Goal: Task Accomplishment & Management: Manage account settings

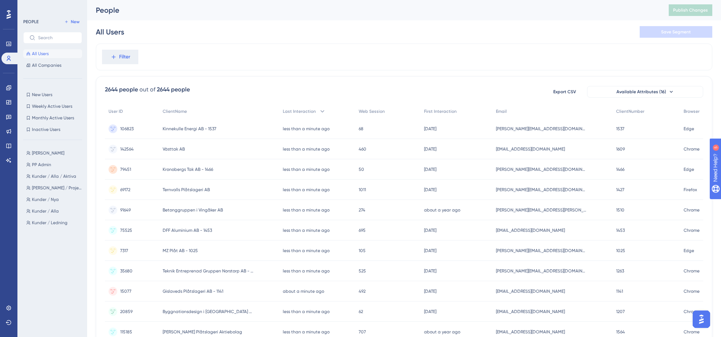
click at [64, 287] on div "[PERSON_NAME] [PERSON_NAME] PP Admin PP [PERSON_NAME] / [PERSON_NAME] / [PERSON…" at bounding box center [54, 235] width 63 height 178
click at [134, 56] on button "Filter" at bounding box center [120, 57] width 36 height 15
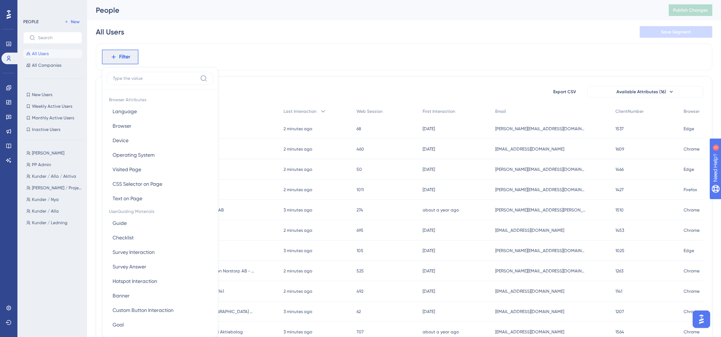
scroll to position [7, 0]
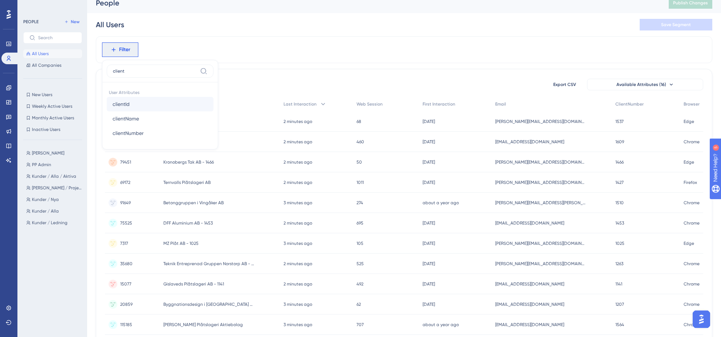
type input "client"
click at [137, 104] on button "clientId clientId" at bounding box center [160, 104] width 107 height 15
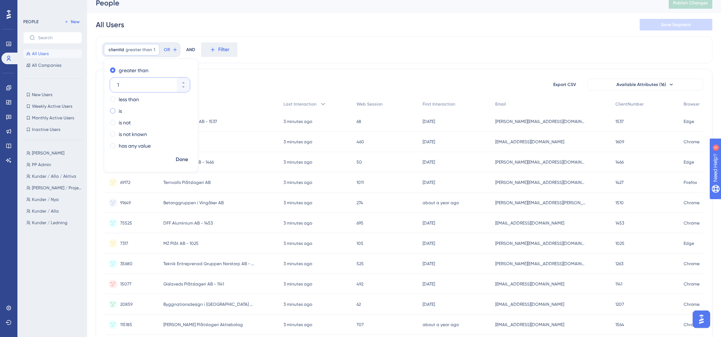
type input "1"
click at [117, 111] on div "is" at bounding box center [149, 111] width 79 height 9
type input "1567"
click at [184, 161] on span "Done" at bounding box center [182, 159] width 12 height 9
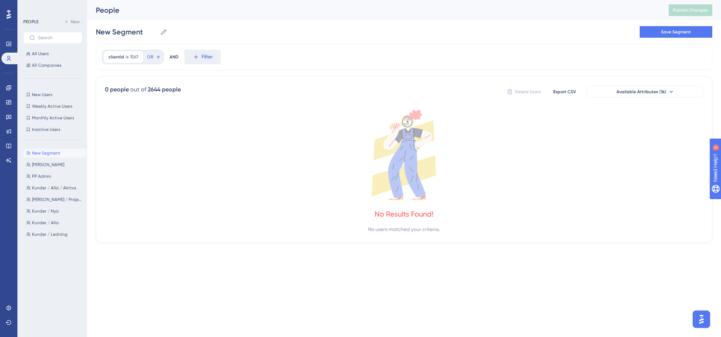
scroll to position [0, 0]
drag, startPoint x: 72, startPoint y: 153, endPoint x: 29, endPoint y: 284, distance: 137.8
click at [28, 288] on div "New Segment New Segment [PERSON_NAME] [PERSON_NAME] PP Admin PP [PERSON_NAME] /…" at bounding box center [54, 238] width 63 height 184
drag, startPoint x: 54, startPoint y: 151, endPoint x: 290, endPoint y: 179, distance: 238.2
click at [280, 181] on icon at bounding box center [407, 155] width 604 height 90
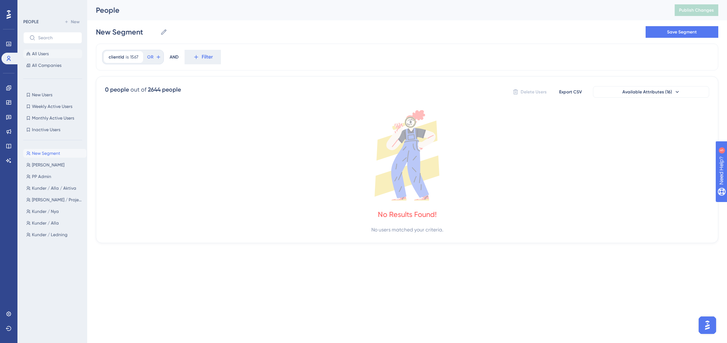
click at [58, 53] on button "All Users" at bounding box center [52, 53] width 59 height 9
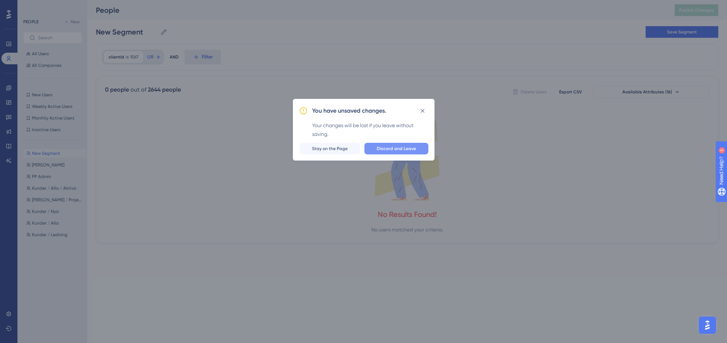
click at [409, 149] on span "Discard and Leave" at bounding box center [396, 149] width 39 height 6
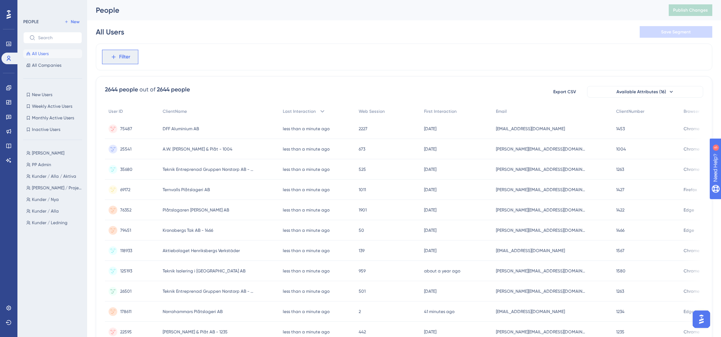
click at [126, 61] on button "Filter" at bounding box center [120, 57] width 36 height 15
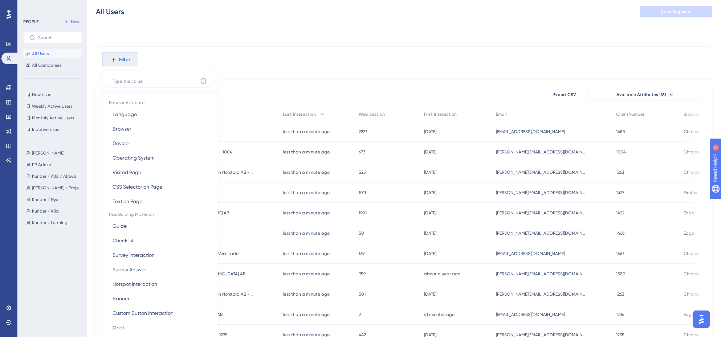
scroll to position [34, 0]
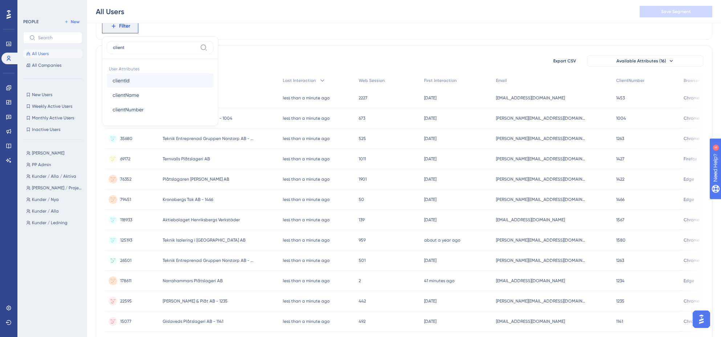
type input "client"
click at [164, 81] on button "clientId clientId" at bounding box center [160, 80] width 107 height 15
click at [120, 88] on label "is" at bounding box center [120, 87] width 3 height 9
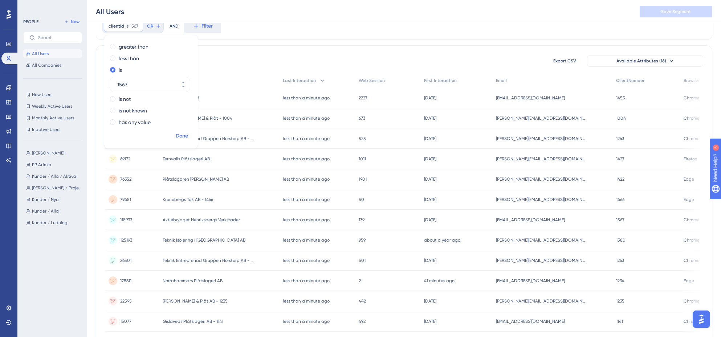
type input "1567"
click at [186, 136] on span "Done" at bounding box center [182, 136] width 12 height 9
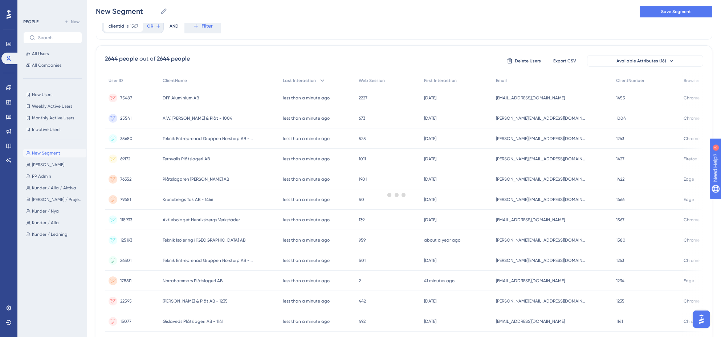
scroll to position [0, 0]
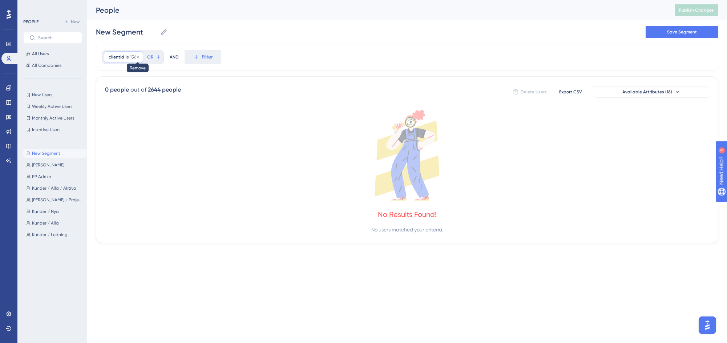
click at [138, 57] on icon at bounding box center [137, 57] width 4 height 4
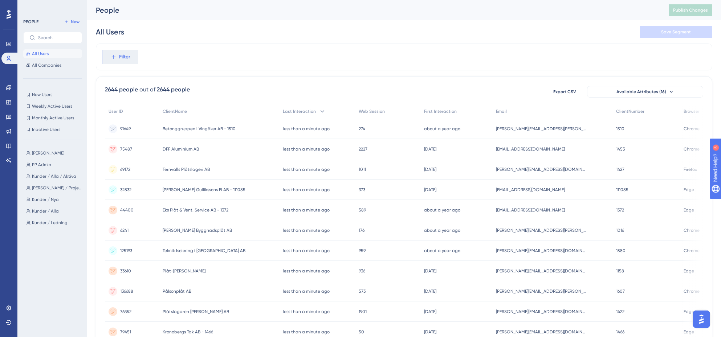
click at [123, 58] on span "Filter" at bounding box center [124, 57] width 11 height 9
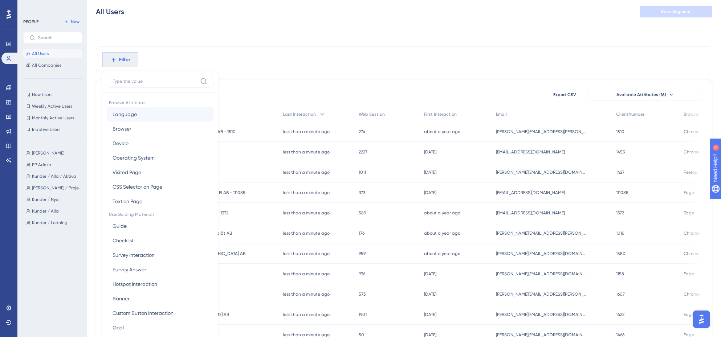
scroll to position [34, 0]
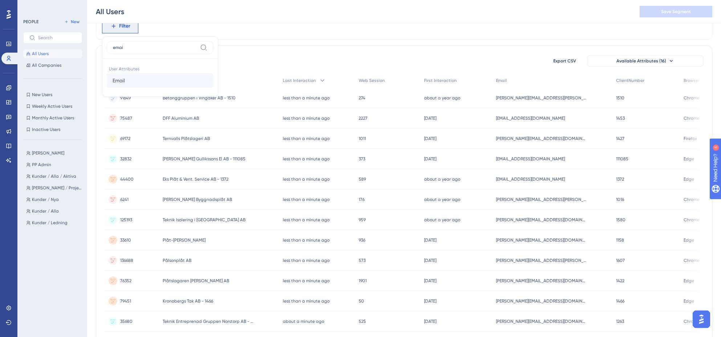
type input "emai"
click at [190, 86] on button "Email Email" at bounding box center [160, 80] width 107 height 15
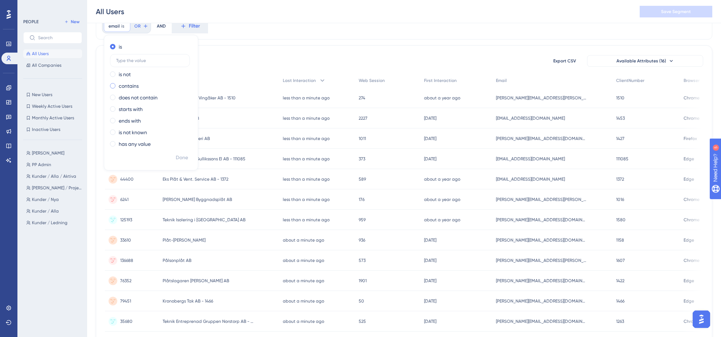
click at [124, 85] on label "contains" at bounding box center [129, 86] width 20 height 9
type input "@hv"
click at [185, 157] on span "Done" at bounding box center [182, 158] width 12 height 9
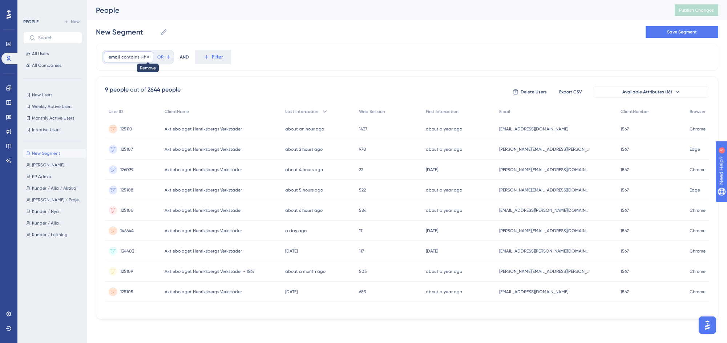
click at [147, 56] on icon at bounding box center [148, 57] width 4 height 4
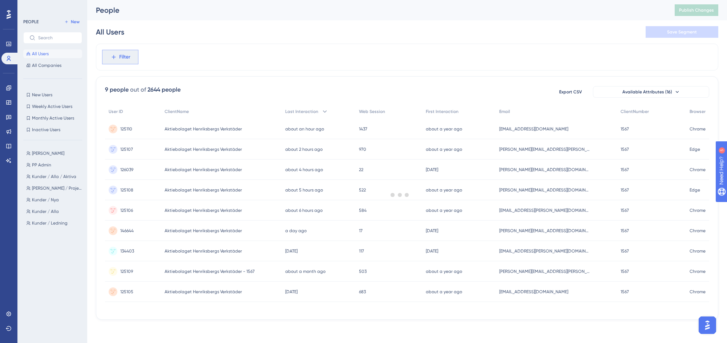
click at [123, 57] on span "Filter" at bounding box center [124, 57] width 11 height 9
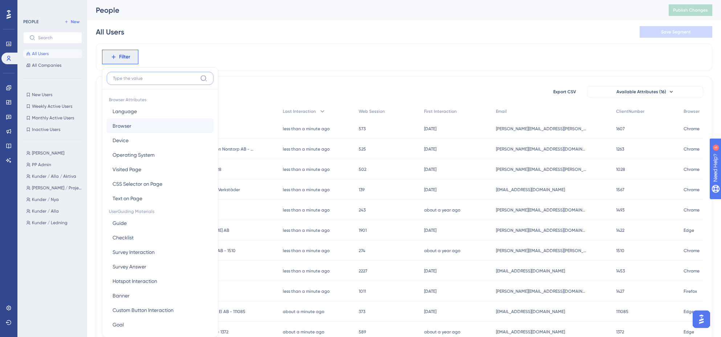
scroll to position [34, 0]
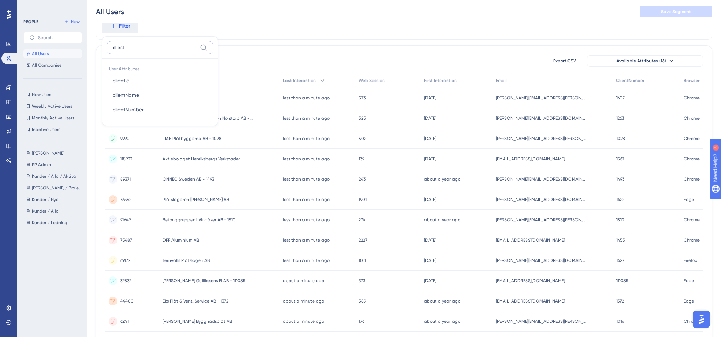
type input "client"
click at [442, 47] on div "2644 people out of 2644 people Export CSV Available Attributes (16) User ID Cli…" at bounding box center [404, 286] width 617 height 482
click at [123, 25] on span "Filter" at bounding box center [124, 26] width 11 height 9
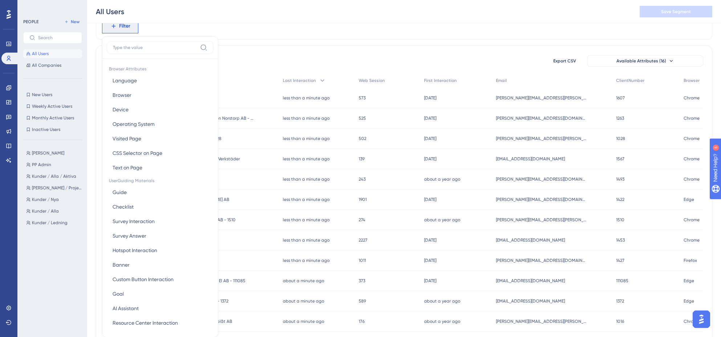
scroll to position [50, 0]
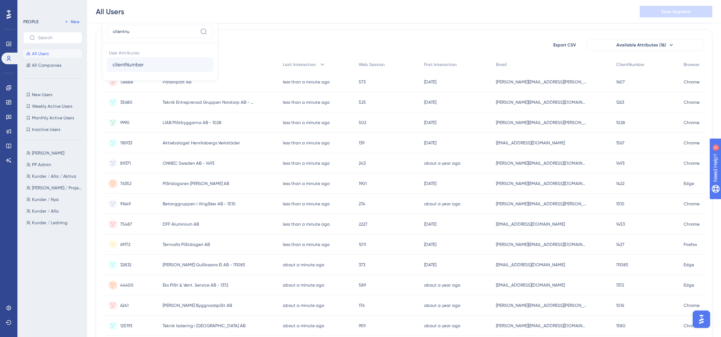
type input "clientnu"
click at [141, 66] on span "clientNumber" at bounding box center [128, 64] width 31 height 9
click at [120, 70] on label "is" at bounding box center [120, 71] width 3 height 9
type input "1567"
click at [182, 123] on span "Done" at bounding box center [182, 120] width 12 height 9
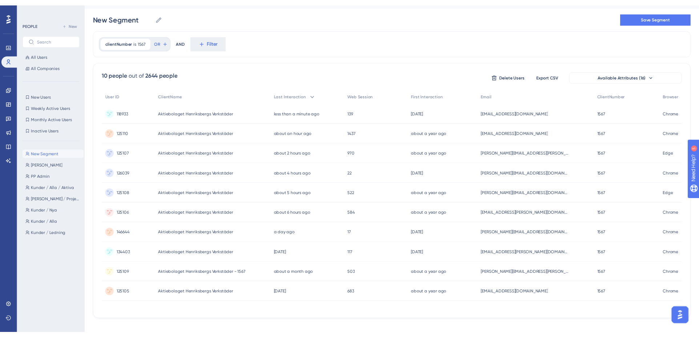
scroll to position [26, 0]
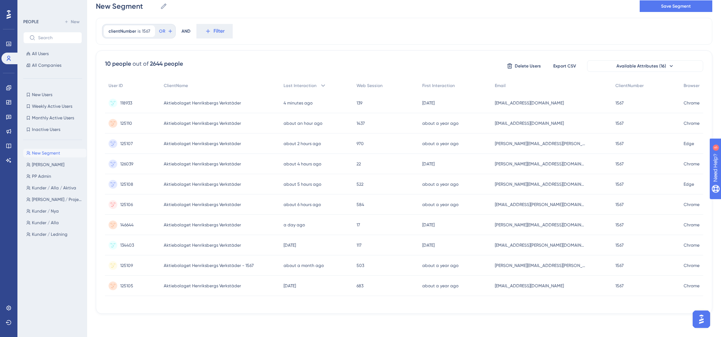
click at [446, 320] on div "Performance Users Engagement Widgets Feedback Product Updates Knowledge Base AI…" at bounding box center [404, 150] width 634 height 352
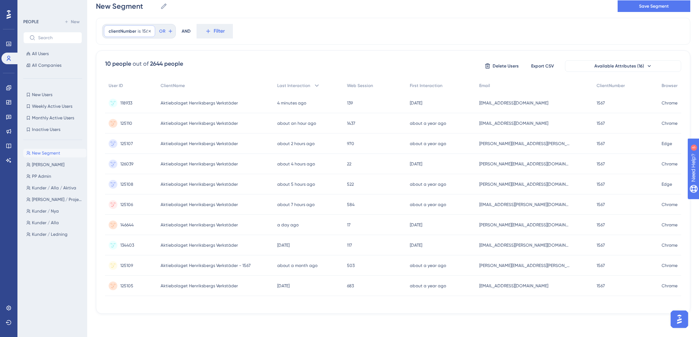
click at [138, 30] on span "is" at bounding box center [139, 31] width 3 height 6
click at [133, 87] on input "1567" at bounding box center [146, 89] width 58 height 9
type input "1057"
click at [182, 141] on span "Done" at bounding box center [182, 141] width 12 height 9
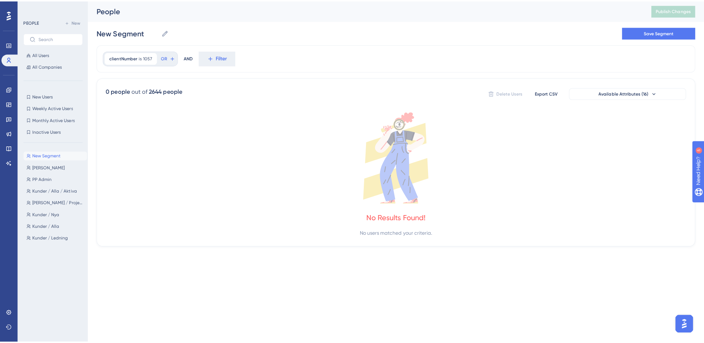
scroll to position [0, 0]
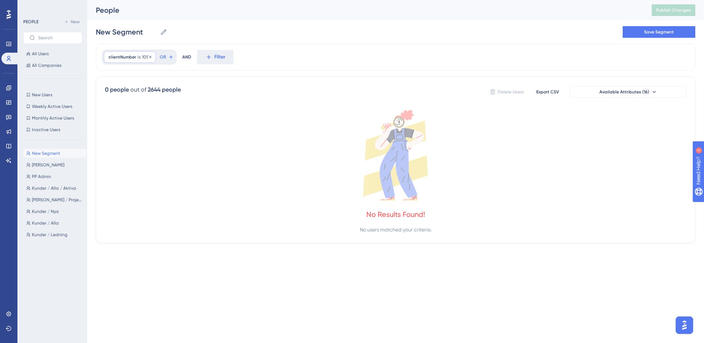
click at [128, 57] on span "clientNumber" at bounding box center [123, 57] width 28 height 6
drag, startPoint x: 140, startPoint y: 114, endPoint x: 88, endPoint y: 110, distance: 52.2
click at [87, 110] on div "Performance Users Engagement Widgets Feedback Product Updates Knowledge Base AI…" at bounding box center [395, 127] width 617 height 255
click at [123, 59] on span "clientNumber" at bounding box center [123, 57] width 28 height 6
type input "1313"
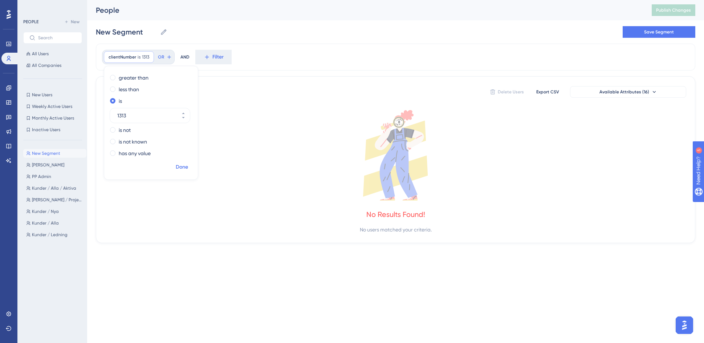
click at [182, 165] on span "Done" at bounding box center [182, 167] width 12 height 9
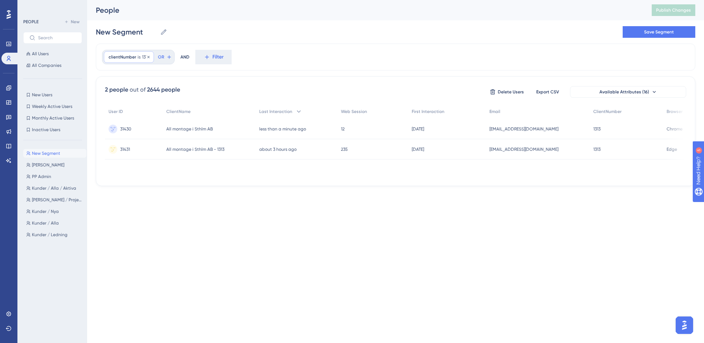
click at [120, 57] on span "clientNumber" at bounding box center [123, 57] width 28 height 6
type input "1627"
click at [181, 168] on span "Done" at bounding box center [182, 167] width 12 height 9
click at [207, 57] on icon at bounding box center [208, 57] width 4 height 4
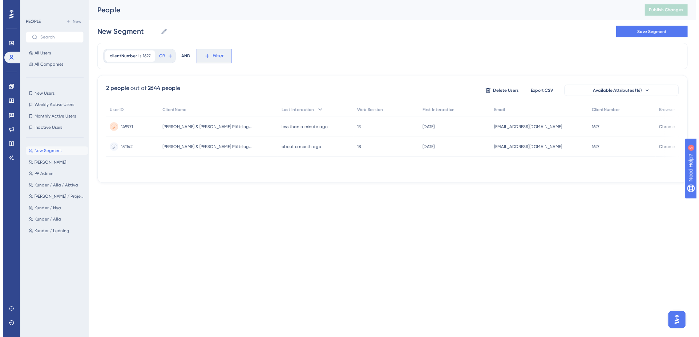
scroll to position [34, 0]
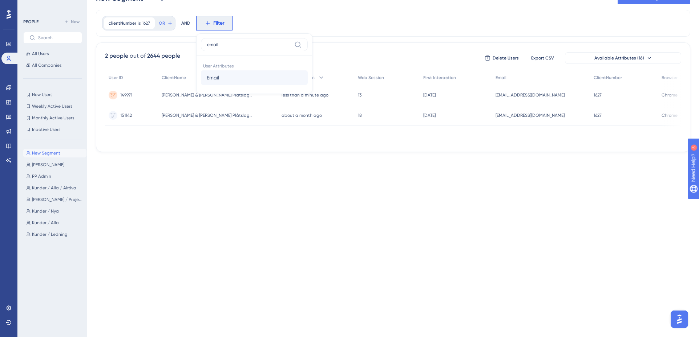
type input "email"
click at [242, 80] on button "Email Email" at bounding box center [254, 77] width 107 height 15
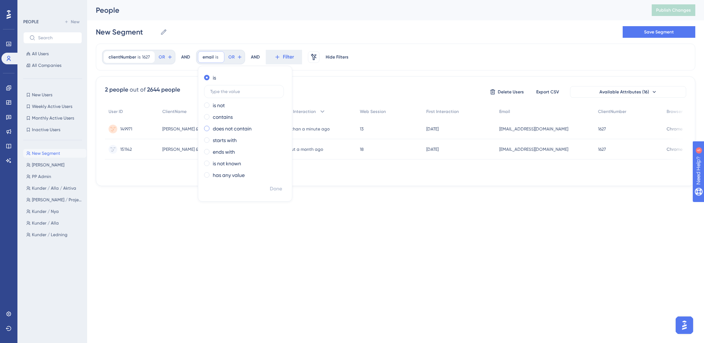
click at [233, 129] on label "does not contain" at bounding box center [232, 128] width 39 height 9
type input "p"
type input "@"
type input "support"
click at [282, 189] on button "Done" at bounding box center [276, 188] width 20 height 13
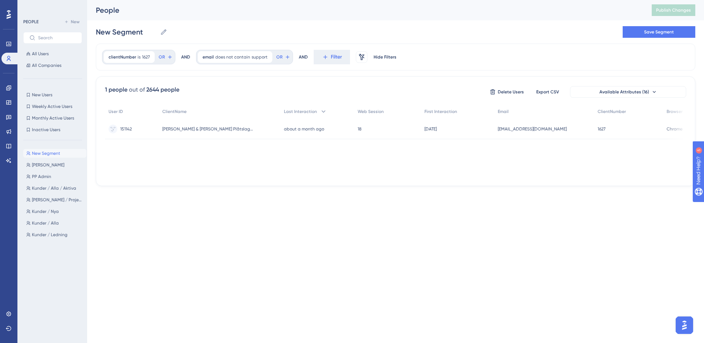
click at [408, 209] on html "Performance Users Engagement Widgets Feedback Product Updates Knowledge Base AI…" at bounding box center [352, 104] width 704 height 209
click at [131, 58] on span "clientNumber" at bounding box center [123, 57] width 28 height 6
type input "1155"
click at [185, 166] on span "Done" at bounding box center [182, 167] width 12 height 9
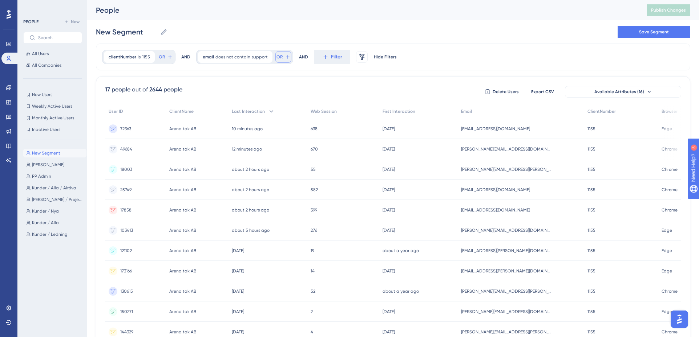
click at [278, 58] on span "OR" at bounding box center [279, 57] width 6 height 6
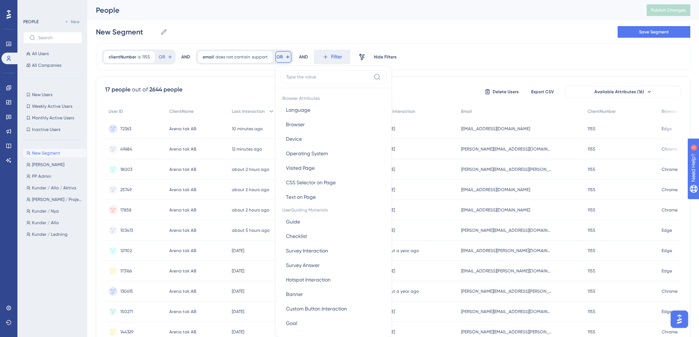
scroll to position [33, 0]
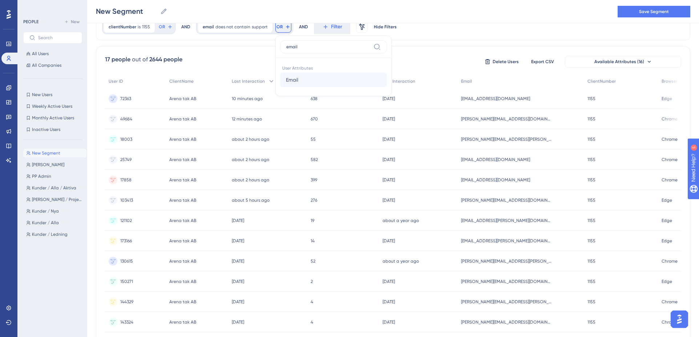
type input "email"
click at [300, 80] on button "Email Email" at bounding box center [333, 80] width 107 height 15
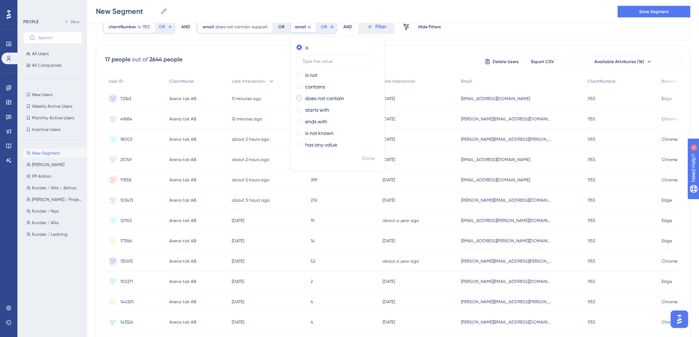
click at [313, 99] on label "does not contain" at bounding box center [324, 98] width 39 height 9
type input "projektportalen"
click at [364, 158] on span "Done" at bounding box center [368, 158] width 12 height 9
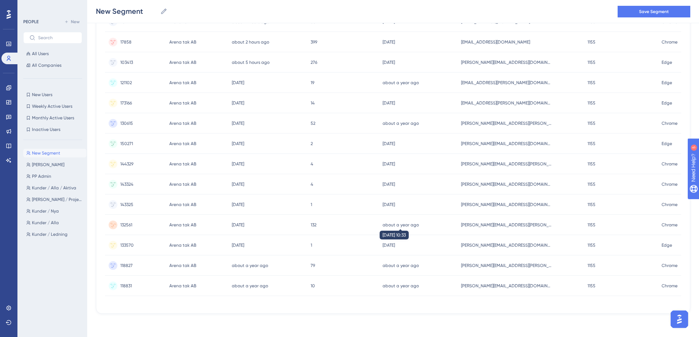
scroll to position [0, 0]
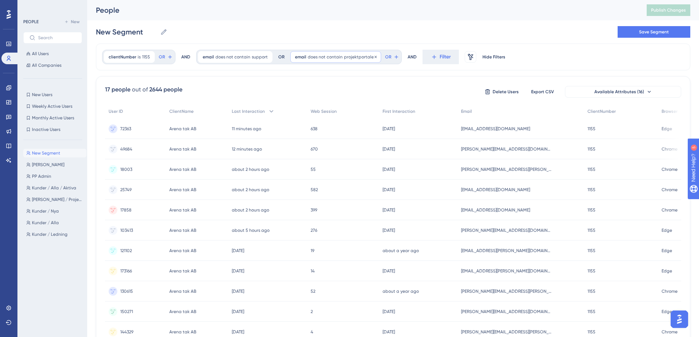
click at [346, 53] on div "email does not contain projektportalen projektportalen Remove" at bounding box center [335, 57] width 91 height 12
click at [298, 128] on label "projektportalen" at bounding box center [336, 126] width 80 height 13
click at [303, 128] on input "projektportalen" at bounding box center [337, 126] width 68 height 5
type input "@projektportalen"
click at [364, 187] on span "Done" at bounding box center [368, 189] width 12 height 9
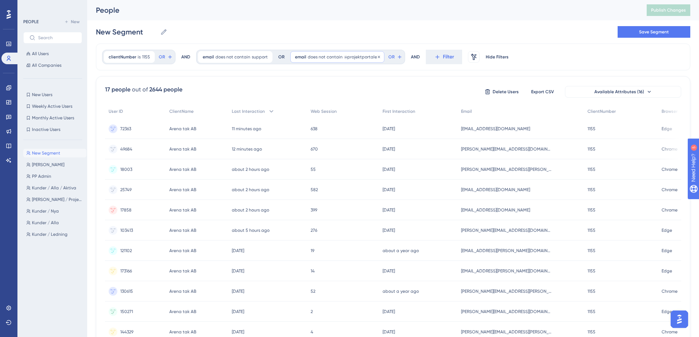
click at [308, 52] on div "email does not contain @projektportalen @projektportalen Remove" at bounding box center [337, 57] width 94 height 12
type input "@[DOMAIN_NAME]"
click at [324, 148] on label "ends with" at bounding box center [316, 151] width 22 height 9
click at [365, 185] on span "Done" at bounding box center [368, 189] width 12 height 9
click at [265, 57] on icon at bounding box center [267, 57] width 4 height 4
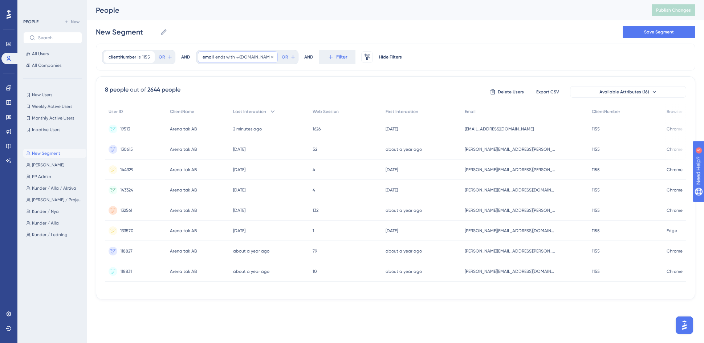
click at [252, 57] on span "@[DOMAIN_NAME]" at bounding box center [254, 57] width 37 height 6
click at [231, 114] on label "does not contain" at bounding box center [232, 112] width 39 height 9
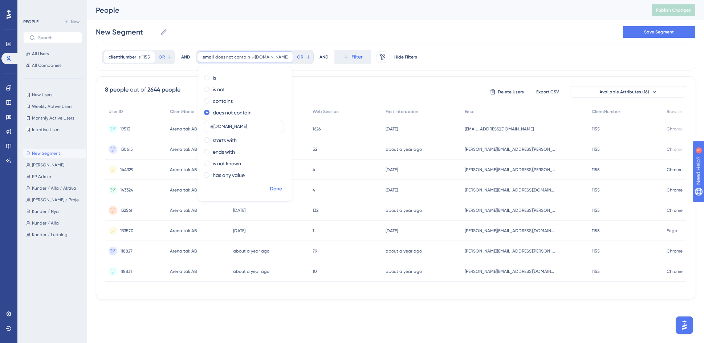
click at [275, 189] on span "Done" at bounding box center [276, 189] width 12 height 9
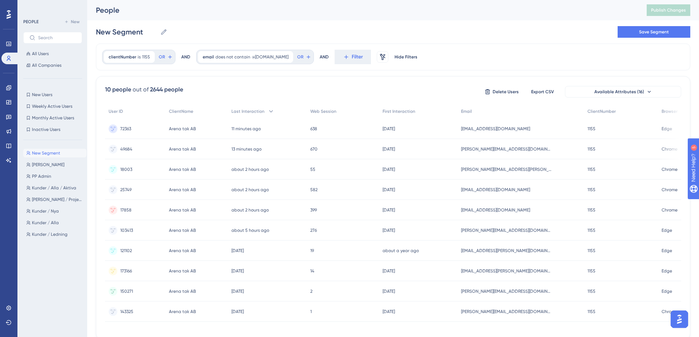
scroll to position [28, 0]
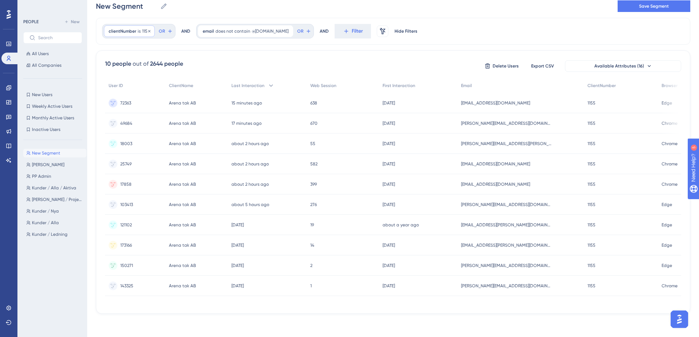
click at [131, 31] on span "clientNumber" at bounding box center [123, 31] width 28 height 6
drag, startPoint x: 133, startPoint y: 84, endPoint x: 101, endPoint y: 85, distance: 32.3
click at [101, 85] on div "clientNumber is 1155 1155 Remove greater than less than is 1155 is not is not k…" at bounding box center [393, 166] width 594 height 296
click at [130, 21] on div "clientNumber is 1155 1155 Remove OR AND email does not contain @[DOMAIN_NAME] @…" at bounding box center [393, 31] width 594 height 27
click at [129, 28] on span "clientNumber" at bounding box center [123, 31] width 28 height 6
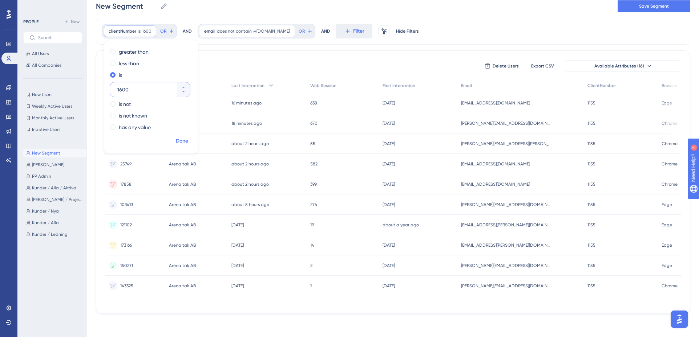
type input "1600"
click at [184, 138] on span "Done" at bounding box center [182, 141] width 12 height 9
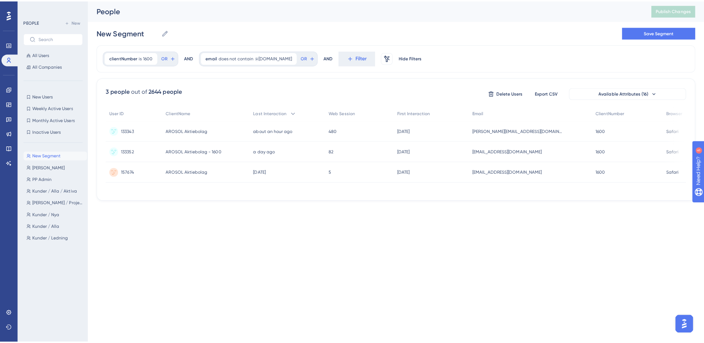
scroll to position [0, 0]
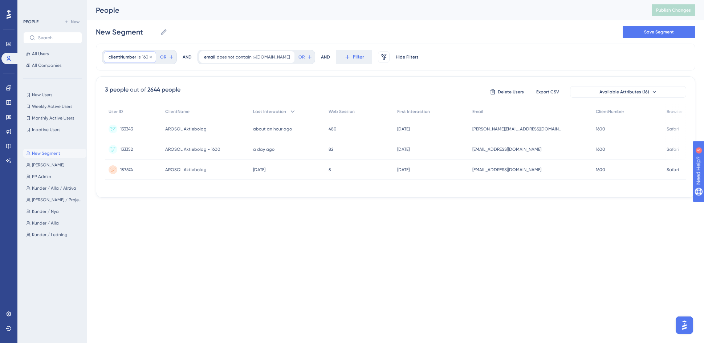
click at [130, 59] on span "clientNumber" at bounding box center [123, 57] width 28 height 6
type input "1319"
click at [181, 167] on span "Done" at bounding box center [182, 167] width 12 height 9
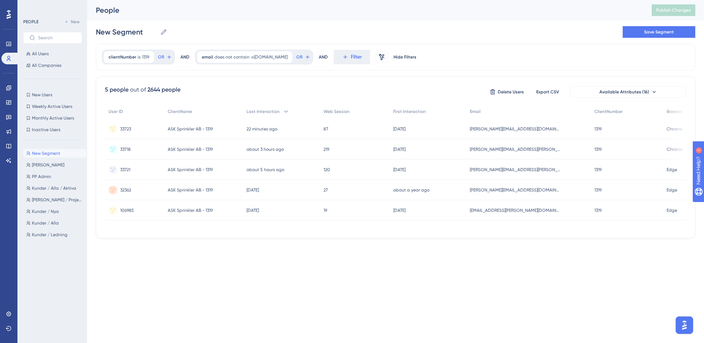
click at [277, 262] on html "Performance Users Engagement Widgets Feedback Product Updates Knowledge Base AI…" at bounding box center [352, 131] width 704 height 262
click at [134, 58] on span "clientNumber" at bounding box center [123, 57] width 28 height 6
click at [142, 114] on input "1319" at bounding box center [146, 115] width 58 height 9
type input "1458"
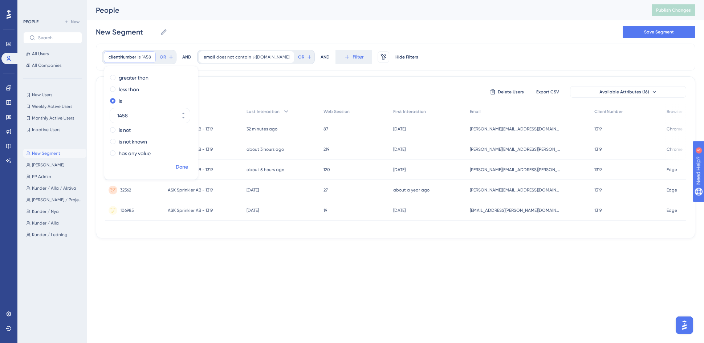
click at [184, 170] on span "Done" at bounding box center [182, 167] width 12 height 9
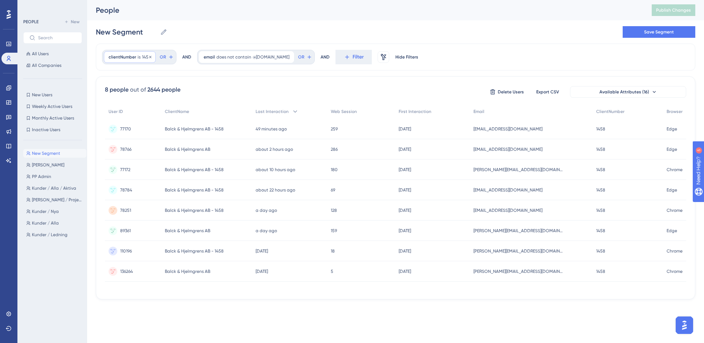
click at [129, 58] on span "clientNumber" at bounding box center [123, 57] width 28 height 6
type input "1370"
click at [180, 166] on span "Done" at bounding box center [182, 167] width 12 height 9
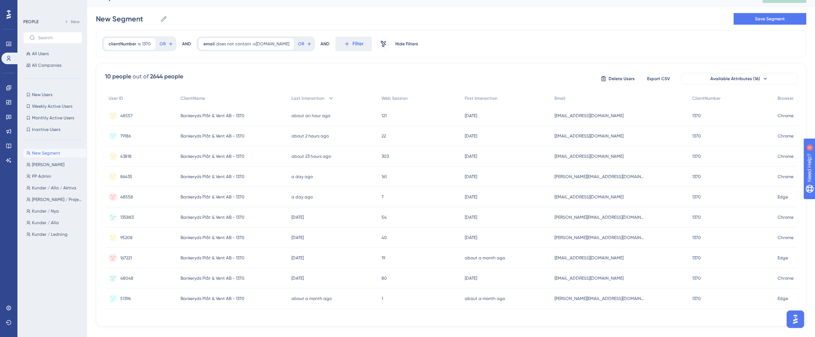
scroll to position [26, 0]
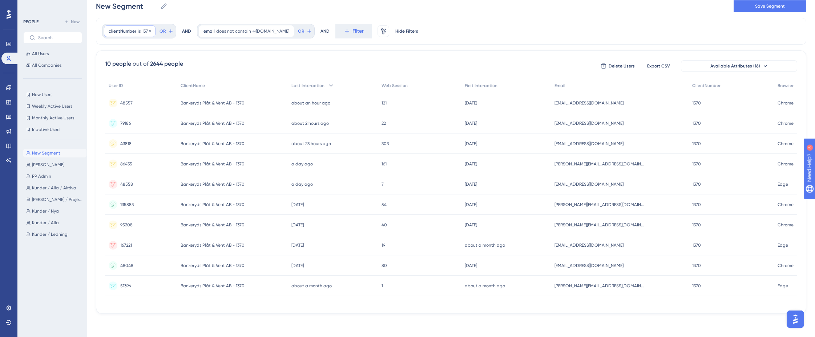
click at [126, 29] on span "clientNumber" at bounding box center [123, 31] width 28 height 6
type input "1417"
click at [180, 143] on span "Done" at bounding box center [182, 141] width 12 height 9
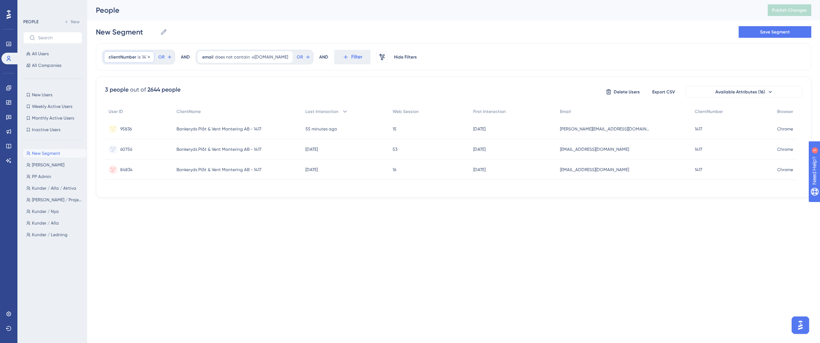
drag, startPoint x: 127, startPoint y: 63, endPoint x: 130, endPoint y: 60, distance: 4.1
click at [127, 62] on div "clientNumber is 1417 1417 Remove OR" at bounding box center [138, 57] width 73 height 15
click at [130, 60] on span "clientNumber" at bounding box center [123, 57] width 28 height 6
type input "1222"
click at [178, 166] on span "Done" at bounding box center [182, 167] width 12 height 9
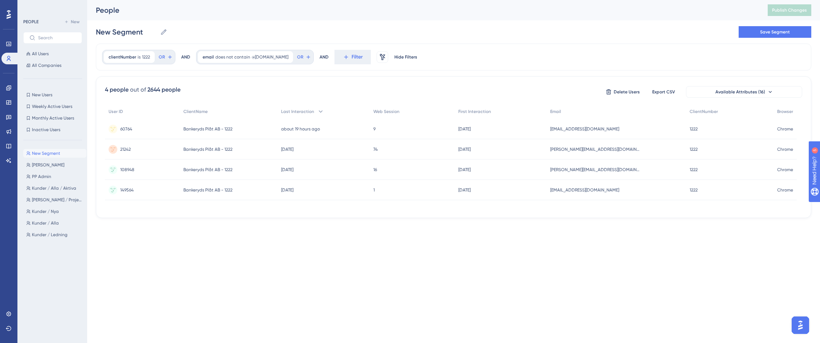
click at [224, 232] on html "Performance Users Engagement Widgets Feedback Product Updates Knowledge Base AI…" at bounding box center [410, 120] width 820 height 241
click at [138, 58] on span "is" at bounding box center [139, 57] width 3 height 6
drag, startPoint x: 137, startPoint y: 112, endPoint x: 117, endPoint y: 111, distance: 19.7
click at [117, 111] on div "1222" at bounding box center [143, 115] width 67 height 15
type input "1510"
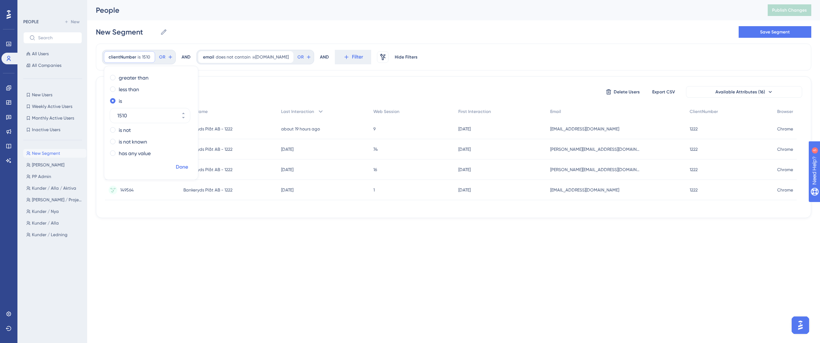
click at [176, 167] on span "Done" at bounding box center [182, 167] width 12 height 9
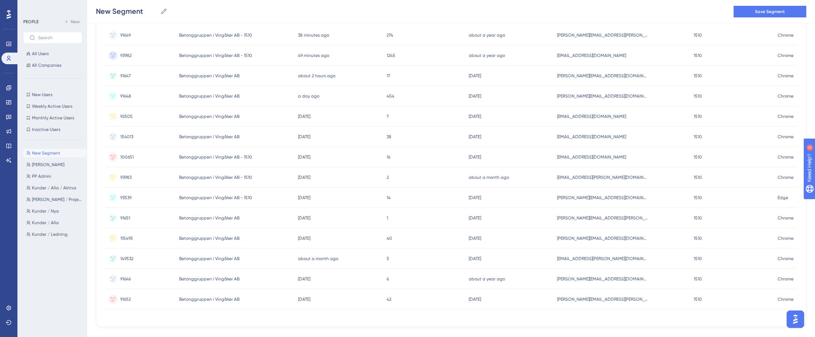
scroll to position [110, 0]
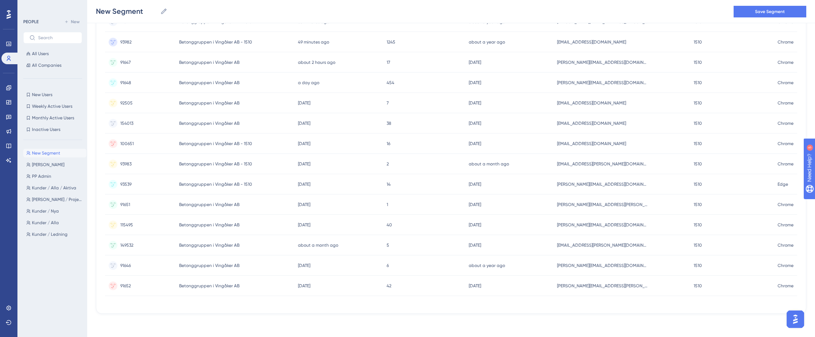
click at [221, 5] on div "New Segment New Segment Save Segment" at bounding box center [451, 11] width 728 height 23
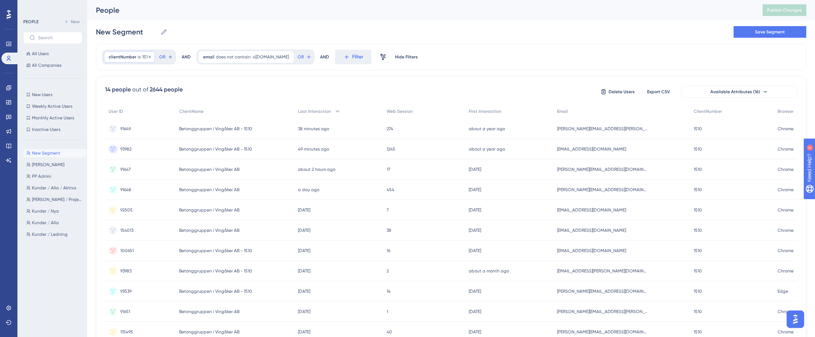
click at [126, 54] on div "clientNumber is 1510 1510 Remove" at bounding box center [129, 57] width 51 height 12
type input "1621"
click at [182, 166] on span "Done" at bounding box center [182, 167] width 12 height 9
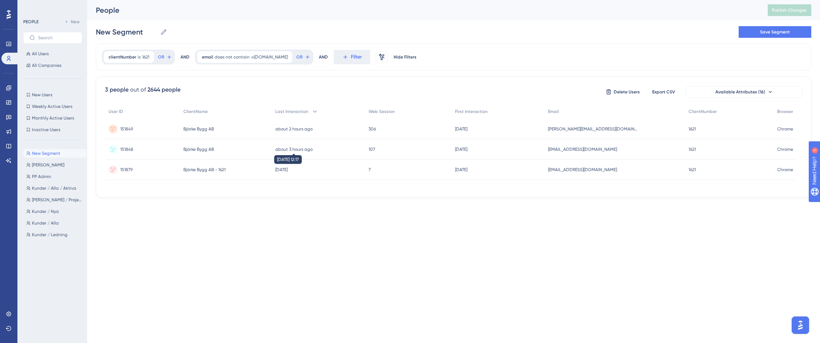
click at [309, 149] on time "about 3 hours ago" at bounding box center [293, 149] width 37 height 5
click at [354, 221] on html "Performance Users Engagement Widgets Feedback Product Updates Knowledge Base AI…" at bounding box center [410, 110] width 820 height 221
click at [129, 53] on div "clientNumber is 1621 1621 Remove" at bounding box center [129, 57] width 50 height 12
type input "1436"
click at [187, 166] on span "Done" at bounding box center [182, 167] width 12 height 9
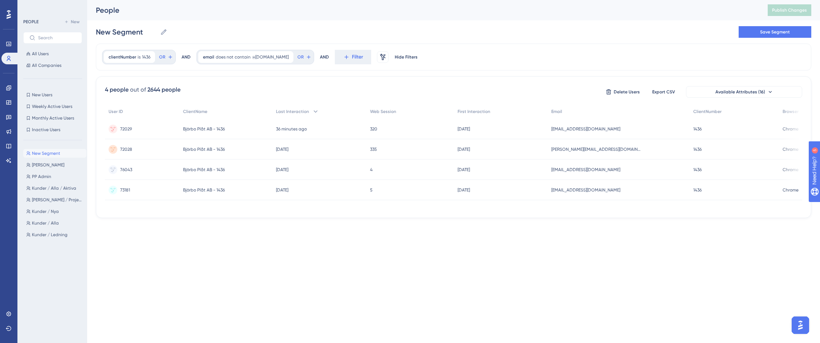
click at [296, 241] on html "Performance Users Engagement Widgets Feedback Product Updates Knowledge Base AI…" at bounding box center [410, 120] width 820 height 241
click at [129, 58] on span "clientNumber" at bounding box center [123, 57] width 28 height 6
type input "1564"
click at [186, 169] on span "Done" at bounding box center [182, 167] width 12 height 9
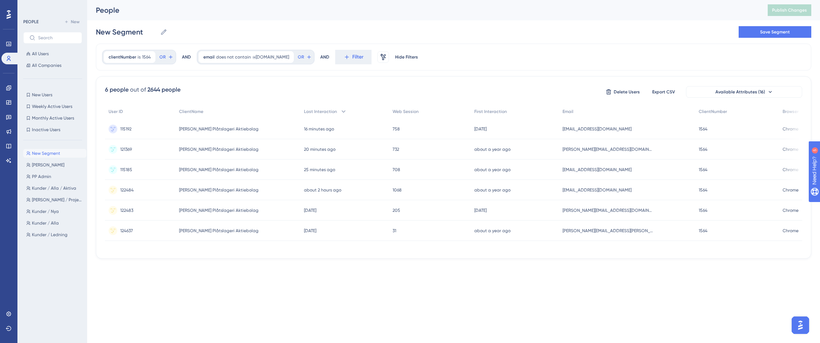
click at [478, 282] on html "Performance Users Engagement Widgets Feedback Product Updates Knowledge Base AI…" at bounding box center [410, 141] width 820 height 282
click at [128, 57] on span "clientNumber" at bounding box center [123, 57] width 28 height 6
type input "1229"
click at [179, 166] on span "Done" at bounding box center [182, 167] width 12 height 9
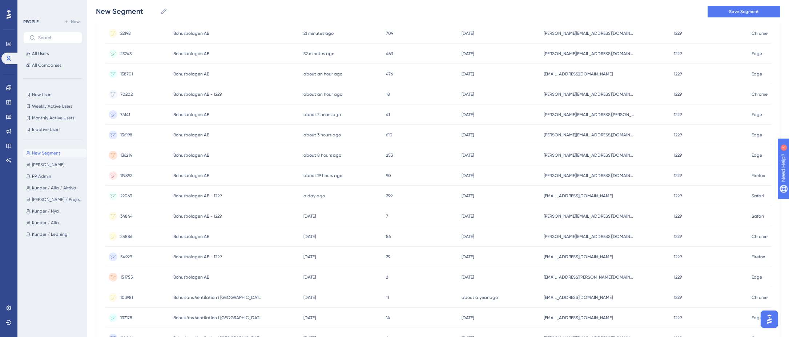
scroll to position [62, 0]
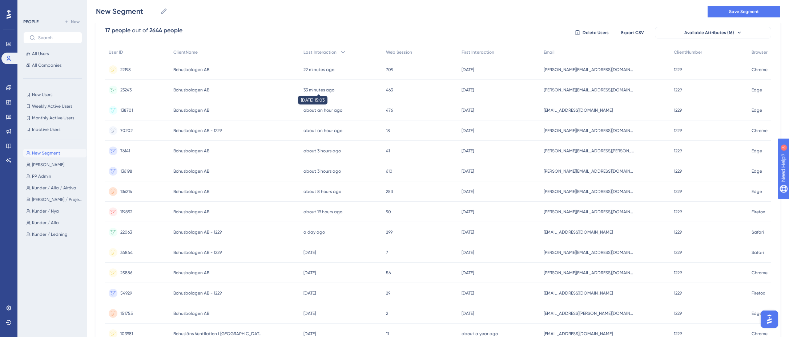
click at [307, 89] on time "33 minutes ago" at bounding box center [318, 90] width 31 height 5
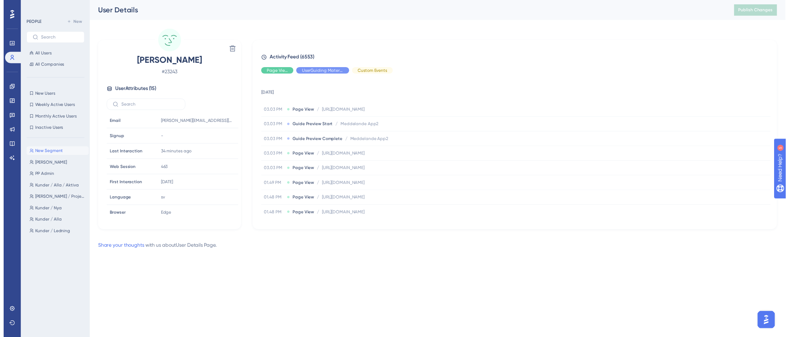
scroll to position [62, 0]
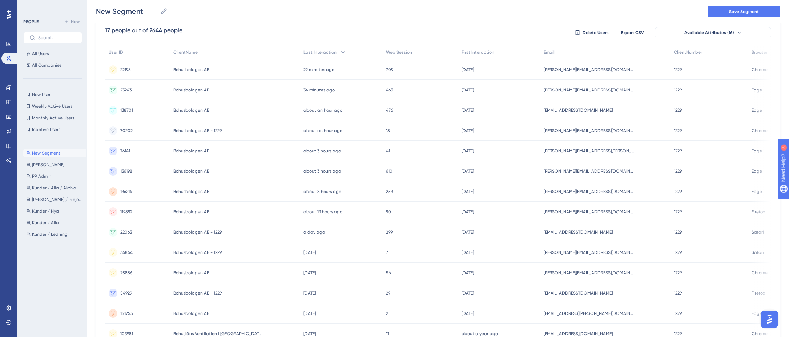
click at [579, 173] on span "[PERSON_NAME][EMAIL_ADDRESS][DOMAIN_NAME]" at bounding box center [588, 172] width 91 height 6
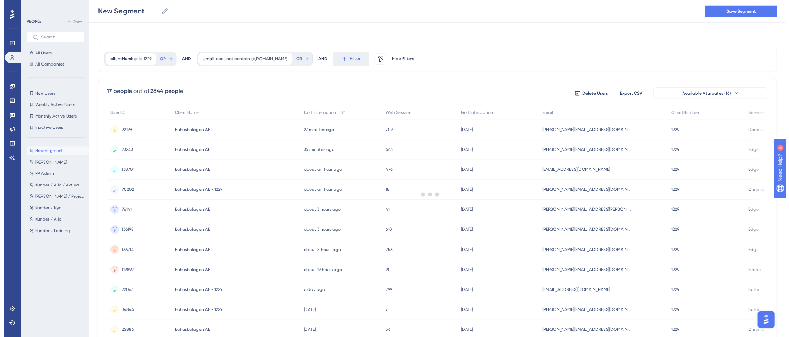
scroll to position [62, 0]
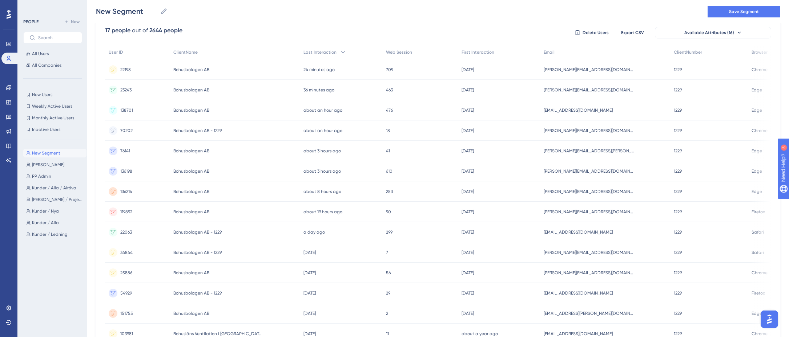
click at [520, 189] on div "[DATE] [DATE] 09:48" at bounding box center [499, 192] width 82 height 20
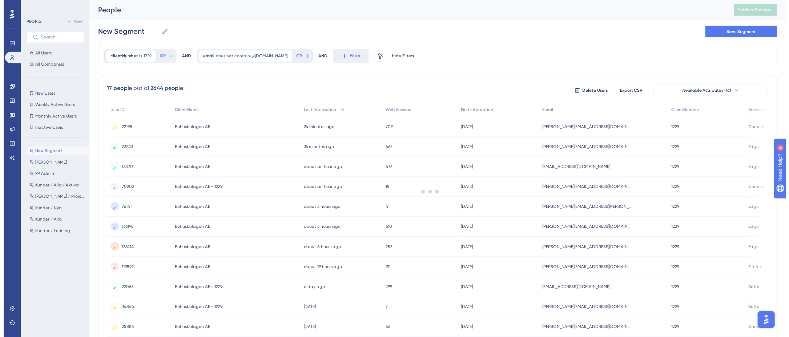
scroll to position [62, 0]
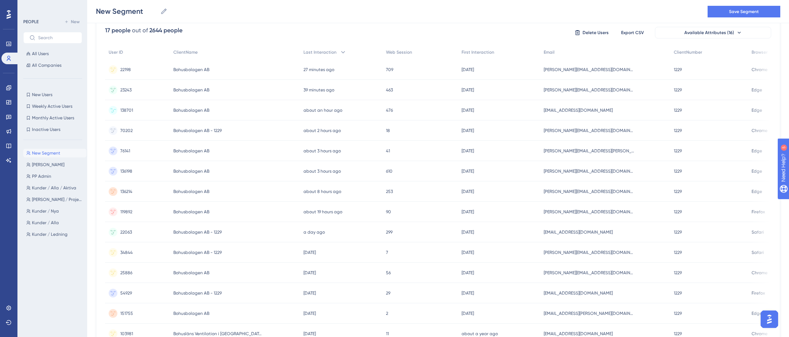
click at [555, 108] on span "[EMAIL_ADDRESS][DOMAIN_NAME]" at bounding box center [577, 111] width 69 height 6
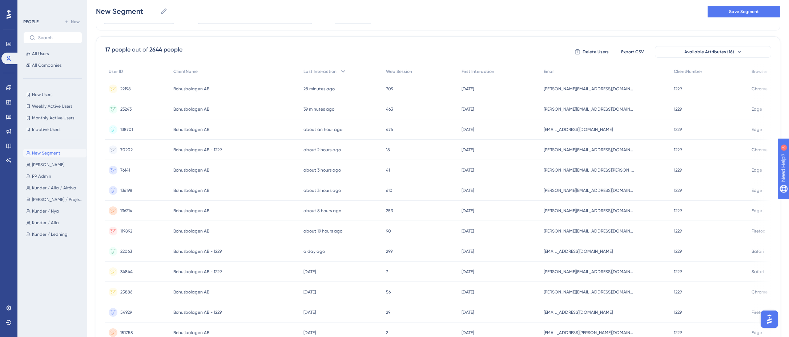
scroll to position [26, 0]
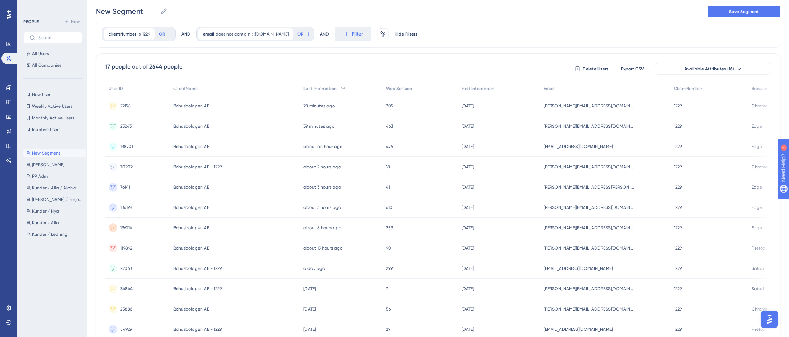
click at [571, 167] on span "[PERSON_NAME][EMAIL_ADDRESS][DOMAIN_NAME]" at bounding box center [588, 167] width 91 height 6
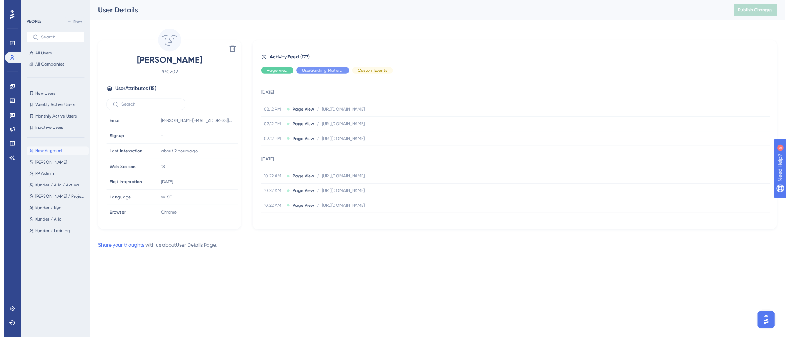
scroll to position [26, 0]
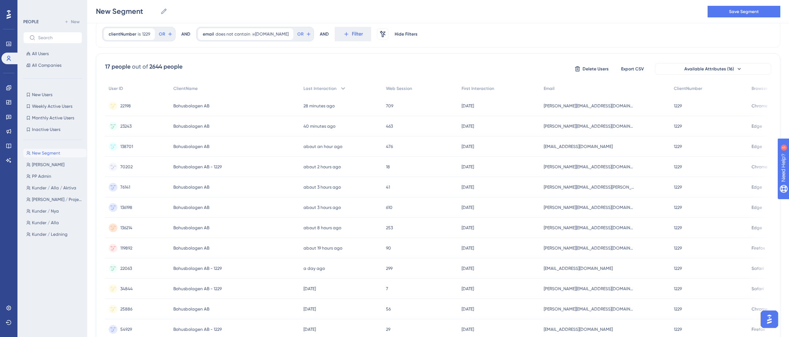
click at [591, 170] on div "[PERSON_NAME][EMAIL_ADDRESS][DOMAIN_NAME] [EMAIL_ADDRESS][DOMAIN_NAME]" at bounding box center [605, 167] width 130 height 20
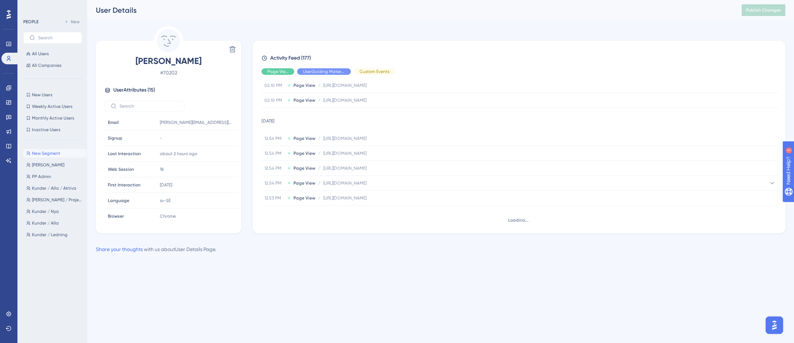
scroll to position [365, 0]
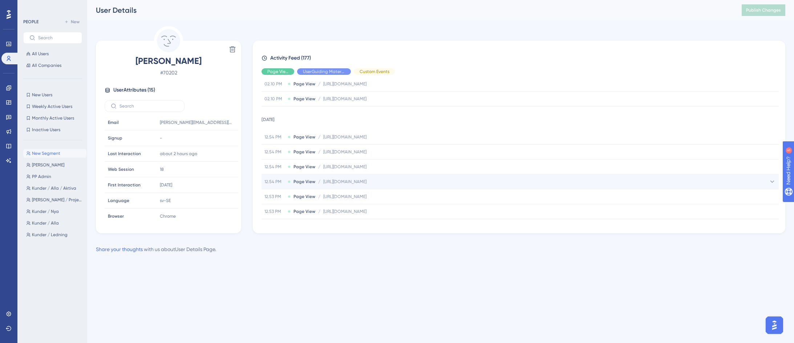
drag, startPoint x: 454, startPoint y: 181, endPoint x: 456, endPoint y: 177, distance: 3.7
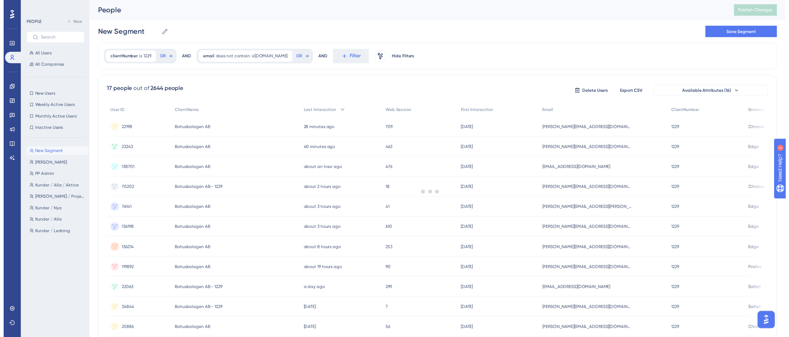
scroll to position [26, 0]
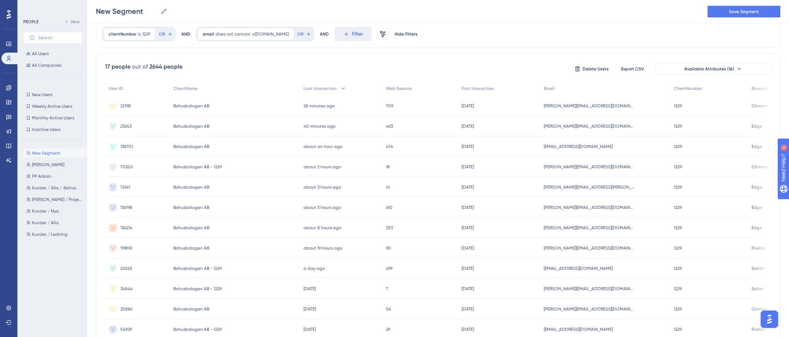
click at [578, 251] on span "[PERSON_NAME][EMAIL_ADDRESS][DOMAIN_NAME]" at bounding box center [588, 249] width 91 height 6
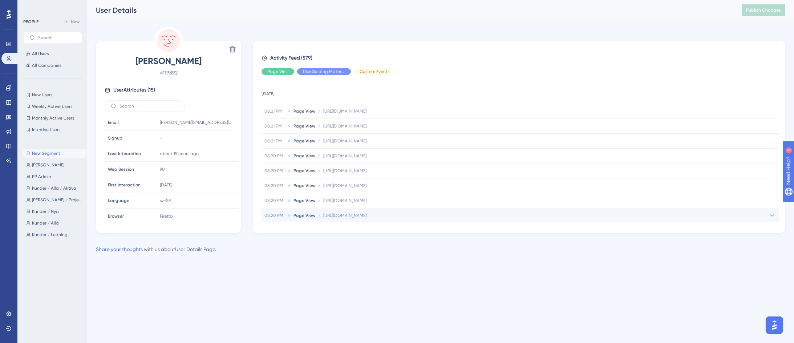
drag, startPoint x: 559, startPoint y: 213, endPoint x: 560, endPoint y: 209, distance: 4.4
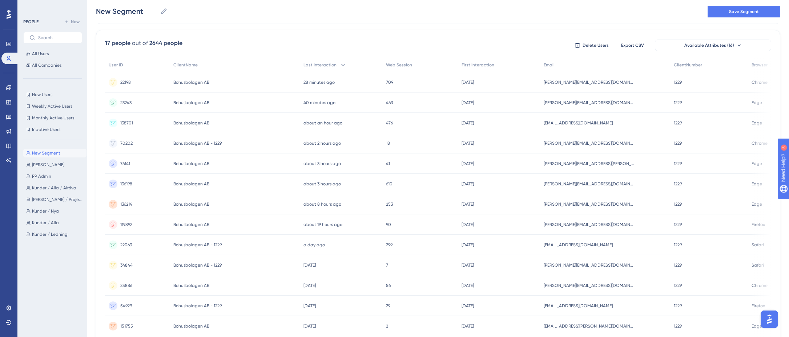
scroll to position [62, 0]
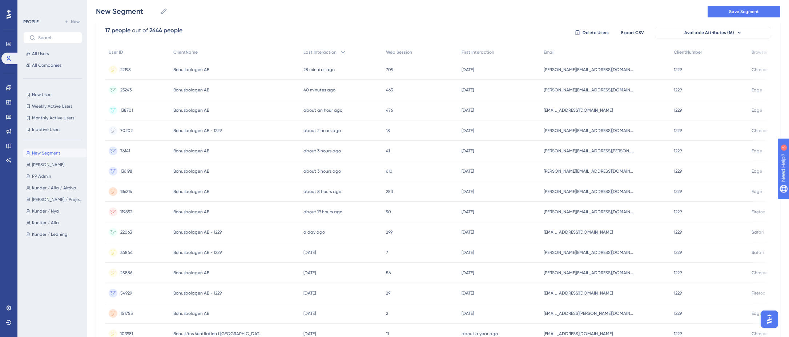
click at [583, 232] on span "[EMAIL_ADDRESS][DOMAIN_NAME]" at bounding box center [577, 233] width 69 height 6
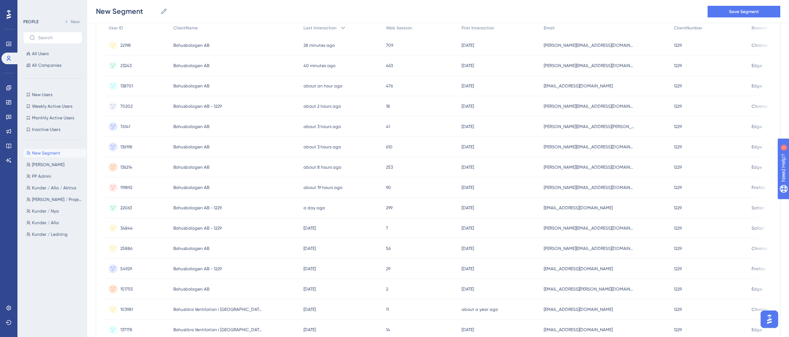
scroll to position [98, 0]
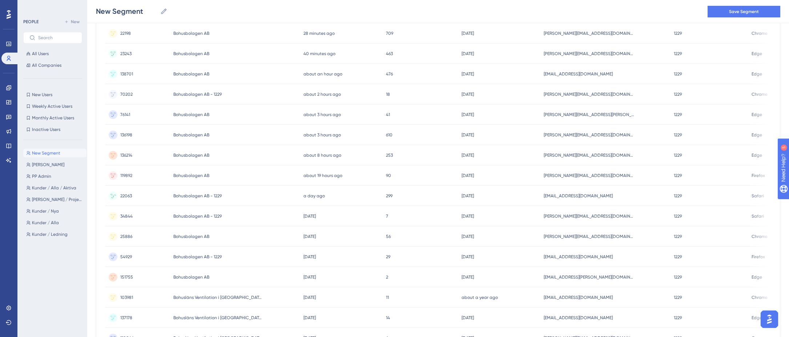
click at [580, 200] on div "[EMAIL_ADDRESS][DOMAIN_NAME] [EMAIL_ADDRESS][DOMAIN_NAME]" at bounding box center [605, 196] width 130 height 20
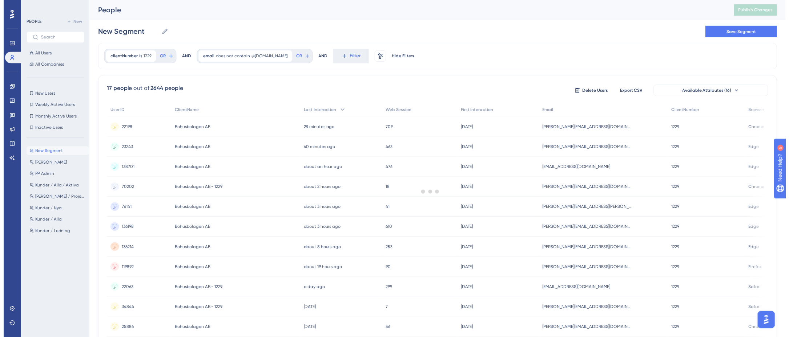
scroll to position [98, 0]
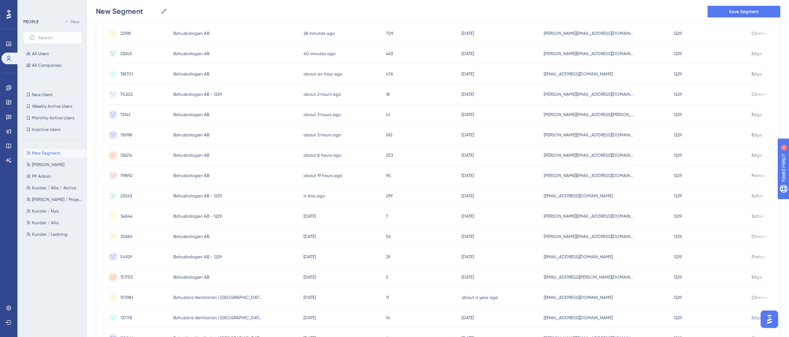
click at [581, 195] on span "[EMAIL_ADDRESS][DOMAIN_NAME]" at bounding box center [577, 196] width 69 height 6
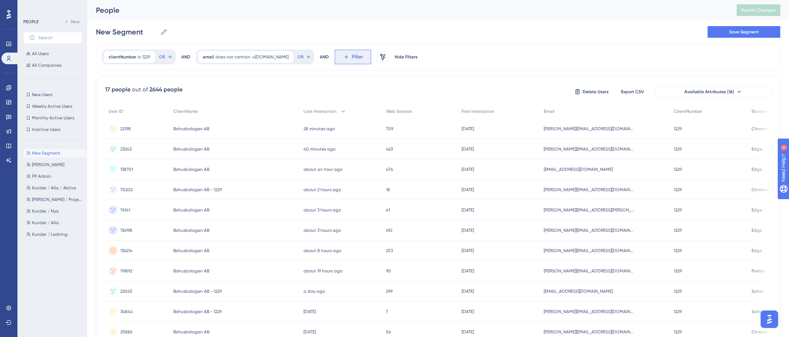
click at [347, 59] on icon at bounding box center [346, 57] width 7 height 7
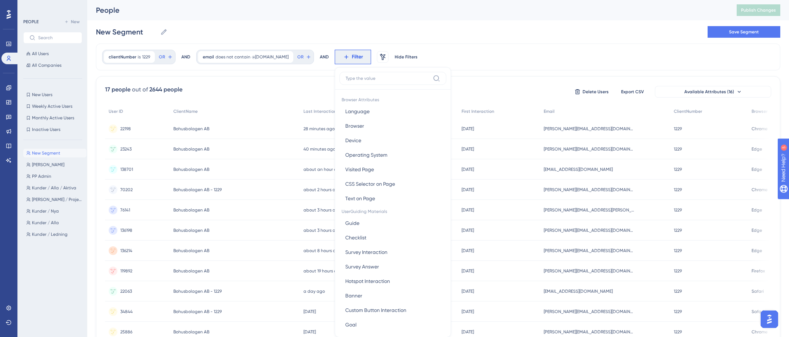
scroll to position [34, 0]
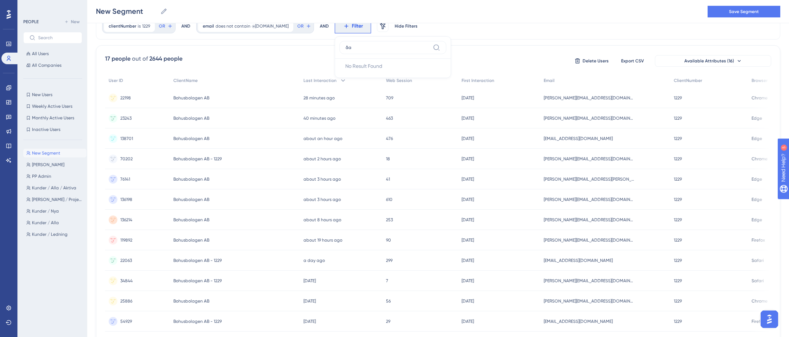
type input "å"
type input "page"
click at [396, 80] on button "Visited Page Visited Page" at bounding box center [392, 80] width 107 height 15
click at [370, 86] on label "contains" at bounding box center [361, 86] width 20 height 9
type input "app3"
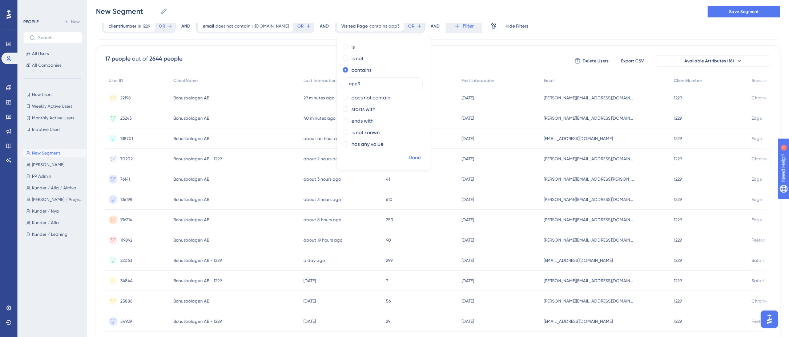
click at [421, 157] on span "Done" at bounding box center [414, 158] width 12 height 9
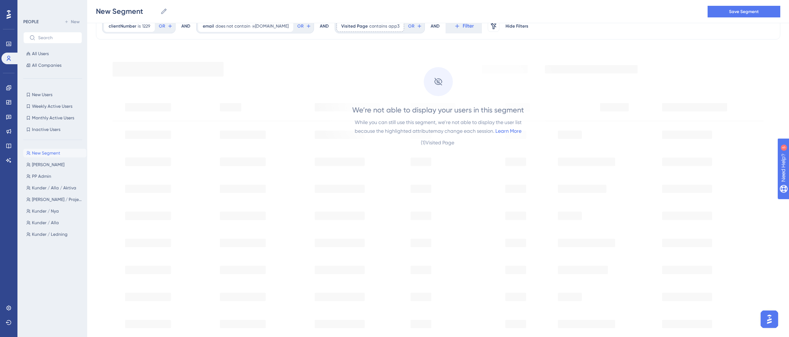
scroll to position [0, 0]
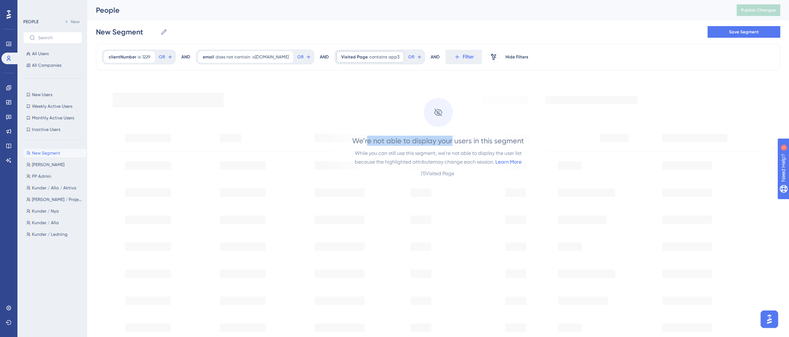
drag, startPoint x: 373, startPoint y: 136, endPoint x: 470, endPoint y: 143, distance: 96.9
click at [465, 143] on div "We’re not able to display your users in this segment" at bounding box center [438, 141] width 172 height 10
click at [470, 143] on div "We’re not able to display your users in this segment" at bounding box center [438, 141] width 172 height 10
click at [360, 96] on div "We’re not able to display your users in this segment While you can still use th…" at bounding box center [438, 132] width 246 height 108
click at [389, 56] on span "app3" at bounding box center [393, 57] width 11 height 6
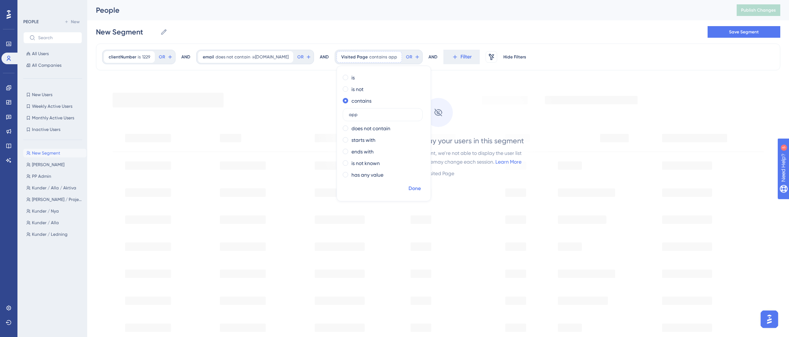
type input "app"
click at [419, 189] on span "Done" at bounding box center [414, 189] width 12 height 9
click at [391, 57] on span "app" at bounding box center [392, 57] width 9 height 6
click at [394, 56] on icon at bounding box center [396, 57] width 4 height 4
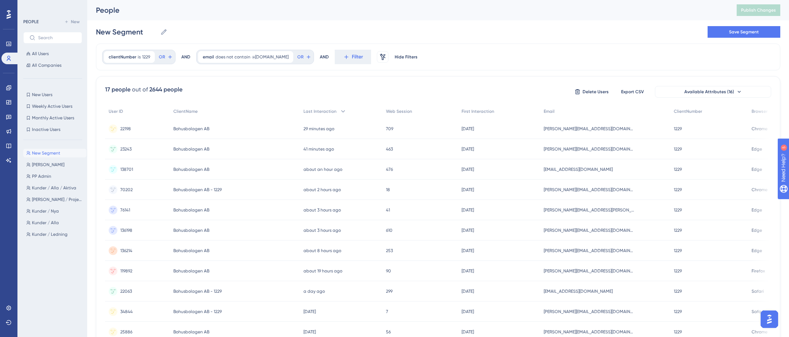
click at [562, 125] on div "[PERSON_NAME][EMAIL_ADDRESS][DOMAIN_NAME] [EMAIL_ADDRESS][DOMAIN_NAME]" at bounding box center [605, 129] width 130 height 20
click at [574, 127] on span "[PERSON_NAME][EMAIL_ADDRESS][DOMAIN_NAME]" at bounding box center [588, 129] width 91 height 6
click at [591, 149] on span "[PERSON_NAME][EMAIL_ADDRESS][DOMAIN_NAME]" at bounding box center [588, 149] width 91 height 6
click at [587, 169] on span "[EMAIL_ADDRESS][DOMAIN_NAME]" at bounding box center [577, 170] width 69 height 6
click at [582, 191] on span "[PERSON_NAME][EMAIL_ADDRESS][DOMAIN_NAME]" at bounding box center [588, 190] width 91 height 6
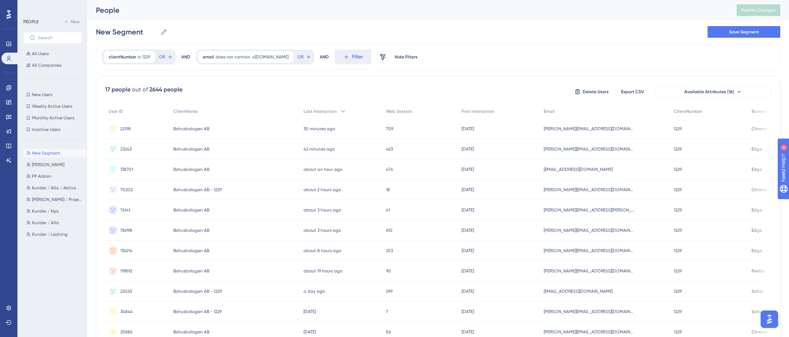
click at [578, 226] on div "[PERSON_NAME][EMAIL_ADDRESS][DOMAIN_NAME] [EMAIL_ADDRESS][DOMAIN_NAME]" at bounding box center [605, 230] width 130 height 20
click at [578, 130] on span "[PERSON_NAME][EMAIL_ADDRESS][DOMAIN_NAME]" at bounding box center [588, 129] width 91 height 6
click at [571, 149] on span "[PERSON_NAME][EMAIL_ADDRESS][DOMAIN_NAME]" at bounding box center [588, 149] width 91 height 6
click at [610, 167] on span "[EMAIL_ADDRESS][DOMAIN_NAME]" at bounding box center [577, 170] width 69 height 6
click at [582, 189] on span "[PERSON_NAME][EMAIL_ADDRESS][DOMAIN_NAME]" at bounding box center [588, 190] width 91 height 6
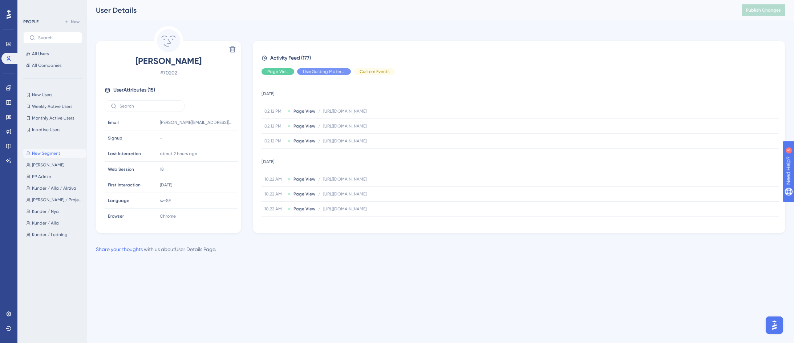
click at [473, 274] on html "Performance Users Engagement Widgets Feedback Product Updates Knowledge Base AI…" at bounding box center [397, 138] width 794 height 277
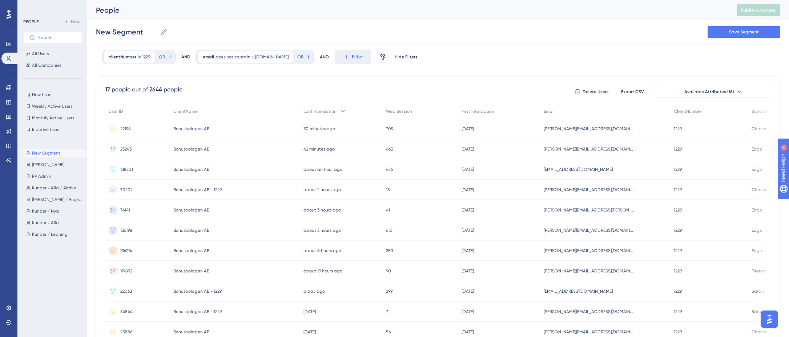
click at [579, 210] on span "[PERSON_NAME][EMAIL_ADDRESS][PERSON_NAME][DOMAIN_NAME]" at bounding box center [588, 210] width 91 height 6
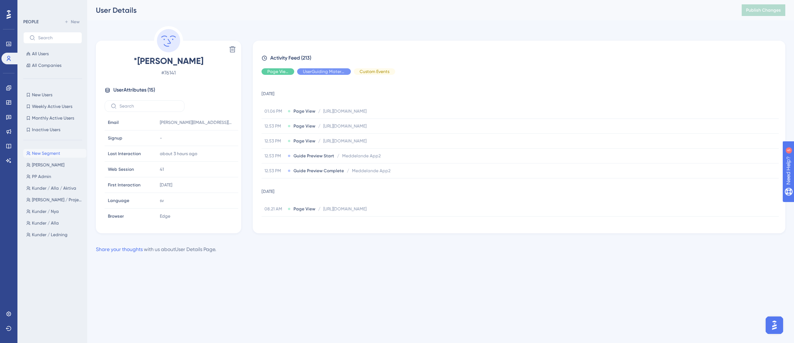
drag, startPoint x: 410, startPoint y: 257, endPoint x: 7, endPoint y: 242, distance: 403.1
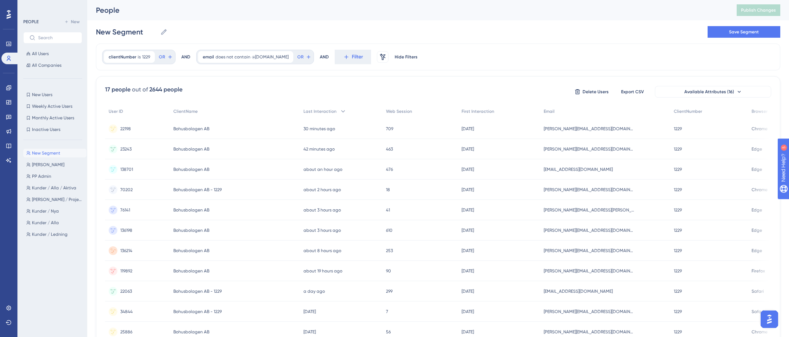
click at [578, 250] on span "[PERSON_NAME][EMAIL_ADDRESS][DOMAIN_NAME]" at bounding box center [588, 251] width 91 height 6
click at [586, 272] on span "[PERSON_NAME][EMAIL_ADDRESS][DOMAIN_NAME]" at bounding box center [588, 271] width 91 height 6
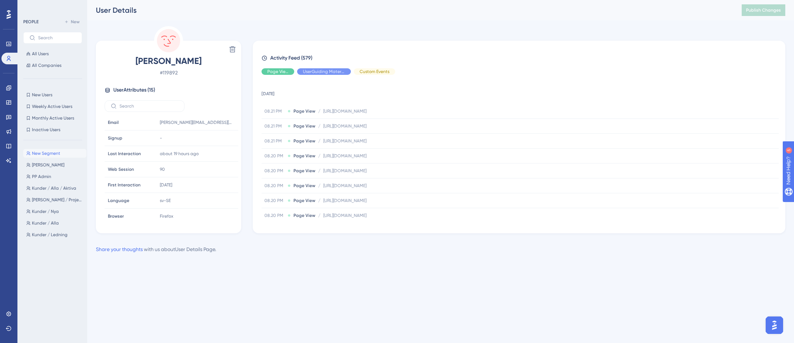
drag, startPoint x: 389, startPoint y: 250, endPoint x: 6, endPoint y: 202, distance: 385.8
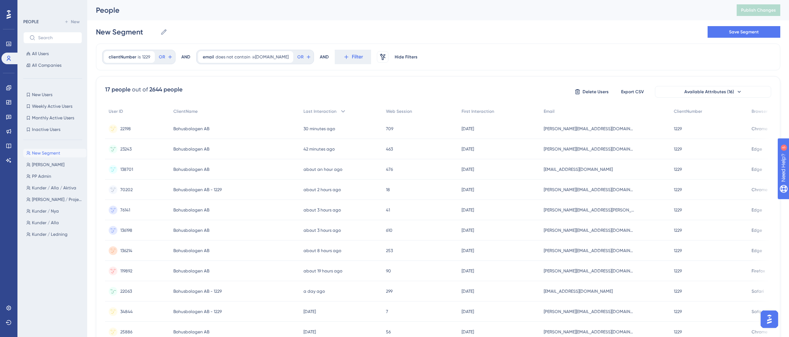
click at [583, 293] on span "[EMAIL_ADDRESS][DOMAIN_NAME]" at bounding box center [577, 292] width 69 height 6
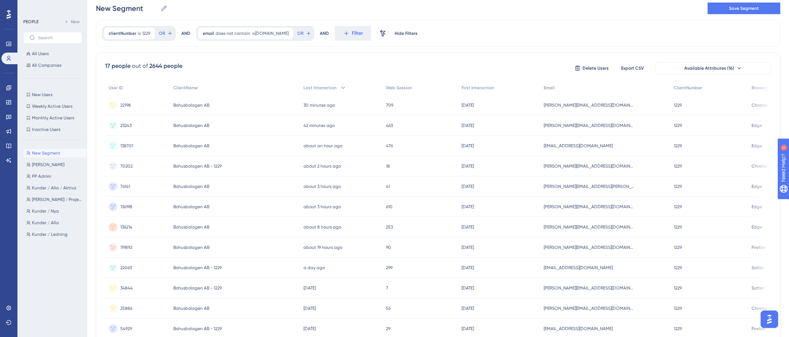
scroll to position [36, 0]
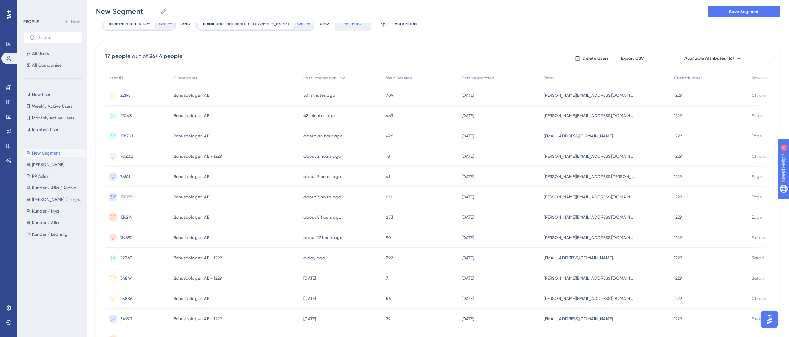
click at [576, 279] on span "[PERSON_NAME][EMAIL_ADDRESS][DOMAIN_NAME]" at bounding box center [588, 279] width 91 height 6
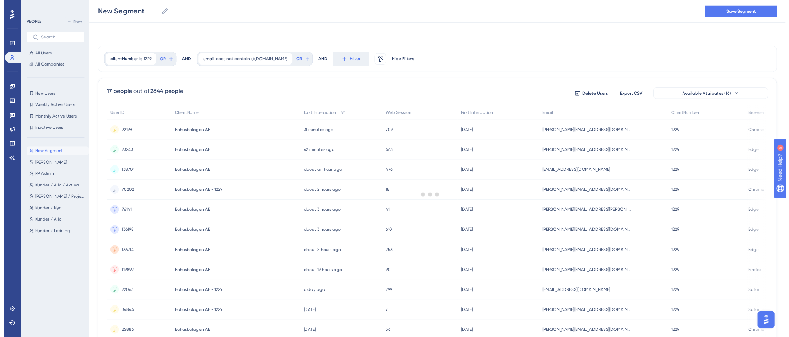
scroll to position [36, 0]
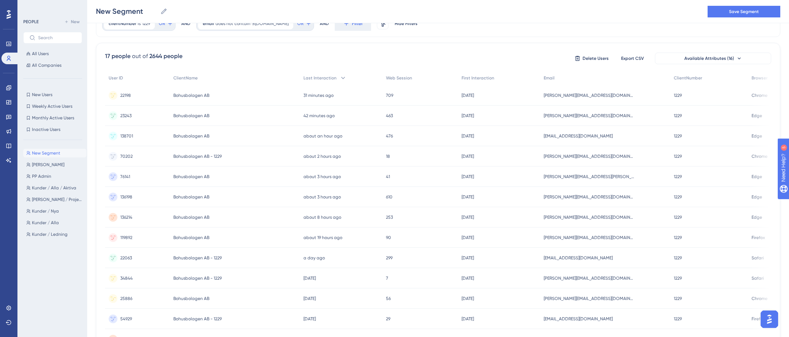
click at [584, 299] on span "[PERSON_NAME][EMAIL_ADDRESS][DOMAIN_NAME]" at bounding box center [588, 299] width 91 height 6
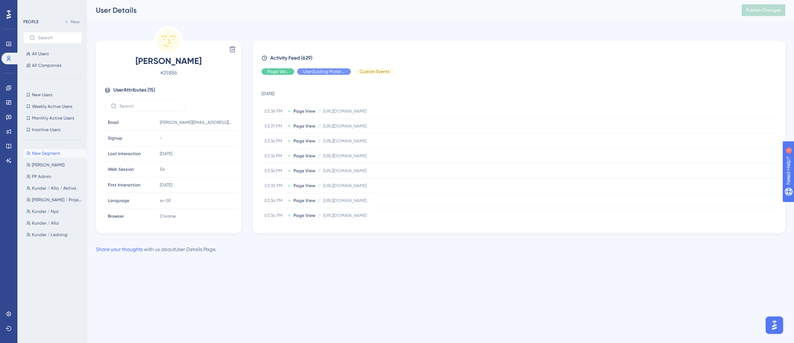
click at [437, 252] on div "Share your thoughts with us about User Details Page ." at bounding box center [440, 249] width 689 height 9
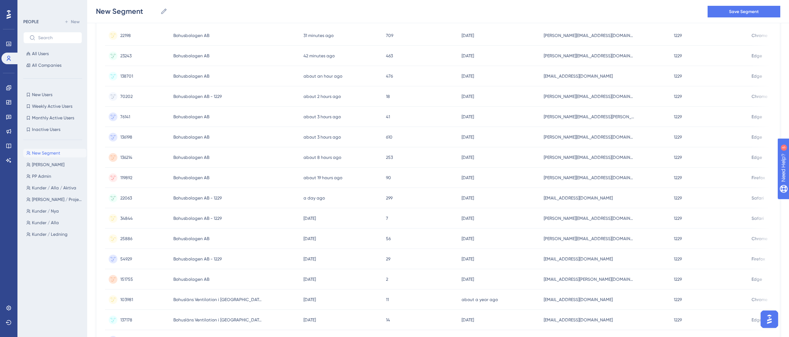
scroll to position [109, 0]
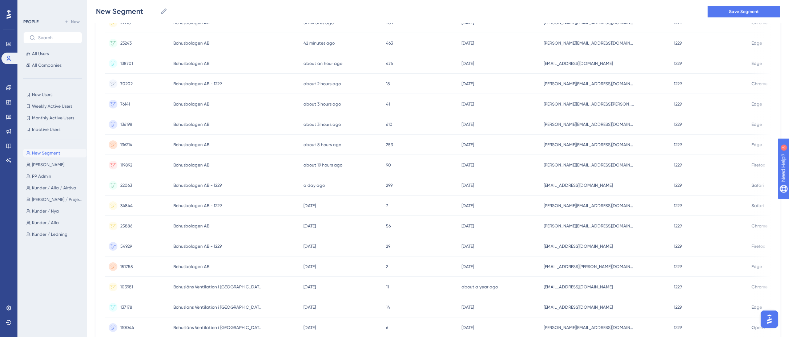
click at [586, 248] on span "[EMAIL_ADDRESS][DOMAIN_NAME]" at bounding box center [577, 247] width 69 height 6
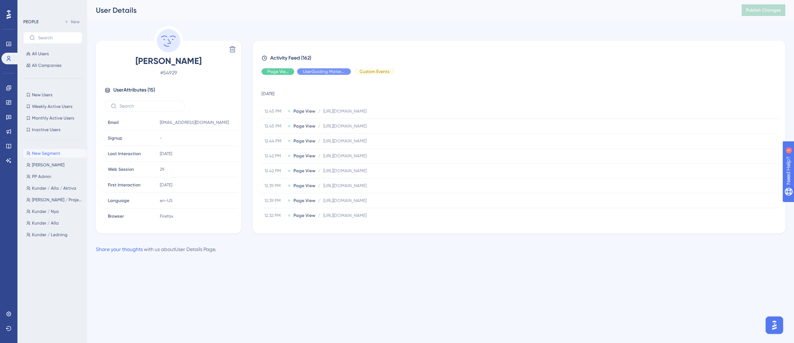
click at [481, 277] on html "Performance Users Engagement Widgets Feedback Product Updates Knowledge Base AI…" at bounding box center [397, 138] width 794 height 277
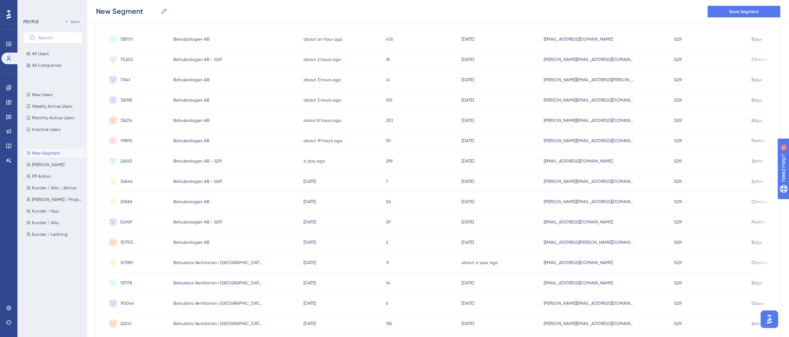
scroll to position [145, 0]
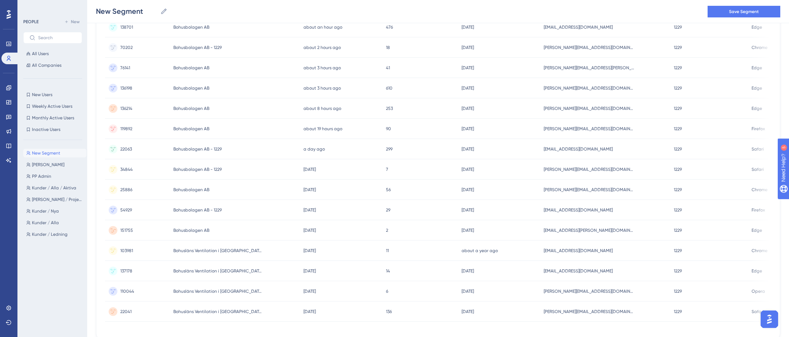
click at [590, 230] on span "[EMAIL_ADDRESS][PERSON_NAME][DOMAIN_NAME]" at bounding box center [588, 231] width 91 height 6
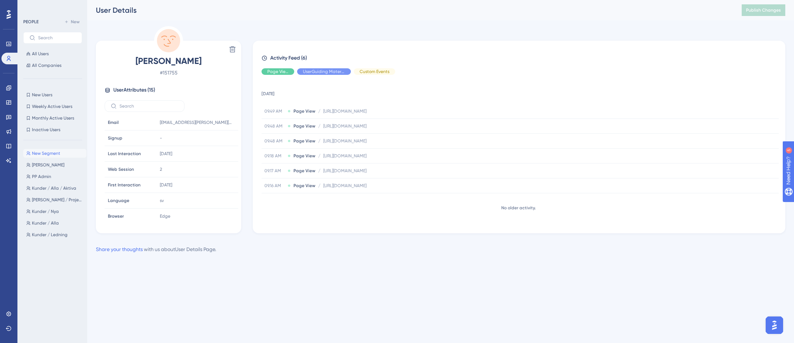
drag, startPoint x: 412, startPoint y: 281, endPoint x: 199, endPoint y: 246, distance: 215.8
click at [412, 277] on html "Performance Users Engagement Widgets Feedback Product Updates Knowledge Base AI…" at bounding box center [397, 138] width 794 height 277
drag, startPoint x: 183, startPoint y: 23, endPoint x: 163, endPoint y: 14, distance: 21.3
click at [183, 23] on div "Performance Users Engagement Widgets Feedback Product Updates Knowledge Base AI…" at bounding box center [440, 132] width 707 height 265
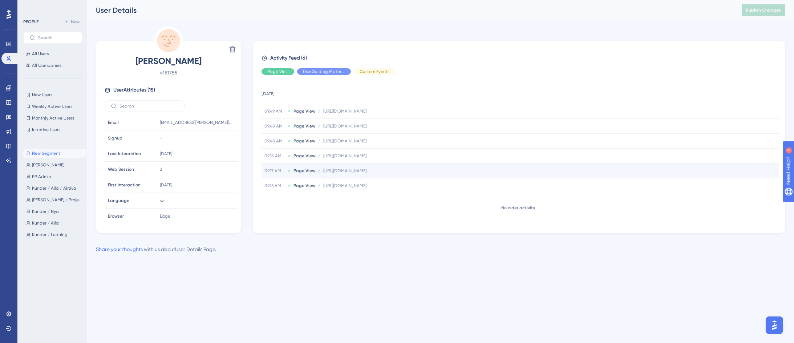
drag, startPoint x: 536, startPoint y: 301, endPoint x: 410, endPoint y: 165, distance: 185.8
click at [536, 277] on html "Performance Users Engagement Widgets Feedback Product Updates Knowledge Base AI…" at bounding box center [397, 138] width 794 height 277
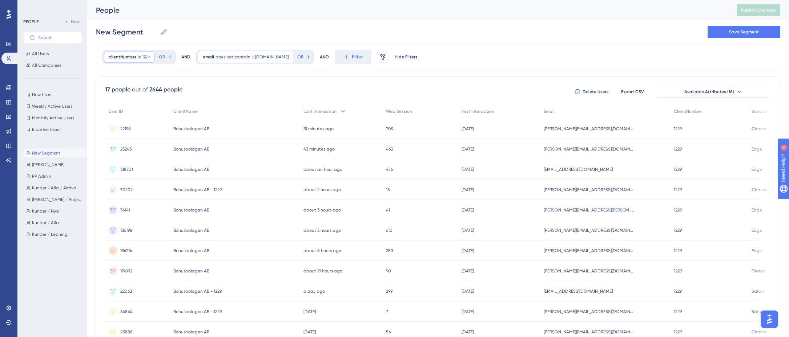
click at [130, 60] on div "clientNumber is 1229 1229 Remove" at bounding box center [129, 57] width 51 height 12
type input "1552"
click at [181, 165] on span "Done" at bounding box center [182, 167] width 12 height 9
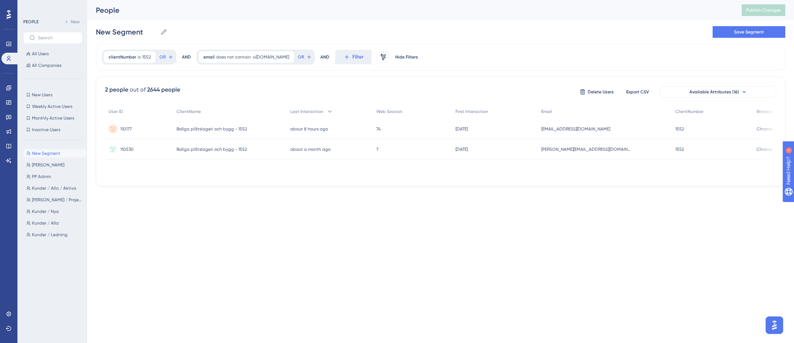
click at [570, 126] on span "[EMAIL_ADDRESS][DOMAIN_NAME]" at bounding box center [575, 129] width 69 height 6
click at [587, 147] on span "[PERSON_NAME][EMAIL_ADDRESS][DOMAIN_NAME]" at bounding box center [586, 149] width 91 height 6
click at [283, 206] on html "Performance Users Engagement Widgets Feedback Product Updates Knowledge Base AI…" at bounding box center [397, 104] width 794 height 209
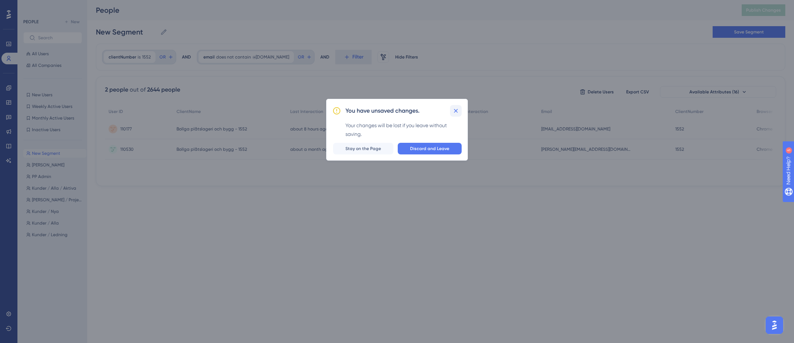
click at [455, 109] on icon at bounding box center [455, 110] width 7 height 7
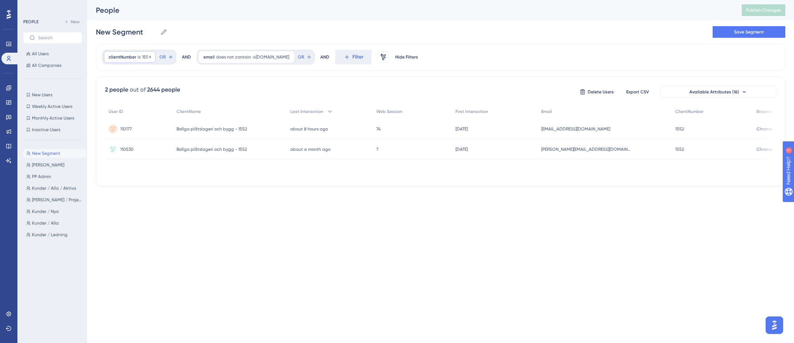
click at [124, 58] on span "clientNumber" at bounding box center [123, 57] width 28 height 6
click at [288, 209] on html "Performance Users Engagement Widgets Feedback Product Updates Knowledge Base AI…" at bounding box center [397, 104] width 794 height 209
click at [124, 52] on div "clientNumber is 1552 1552 Remove" at bounding box center [130, 57] width 52 height 12
click at [125, 116] on input "1552" at bounding box center [146, 115] width 58 height 9
click at [133, 114] on input "1552" at bounding box center [146, 115] width 58 height 9
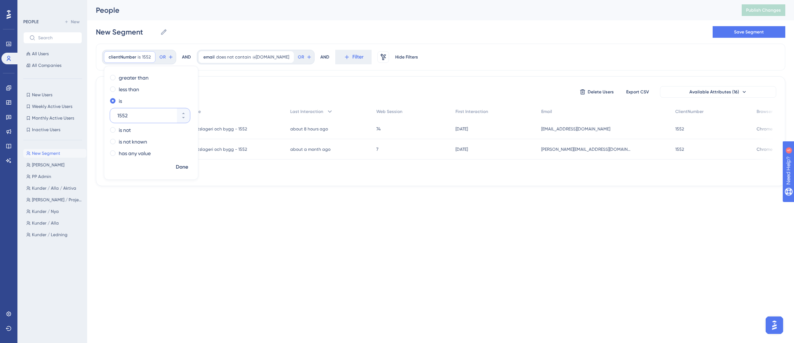
click at [133, 114] on input "1552" at bounding box center [146, 115] width 58 height 9
type input "1459"
click at [180, 165] on span "Done" at bounding box center [182, 167] width 12 height 9
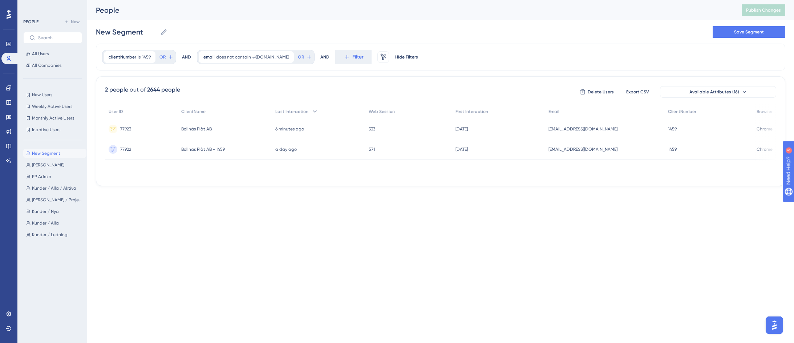
click at [521, 209] on html "Performance Users Engagement Widgets Feedback Product Updates Knowledge Base AI…" at bounding box center [397, 104] width 794 height 209
click at [564, 126] on div "[EMAIL_ADDRESS][DOMAIN_NAME] [EMAIL_ADDRESS][DOMAIN_NAME]" at bounding box center [604, 129] width 119 height 20
click at [587, 147] on span "[EMAIL_ADDRESS][DOMAIN_NAME]" at bounding box center [582, 149] width 69 height 6
click at [130, 56] on span "clientNumber" at bounding box center [123, 57] width 28 height 6
click at [132, 113] on input "1459" at bounding box center [146, 115] width 58 height 9
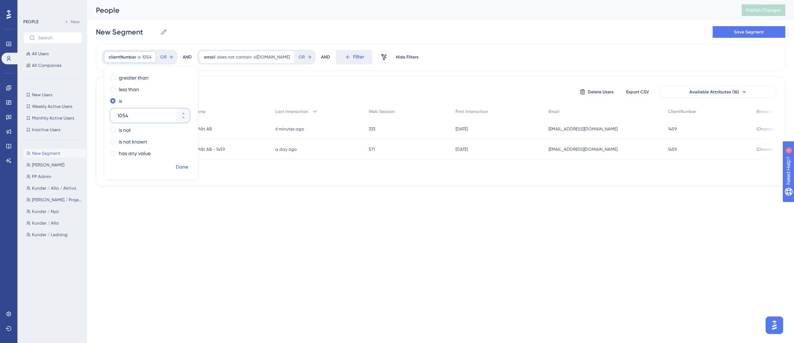
type input "1054"
click at [180, 169] on span "Done" at bounding box center [182, 167] width 12 height 9
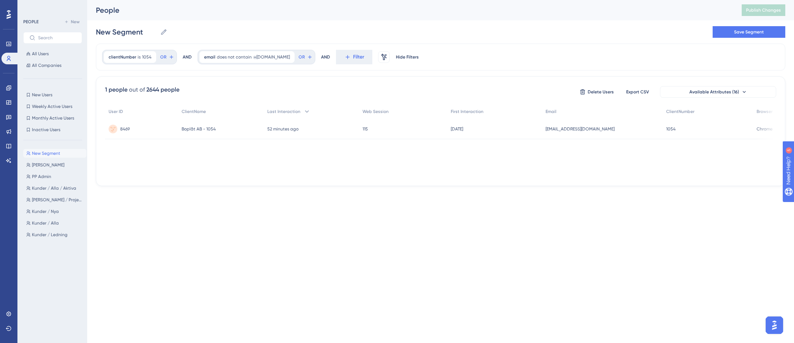
click at [360, 209] on html "Performance Users Engagement Widgets Feedback Product Updates Knowledge Base AI…" at bounding box center [397, 104] width 794 height 209
click at [562, 129] on div "[EMAIL_ADDRESS][DOMAIN_NAME] [PERSON_NAME][EMAIL_ADDRESS][DOMAIN_NAME]" at bounding box center [602, 129] width 121 height 20
click at [300, 181] on div "1 people out of 2644 people Delete Users Export CSV Available Attributes (16) U…" at bounding box center [440, 131] width 689 height 110
click at [132, 60] on div "clientNumber is 1054 1054 Remove" at bounding box center [130, 57] width 52 height 12
type input "1109"
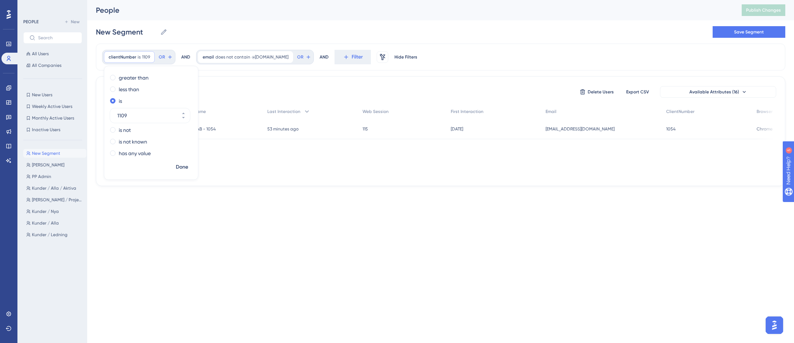
click at [178, 167] on span "Done" at bounding box center [182, 167] width 12 height 9
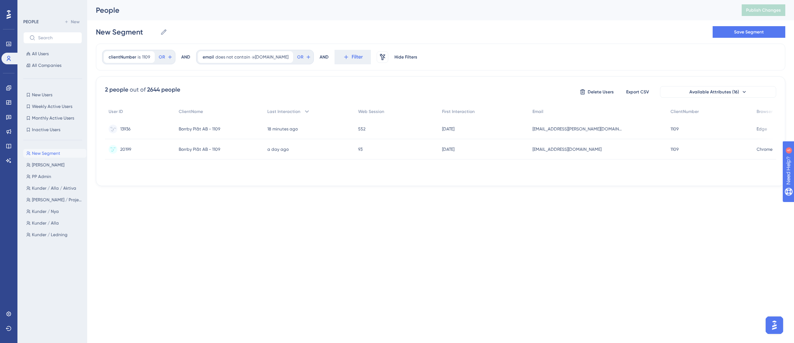
click at [567, 130] on span "[EMAIL_ADDRESS][PERSON_NAME][DOMAIN_NAME]" at bounding box center [578, 129] width 91 height 6
click at [570, 148] on span "[EMAIL_ADDRESS][DOMAIN_NAME]" at bounding box center [567, 149] width 69 height 6
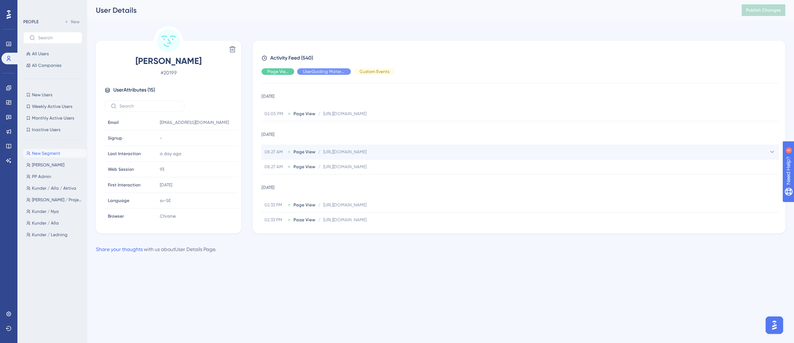
scroll to position [182, 0]
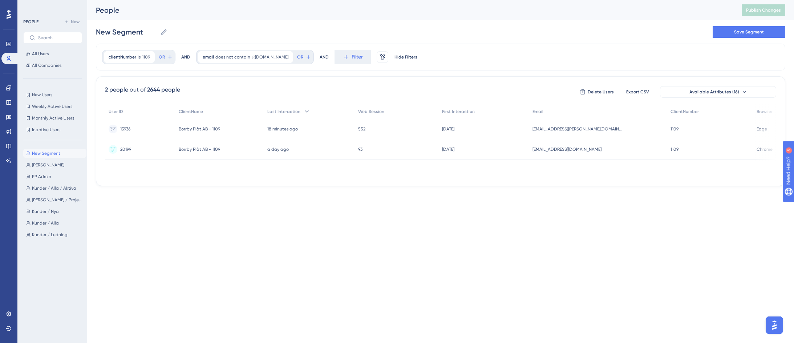
click at [293, 209] on html "Performance Users Engagement Widgets Feedback Product Updates Knowledge Base AI…" at bounding box center [397, 104] width 794 height 209
click at [300, 209] on html "Performance Users Engagement Widgets Feedback Product Updates Knowledge Base AI…" at bounding box center [397, 104] width 794 height 209
click at [129, 60] on span "clientNumber" at bounding box center [123, 57] width 28 height 6
type input "1224"
click at [190, 169] on button "Done" at bounding box center [182, 167] width 20 height 13
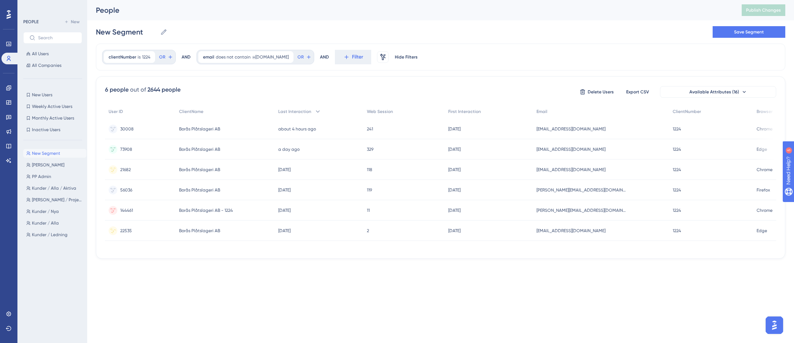
click at [579, 230] on span "[EMAIL_ADDRESS][DOMAIN_NAME]" at bounding box center [570, 231] width 69 height 6
click at [595, 210] on span "[PERSON_NAME][EMAIL_ADDRESS][DOMAIN_NAME]" at bounding box center [581, 210] width 91 height 6
click at [588, 190] on span "[PERSON_NAME][EMAIL_ADDRESS][DOMAIN_NAME]" at bounding box center [581, 190] width 91 height 6
click at [588, 170] on span "[EMAIL_ADDRESS][DOMAIN_NAME]" at bounding box center [570, 170] width 69 height 6
click at [583, 146] on span "[EMAIL_ADDRESS][DOMAIN_NAME]" at bounding box center [570, 149] width 69 height 6
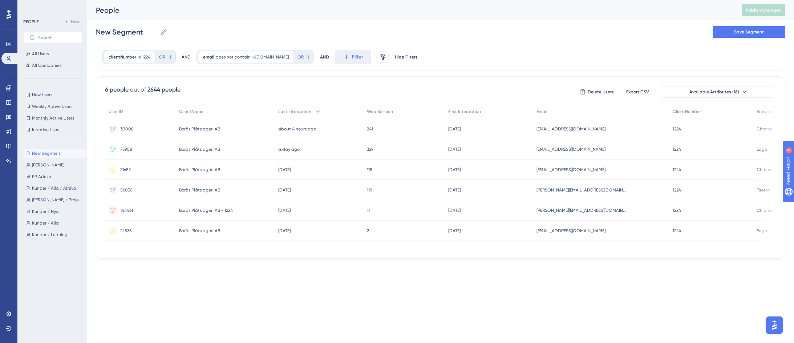
click at [580, 149] on span "[EMAIL_ADDRESS][DOMAIN_NAME]" at bounding box center [570, 149] width 69 height 6
click at [580, 126] on span "[EMAIL_ADDRESS][DOMAIN_NAME]" at bounding box center [570, 129] width 69 height 6
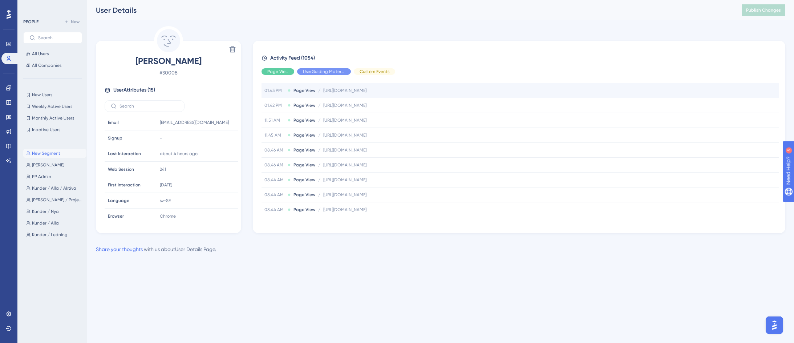
scroll to position [342, 0]
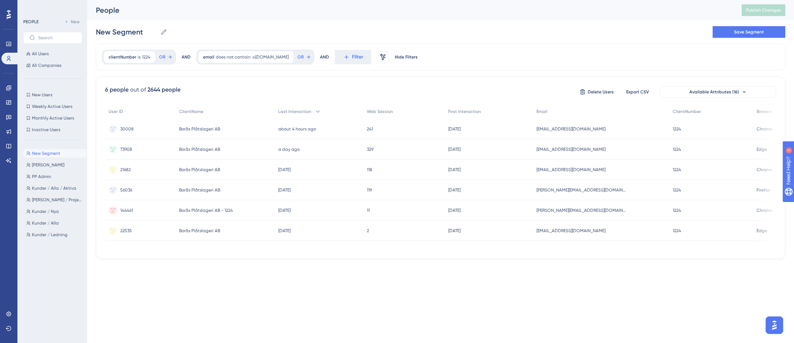
drag, startPoint x: 362, startPoint y: 271, endPoint x: 362, endPoint y: 266, distance: 4.7
click at [362, 270] on div "Performance Users Engagement Widgets Feedback Product Updates Knowledge Base AI…" at bounding box center [440, 135] width 707 height 270
click at [356, 272] on html "Performance Users Engagement Widgets Feedback Product Updates Knowledge Base AI…" at bounding box center [397, 141] width 794 height 282
click at [267, 282] on html "Performance Users Engagement Widgets Feedback Product Updates Knowledge Base AI…" at bounding box center [397, 141] width 794 height 282
click at [123, 52] on div "clientNumber is 1224 1224 Remove" at bounding box center [129, 57] width 51 height 12
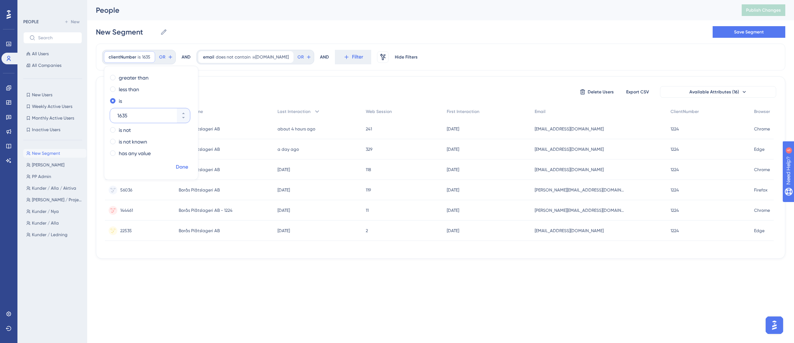
type input "1635"
click at [185, 166] on span "Done" at bounding box center [182, 167] width 12 height 9
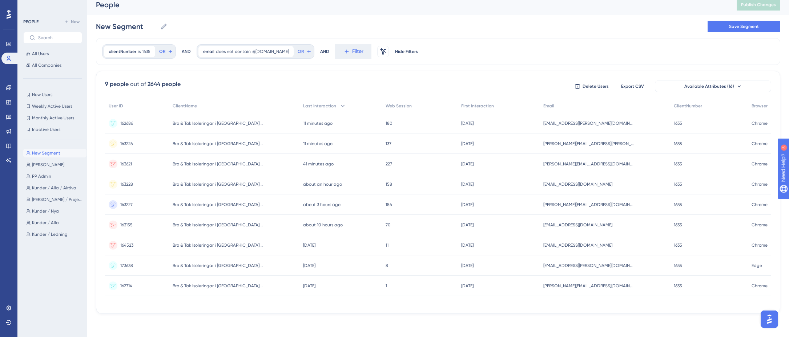
scroll to position [8, 0]
click at [575, 121] on span "[EMAIL_ADDRESS][PERSON_NAME][DOMAIN_NAME]" at bounding box center [588, 124] width 91 height 6
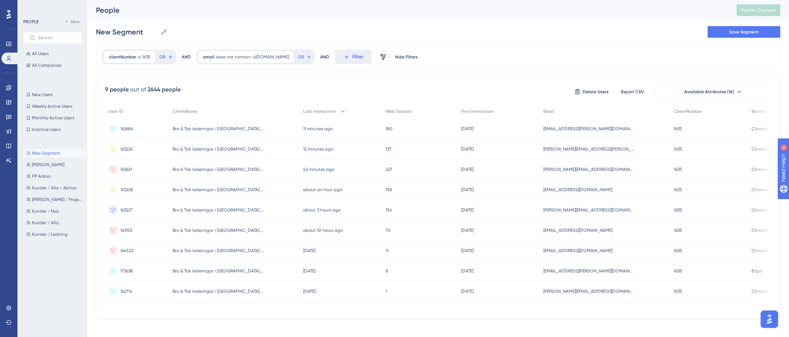
click at [576, 153] on div "[PERSON_NAME][EMAIL_ADDRESS][PERSON_NAME][DOMAIN_NAME] [DOMAIN_NAME][EMAIL_ADDR…" at bounding box center [604, 149] width 130 height 20
click at [568, 172] on span "[PERSON_NAME][EMAIL_ADDRESS][DOMAIN_NAME]" at bounding box center [588, 170] width 91 height 6
click at [558, 186] on div "[PERSON_NAME][EMAIL_ADDRESS][DOMAIN_NAME] [EMAIL_ADDRESS][DOMAIN_NAME]" at bounding box center [604, 190] width 130 height 20
click at [568, 209] on span "[PERSON_NAME][EMAIL_ADDRESS][DOMAIN_NAME]" at bounding box center [588, 210] width 91 height 6
click at [567, 233] on span "[EMAIL_ADDRESS][DOMAIN_NAME]" at bounding box center [577, 231] width 69 height 6
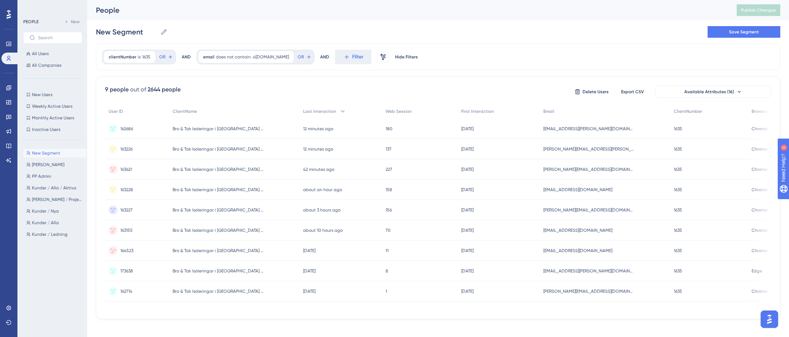
click at [574, 251] on span "[EMAIL_ADDRESS][DOMAIN_NAME]" at bounding box center [577, 251] width 69 height 6
click at [596, 273] on span "[EMAIL_ADDRESS][PERSON_NAME][DOMAIN_NAME]" at bounding box center [588, 271] width 91 height 6
click at [580, 291] on span "[PERSON_NAME][EMAIL_ADDRESS][DOMAIN_NAME]" at bounding box center [588, 292] width 91 height 6
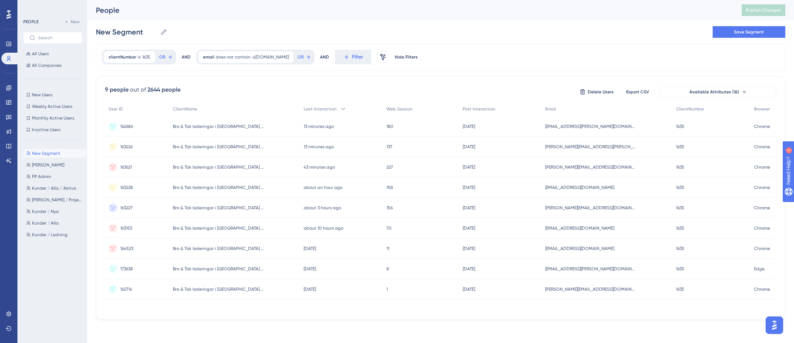
scroll to position [3, 0]
click at [127, 62] on div "clientNumber is 1635 1635 Remove" at bounding box center [129, 57] width 51 height 12
type input "1321"
click at [181, 168] on span "Done" at bounding box center [182, 167] width 12 height 9
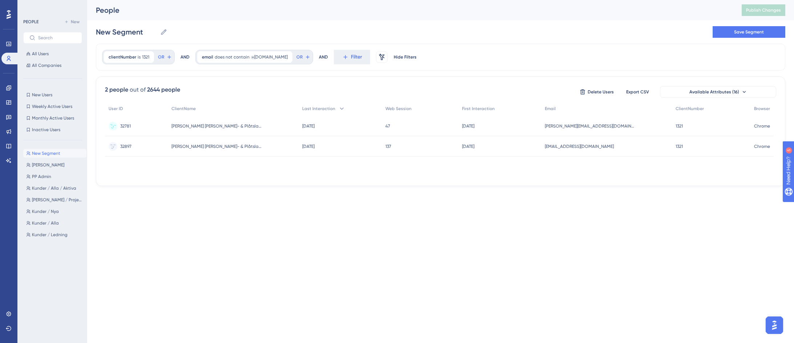
click at [585, 126] on span "[PERSON_NAME][EMAIL_ADDRESS][DOMAIN_NAME]" at bounding box center [590, 126] width 91 height 6
click at [578, 145] on div "[EMAIL_ADDRESS][DOMAIN_NAME] [EMAIL_ADDRESS][DOMAIN_NAME]" at bounding box center [608, 149] width 131 height 20
click at [576, 149] on span "[EMAIL_ADDRESS][DOMAIN_NAME]" at bounding box center [581, 149] width 69 height 6
click at [308, 209] on html "Performance Users Engagement Widgets Feedback Product Updates Knowledge Base AI…" at bounding box center [397, 104] width 794 height 209
click at [119, 55] on span "clientNumber" at bounding box center [123, 57] width 28 height 6
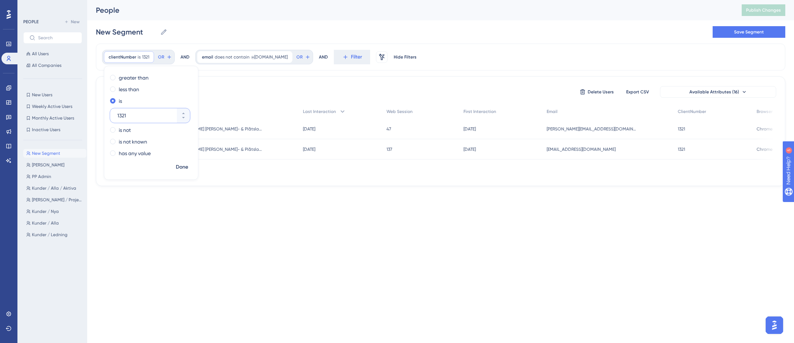
click at [142, 116] on input "1321" at bounding box center [146, 115] width 58 height 9
type input "1618"
click at [178, 163] on span "Done" at bounding box center [182, 167] width 12 height 9
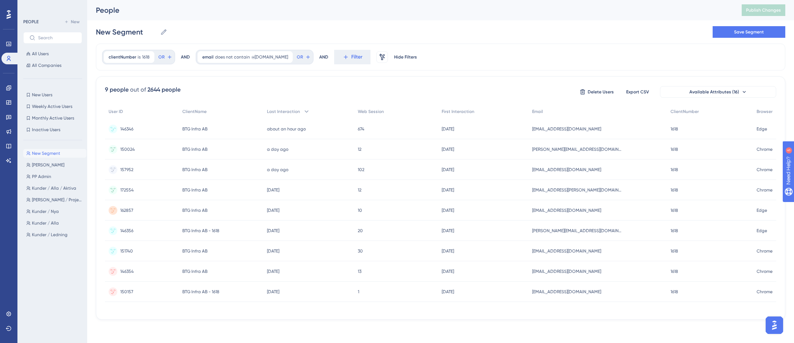
click at [580, 132] on div "[EMAIL_ADDRESS][DOMAIN_NAME] [EMAIL_ADDRESS][DOMAIN_NAME]" at bounding box center [598, 129] width 138 height 20
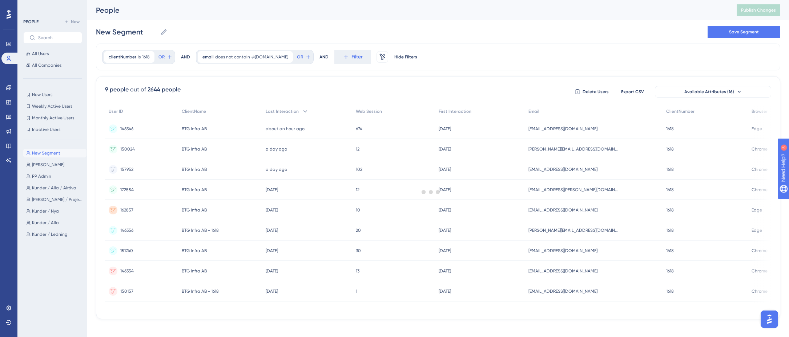
click at [570, 150] on div at bounding box center [431, 191] width 716 height 285
click at [570, 143] on div "[PERSON_NAME][EMAIL_ADDRESS][DOMAIN_NAME] [EMAIL_ADDRESS][DOMAIN_NAME]" at bounding box center [594, 149] width 138 height 20
click at [565, 169] on span "[EMAIL_ADDRESS][DOMAIN_NAME]" at bounding box center [562, 170] width 69 height 6
click at [562, 188] on span "[EMAIL_ADDRESS][PERSON_NAME][DOMAIN_NAME]" at bounding box center [573, 190] width 91 height 6
click at [566, 211] on span "[EMAIL_ADDRESS][DOMAIN_NAME]" at bounding box center [562, 210] width 69 height 6
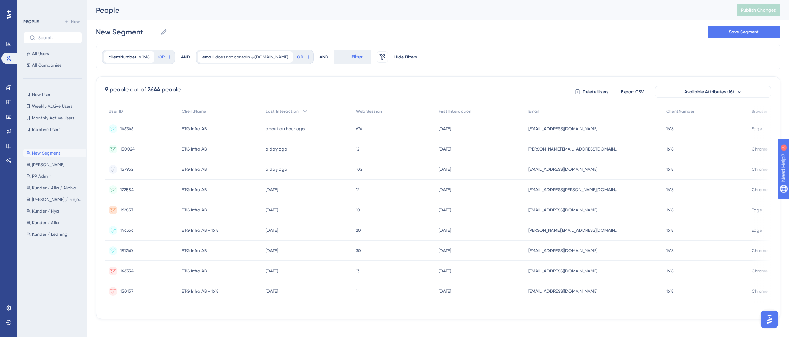
click at [564, 228] on span "[PERSON_NAME][EMAIL_ADDRESS][DOMAIN_NAME]" at bounding box center [573, 231] width 91 height 6
click at [566, 251] on span "[EMAIL_ADDRESS][DOMAIN_NAME]" at bounding box center [562, 251] width 69 height 6
click at [572, 270] on span "[EMAIL_ADDRESS][DOMAIN_NAME]" at bounding box center [562, 271] width 69 height 6
click at [121, 53] on div "clientNumber is 1618 1618 Remove" at bounding box center [129, 57] width 50 height 12
type input "1497"
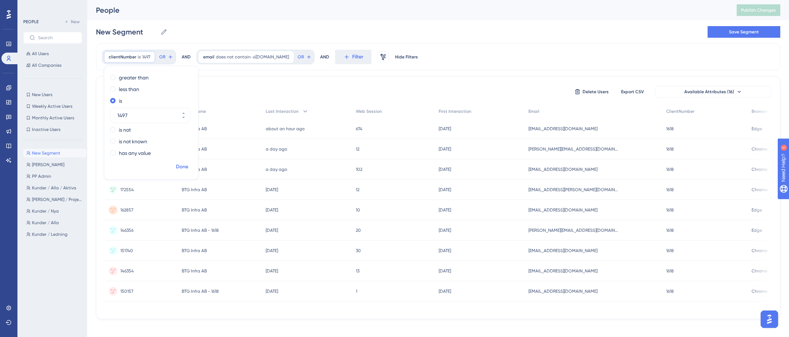
click at [184, 166] on span "Done" at bounding box center [182, 167] width 12 height 9
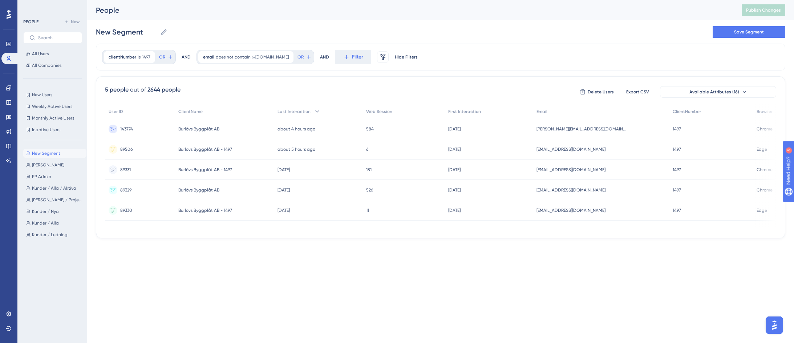
click at [348, 128] on div "about 4 hours ago [DATE] 12:17" at bounding box center [318, 129] width 89 height 20
click at [327, 148] on div "about 5 hours ago [DATE] 11:21" at bounding box center [318, 149] width 89 height 20
click at [325, 168] on div "[DATE] [DATE] 16:18" at bounding box center [318, 169] width 89 height 20
click at [318, 186] on div "[DATE] [DATE] 15:33" at bounding box center [318, 190] width 89 height 20
click at [334, 216] on div "[DATE] [DATE] 07:14" at bounding box center [318, 210] width 89 height 20
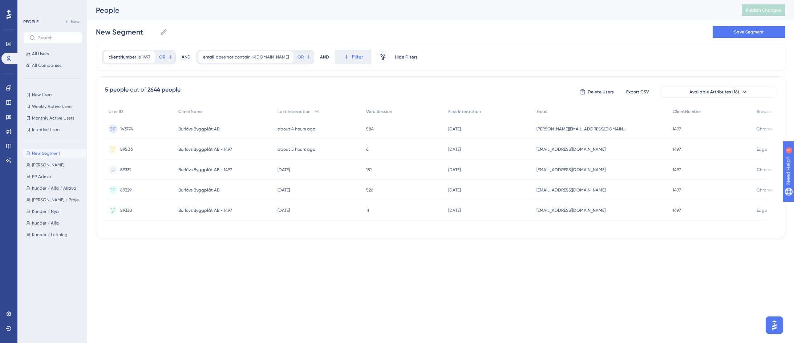
click at [253, 262] on html "Performance Users Engagement Widgets Feedback Product Updates Knowledge Base AI…" at bounding box center [397, 131] width 794 height 262
click at [130, 56] on span "clientNumber" at bounding box center [123, 57] width 28 height 6
type input "1542"
click at [179, 165] on span "Done" at bounding box center [182, 167] width 12 height 9
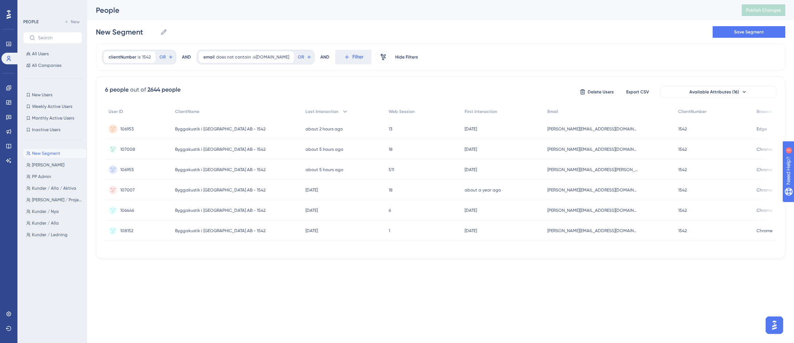
click at [183, 282] on html "Performance Users Engagement Widgets Feedback Product Updates Knowledge Base AI…" at bounding box center [397, 141] width 794 height 282
click at [549, 131] on span "[PERSON_NAME][EMAIL_ADDRESS][DOMAIN_NAME]" at bounding box center [592, 129] width 91 height 6
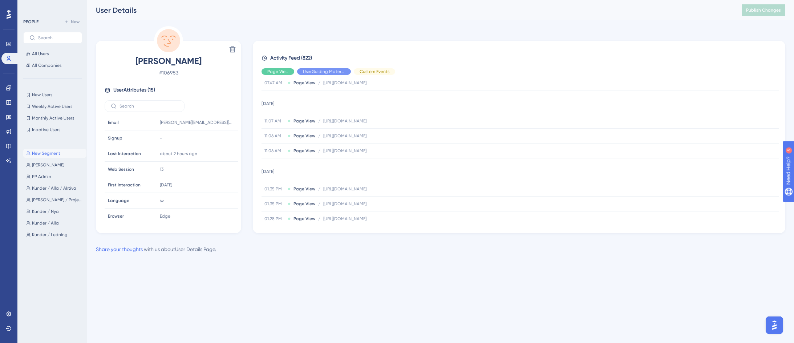
scroll to position [109, 0]
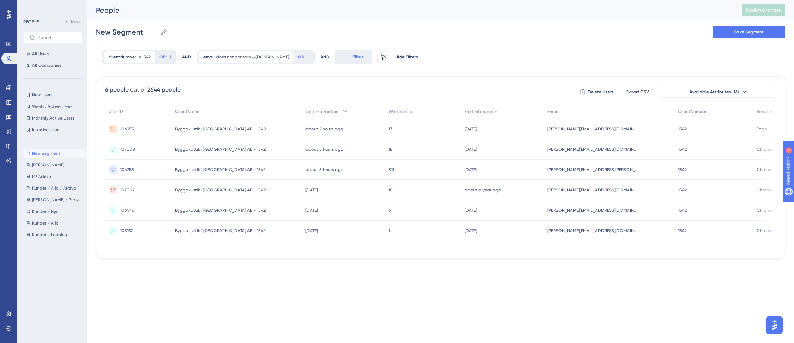
click at [574, 146] on div "[EMAIL_ADDRESS][DOMAIN_NAME] [DOMAIN_NAME][EMAIL_ADDRESS][DOMAIN_NAME]" at bounding box center [609, 149] width 131 height 20
click at [548, 169] on span "[PERSON_NAME][EMAIL_ADDRESS][PERSON_NAME][DOMAIN_NAME]" at bounding box center [592, 170] width 91 height 6
click at [559, 191] on span "[PERSON_NAME][EMAIL_ADDRESS][DOMAIN_NAME]" at bounding box center [592, 190] width 91 height 6
click at [559, 212] on span "[PERSON_NAME][EMAIL_ADDRESS][DOMAIN_NAME]" at bounding box center [592, 210] width 91 height 6
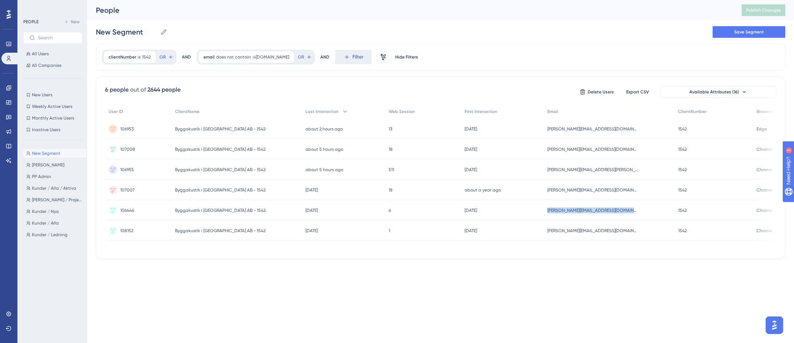
click at [559, 209] on span "[PERSON_NAME][EMAIL_ADDRESS][DOMAIN_NAME]" at bounding box center [592, 210] width 91 height 6
click at [558, 210] on span "[PERSON_NAME][EMAIL_ADDRESS][DOMAIN_NAME]" at bounding box center [592, 210] width 91 height 6
click at [552, 230] on span "[PERSON_NAME][EMAIL_ADDRESS][DOMAIN_NAME]" at bounding box center [592, 231] width 91 height 6
click at [119, 282] on html "Performance Users Engagement Widgets Feedback Product Updates Knowledge Base AI…" at bounding box center [397, 141] width 794 height 282
click at [366, 282] on html "Performance Users Engagement Widgets Feedback Product Updates Knowledge Base AI…" at bounding box center [397, 141] width 794 height 282
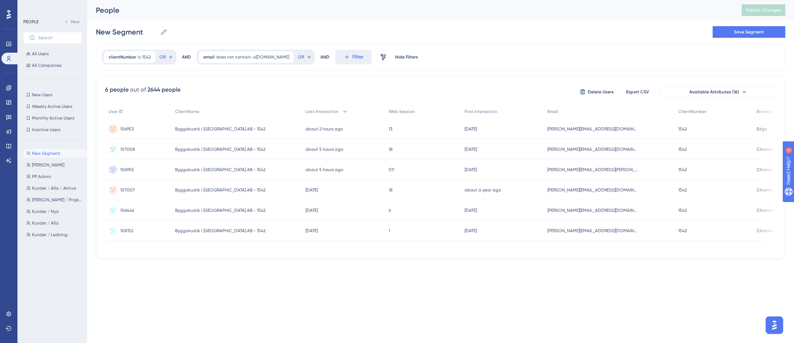
click at [120, 282] on html "Performance Users Engagement Widgets Feedback Product Updates Knowledge Base AI…" at bounding box center [397, 141] width 794 height 282
drag, startPoint x: 139, startPoint y: 250, endPoint x: 89, endPoint y: 249, distance: 49.8
click at [89, 249] on div "Performance Users Engagement Widgets Feedback Product Updates Knowledge Base AI…" at bounding box center [440, 135] width 707 height 270
click at [270, 252] on div "6 people out of 2644 people Delete Users Export CSV Available Attributes (16) U…" at bounding box center [440, 167] width 689 height 182
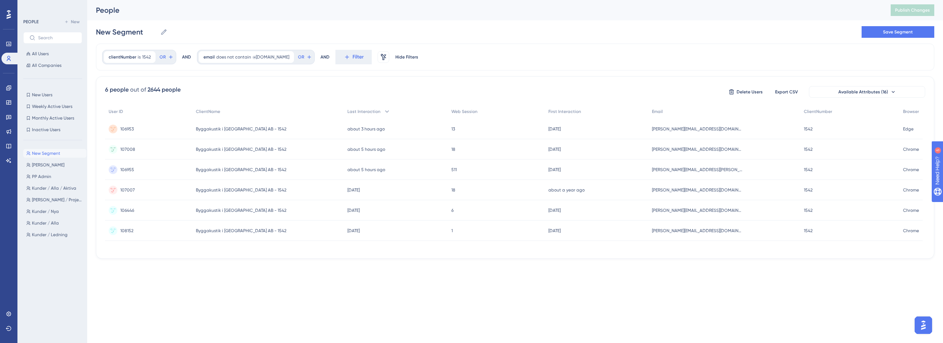
click at [463, 282] on html "Performance Users Engagement Widgets Feedback Product Updates Knowledge Base AI…" at bounding box center [471, 141] width 943 height 282
drag, startPoint x: 572, startPoint y: 311, endPoint x: 512, endPoint y: 227, distance: 103.6
click at [572, 282] on html "Performance Users Engagement Widgets Feedback Product Updates Knowledge Base AI…" at bounding box center [471, 141] width 943 height 282
click at [507, 128] on div "13 13" at bounding box center [496, 129] width 97 height 20
click at [452, 151] on div "18 18" at bounding box center [497, 149] width 97 height 20
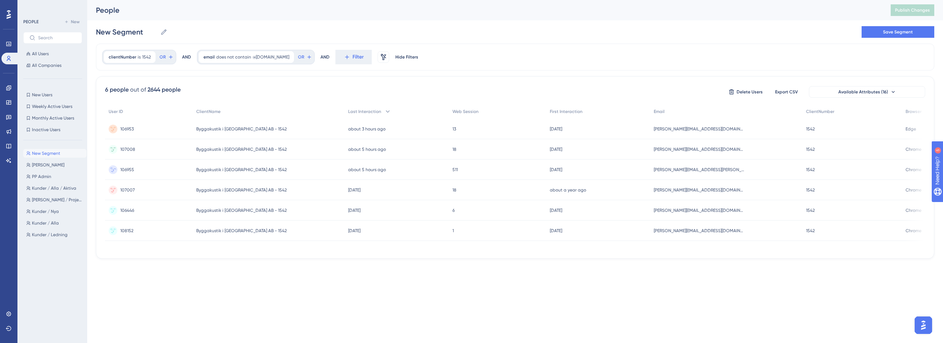
click at [469, 174] on div "511 511" at bounding box center [497, 169] width 97 height 20
click at [458, 193] on div "18 18" at bounding box center [497, 190] width 97 height 20
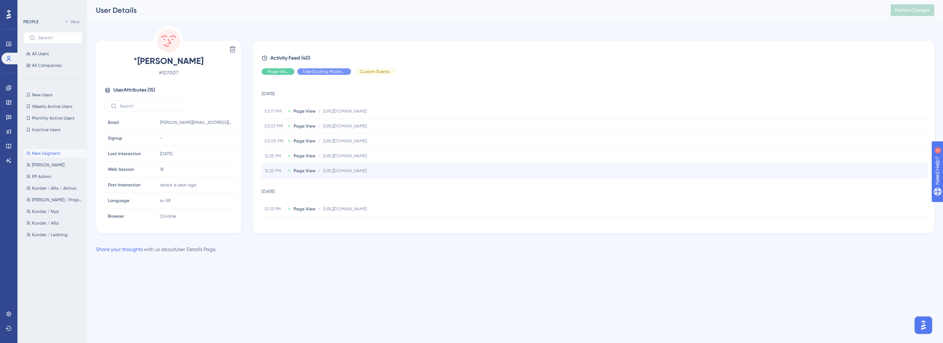
drag, startPoint x: 455, startPoint y: 173, endPoint x: 454, endPoint y: 167, distance: 5.9
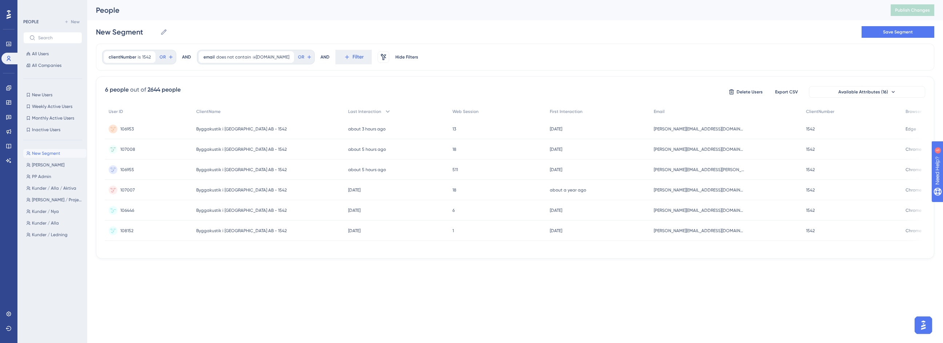
click at [460, 214] on div "6 6" at bounding box center [497, 210] width 97 height 20
click at [469, 233] on div "1 1" at bounding box center [497, 230] width 97 height 20
click at [133, 56] on span "clientNumber" at bounding box center [123, 57] width 28 height 6
type input "1463"
click at [186, 169] on span "Done" at bounding box center [182, 167] width 12 height 9
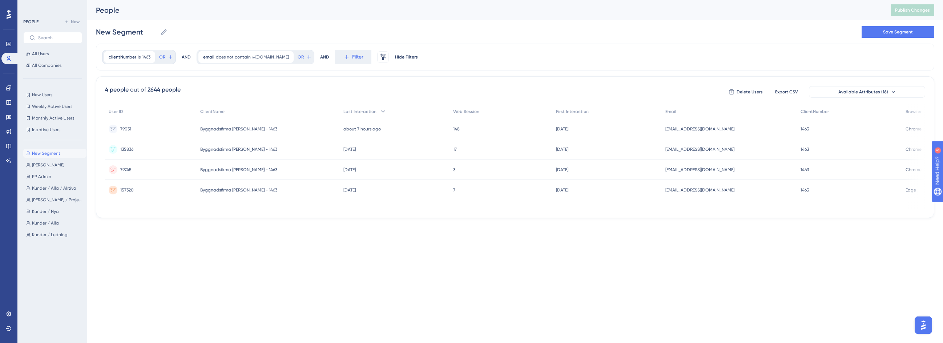
click at [524, 172] on div "3 3" at bounding box center [500, 169] width 103 height 20
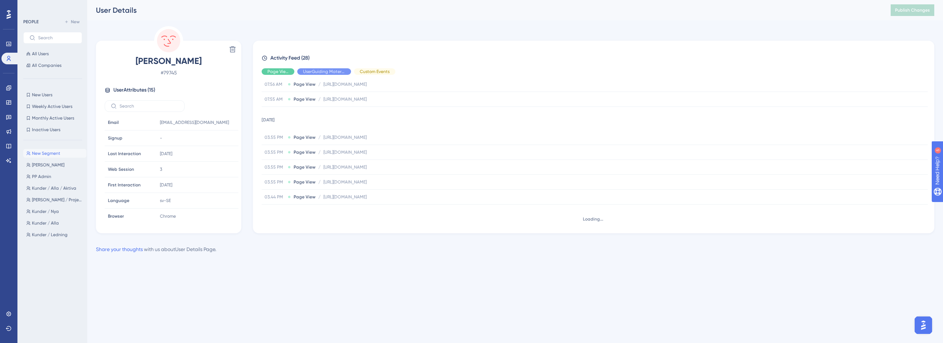
scroll to position [319, 0]
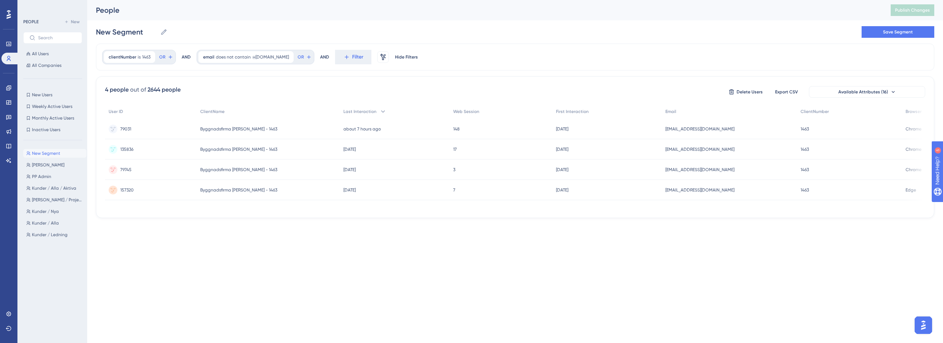
click at [525, 147] on div "17 17" at bounding box center [500, 149] width 103 height 20
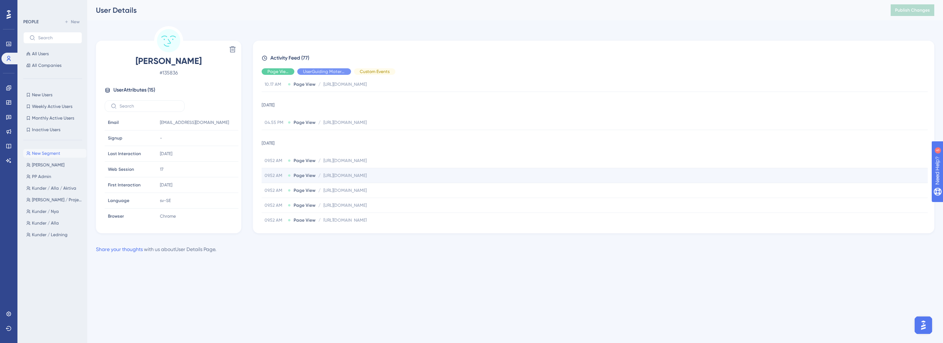
scroll to position [342, 0]
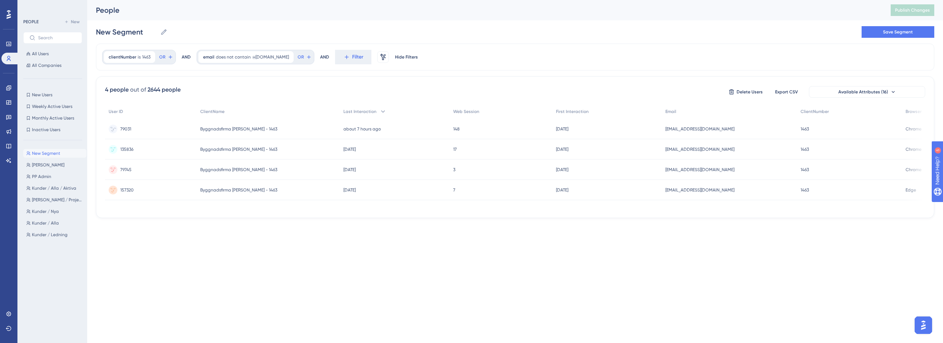
click at [517, 130] on div "148 148" at bounding box center [500, 129] width 103 height 20
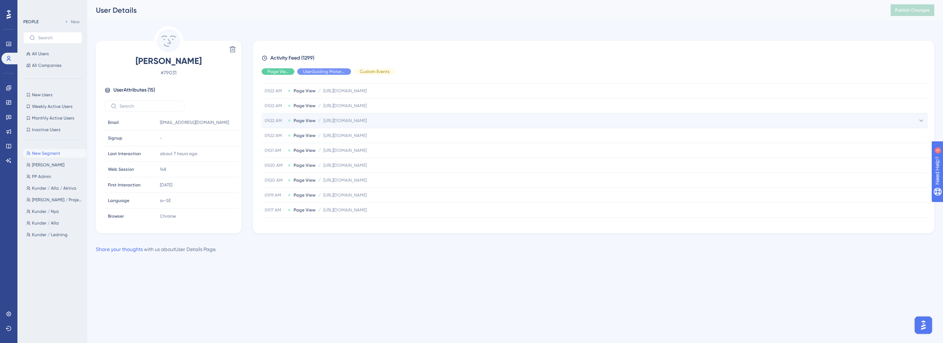
scroll to position [272, 0]
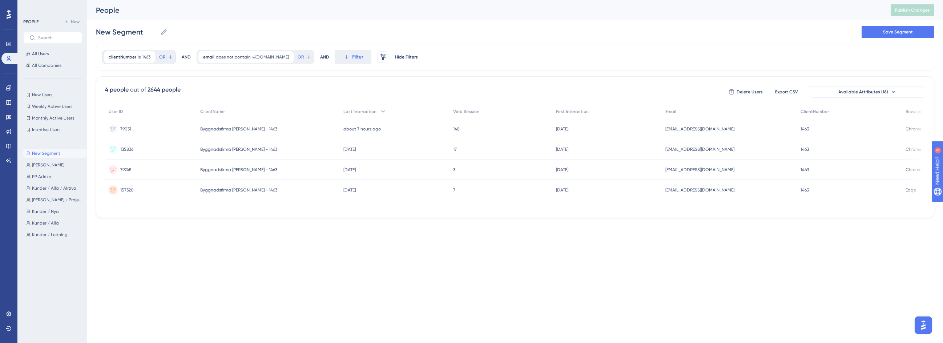
click at [335, 241] on html "Performance Users Engagement Widgets Feedback Product Updates Knowledge Base AI…" at bounding box center [471, 120] width 943 height 241
drag, startPoint x: 535, startPoint y: 261, endPoint x: 303, endPoint y: 10, distance: 341.6
click at [533, 241] on html "Performance Users Engagement Widgets Feedback Product Updates Knowledge Base AI…" at bounding box center [471, 120] width 943 height 241
click at [121, 58] on span "clientNumber" at bounding box center [123, 57] width 28 height 6
type input "1207"
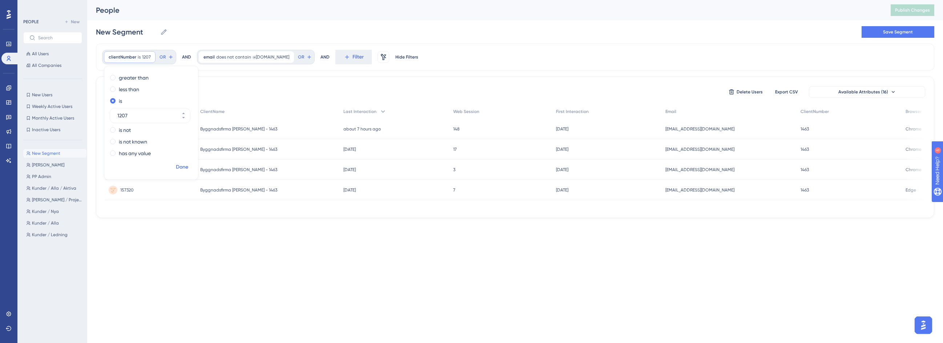
click at [184, 169] on span "Done" at bounding box center [182, 167] width 12 height 9
click at [396, 241] on html "Performance Users Engagement Widgets Feedback Product Updates Knowledge Base AI…" at bounding box center [471, 120] width 943 height 241
click at [420, 241] on html "Performance Users Engagement Widgets Feedback Product Updates Knowledge Base AI…" at bounding box center [471, 120] width 943 height 241
click at [392, 128] on div "about a minute ago [DATE] 16:07" at bounding box center [403, 129] width 108 height 20
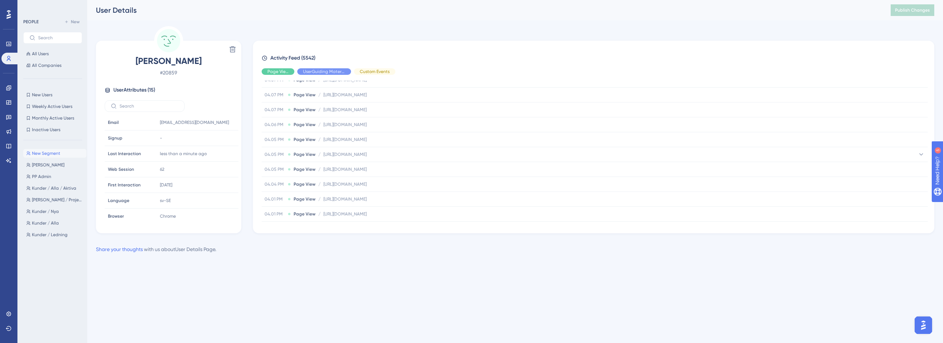
scroll to position [73, 0]
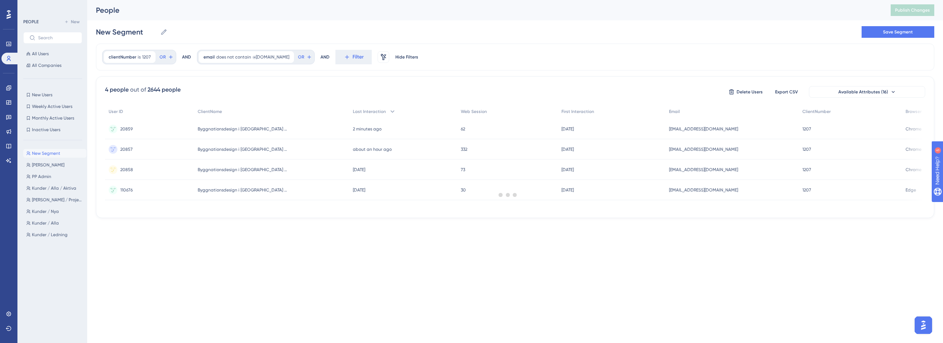
click at [371, 158] on div at bounding box center [508, 194] width 870 height 291
click at [370, 153] on div "about an hour ago [DATE] 14:47" at bounding box center [403, 149] width 108 height 20
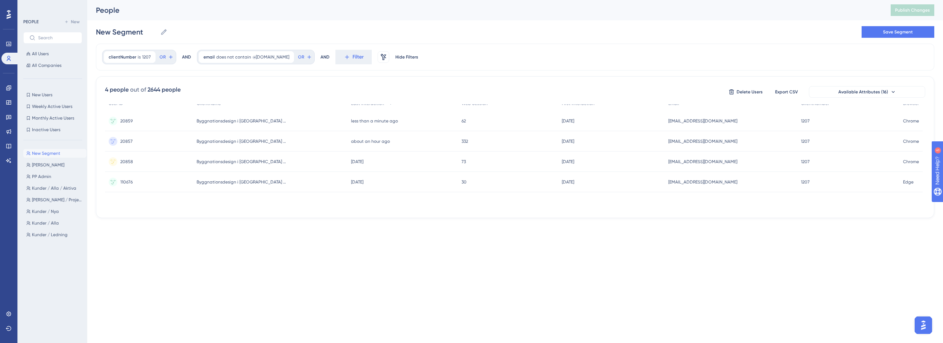
scroll to position [9, 0]
click at [362, 167] on div "[DATE] [DATE] 09:15" at bounding box center [402, 161] width 110 height 20
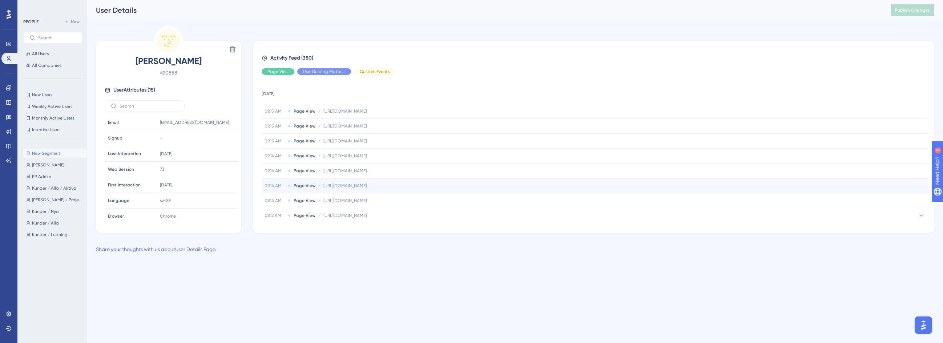
drag, startPoint x: 426, startPoint y: 190, endPoint x: 425, endPoint y: 186, distance: 3.9
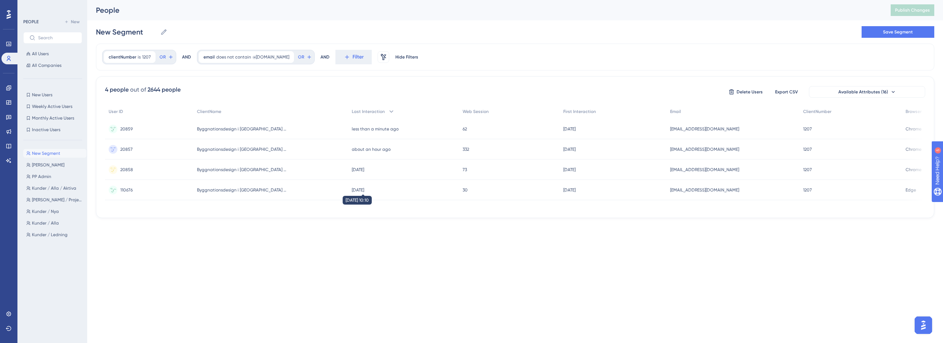
click at [356, 188] on time "[DATE]" at bounding box center [358, 189] width 12 height 5
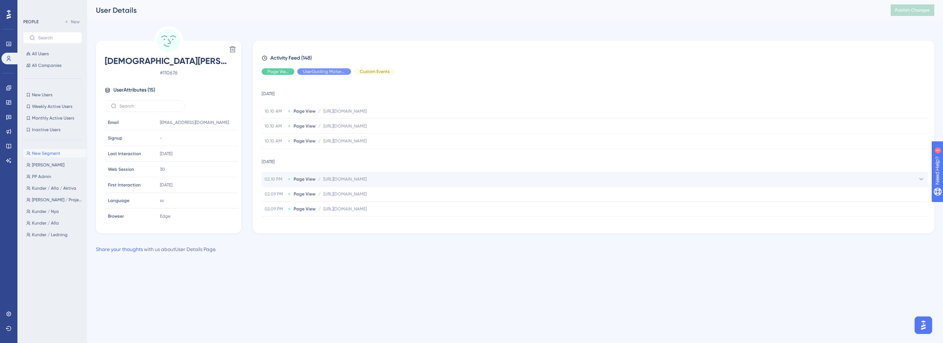
scroll to position [109, 0]
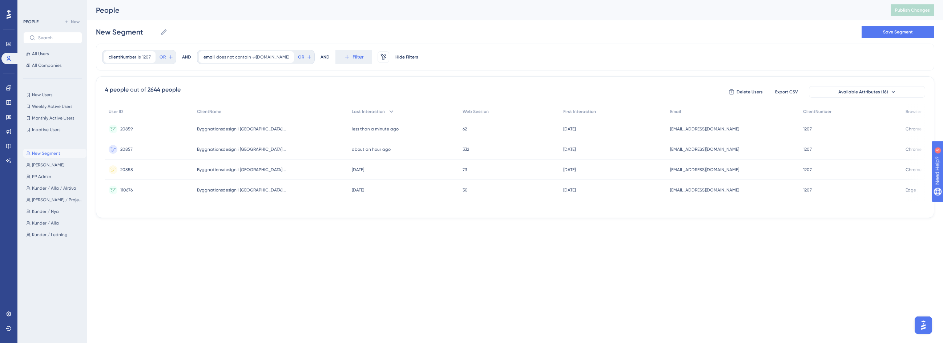
click at [520, 241] on html "Performance Users Engagement Widgets Feedback Product Updates Knowledge Base AI…" at bounding box center [471, 120] width 943 height 241
click at [123, 54] on span "clientNumber" at bounding box center [123, 57] width 28 height 6
type input "1468"
click at [181, 166] on span "Done" at bounding box center [182, 167] width 12 height 9
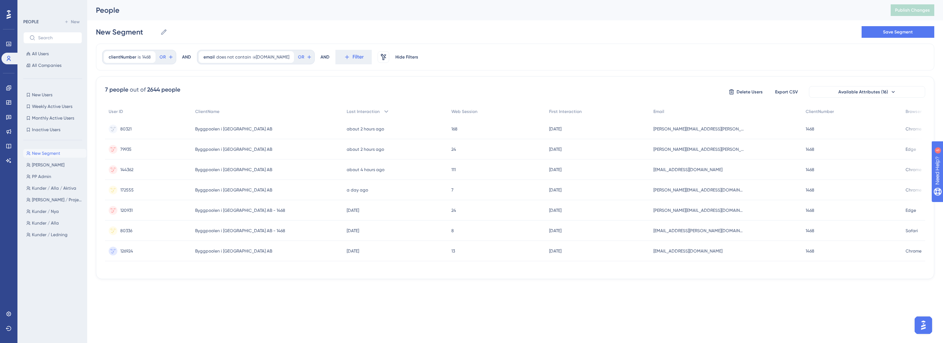
click at [381, 302] on html "Performance Users Engagement Widgets Feedback Product Updates Knowledge Base AI…" at bounding box center [471, 151] width 943 height 302
click at [365, 130] on time "about 2 hours ago" at bounding box center [365, 128] width 37 height 5
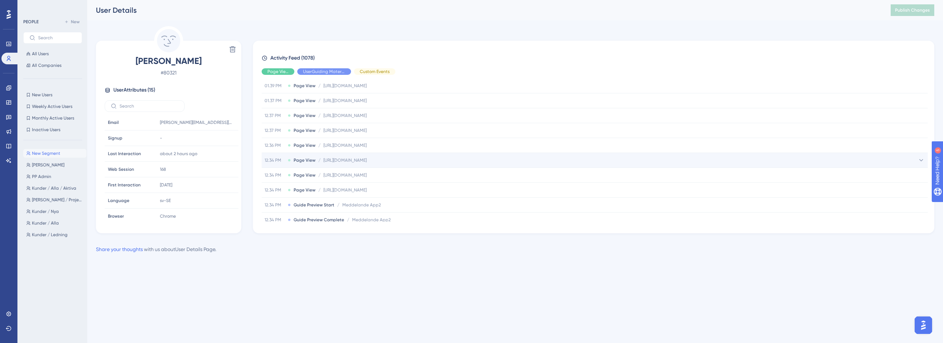
scroll to position [236, 0]
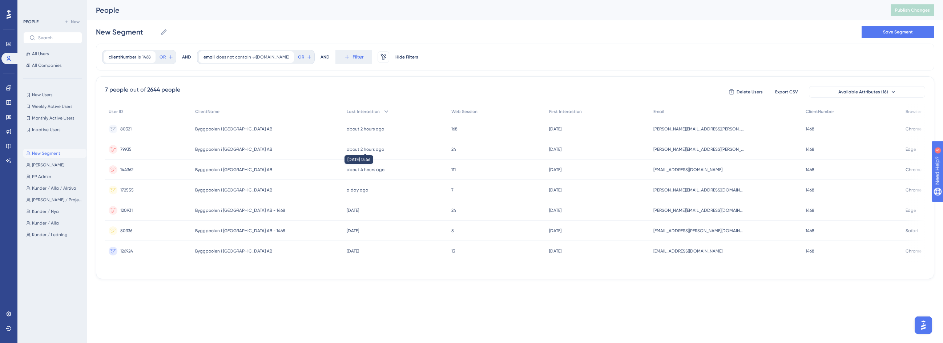
click at [354, 151] on time "about 2 hours ago" at bounding box center [365, 149] width 37 height 5
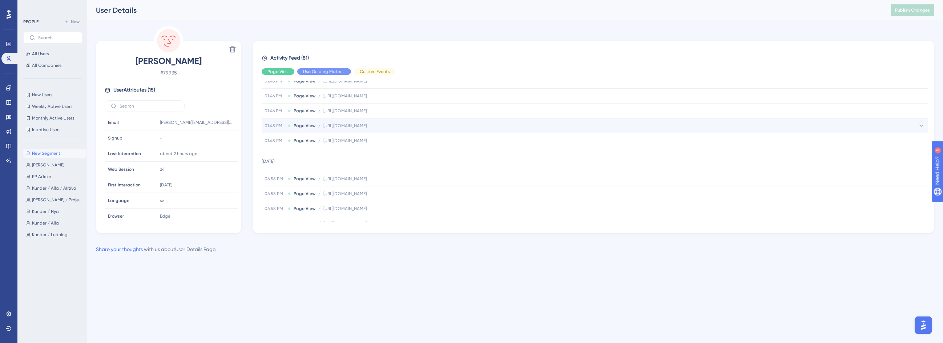
scroll to position [109, 0]
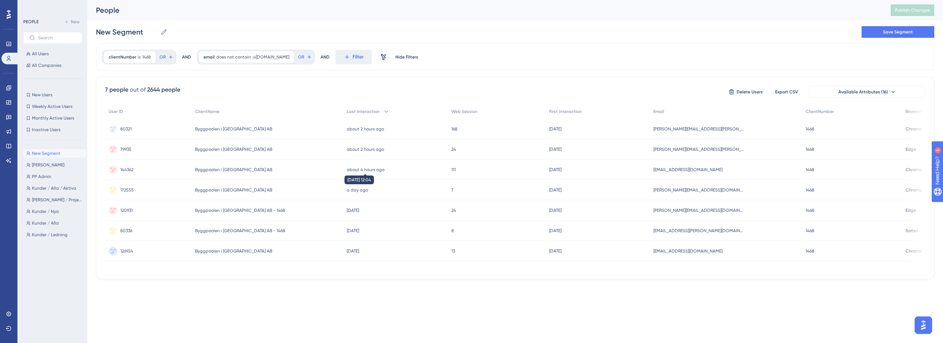
click at [352, 171] on time "about 4 hours ago" at bounding box center [366, 169] width 38 height 5
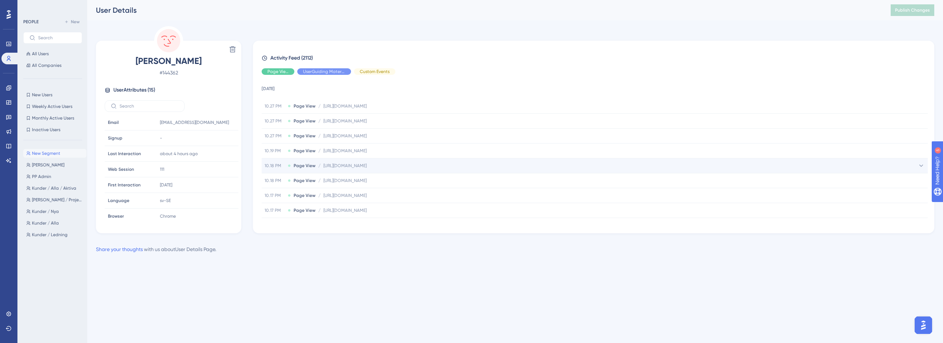
scroll to position [73, 0]
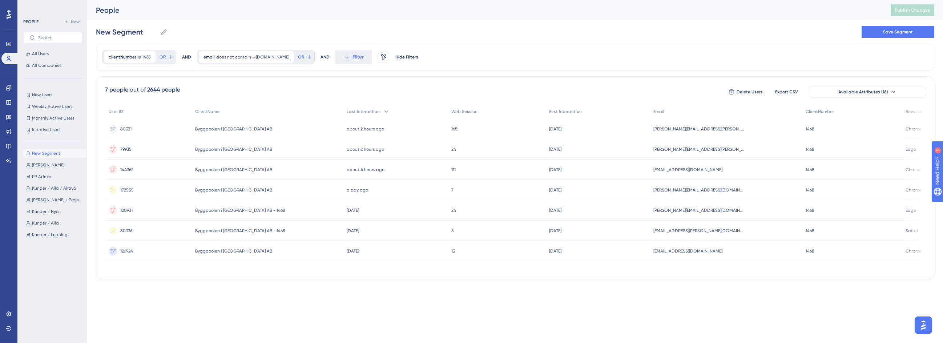
click at [347, 192] on time "a day ago" at bounding box center [357, 189] width 21 height 5
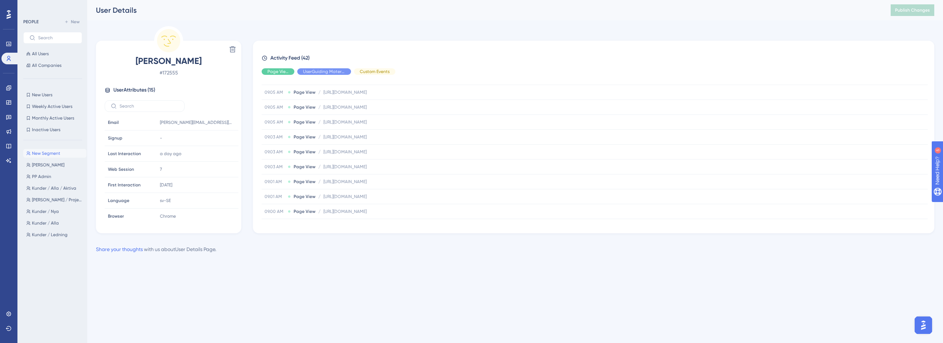
scroll to position [109, 0]
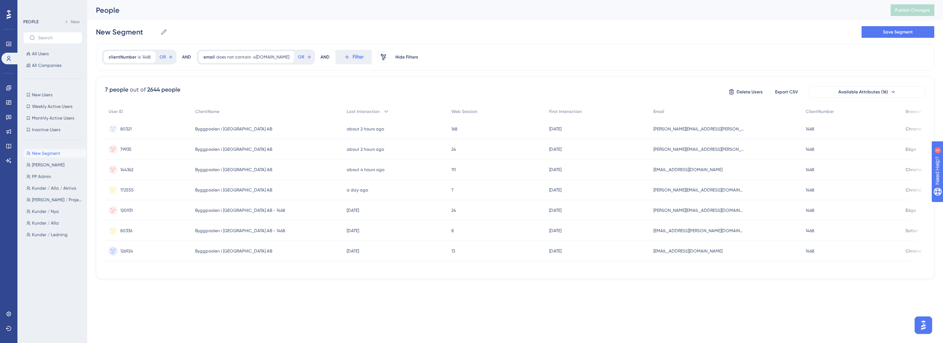
click at [345, 213] on div "[DATE] [DATE] 10:41" at bounding box center [395, 210] width 105 height 20
click at [347, 211] on time "[DATE]" at bounding box center [353, 210] width 12 height 5
click at [343, 235] on div "[DATE] [DATE] 15:00" at bounding box center [395, 230] width 105 height 20
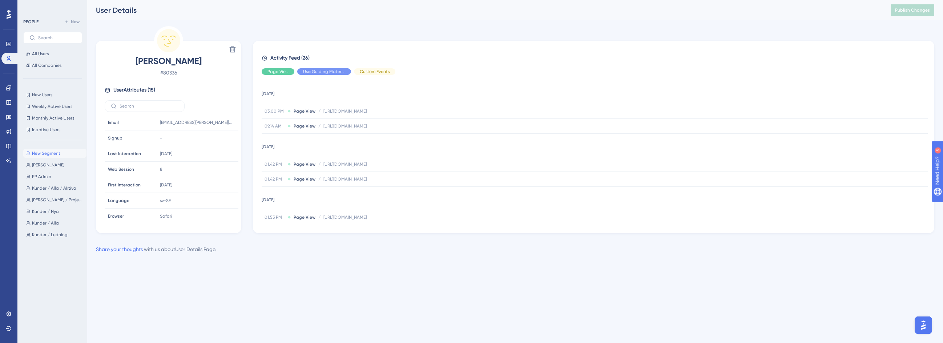
scroll to position [109, 0]
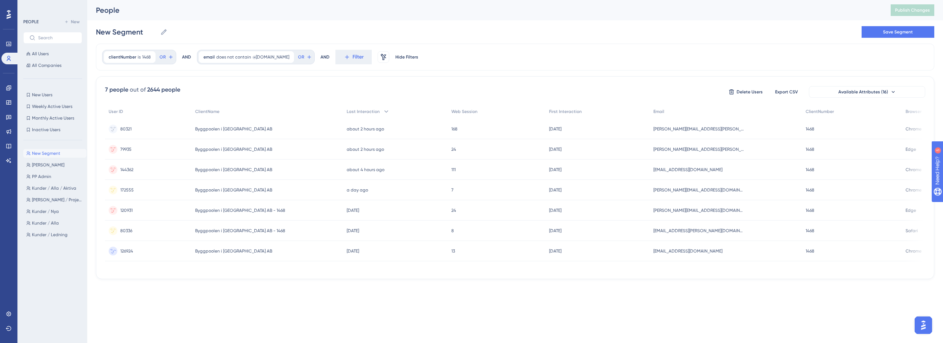
click at [347, 253] on time "[DATE]" at bounding box center [353, 250] width 12 height 5
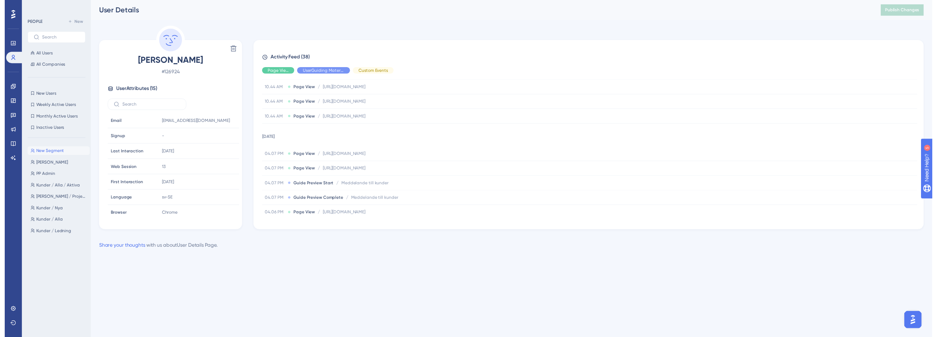
scroll to position [435, 0]
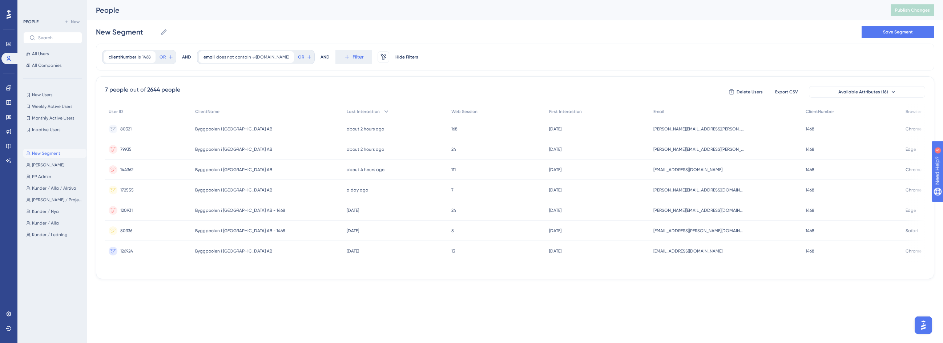
click at [347, 298] on html "Performance Users Engagement Widgets Feedback Product Updates Knowledge Base AI…" at bounding box center [471, 151] width 943 height 302
click at [132, 57] on span "clientNumber" at bounding box center [123, 57] width 28 height 6
type input "1226"
click at [186, 170] on span "Done" at bounding box center [182, 167] width 12 height 9
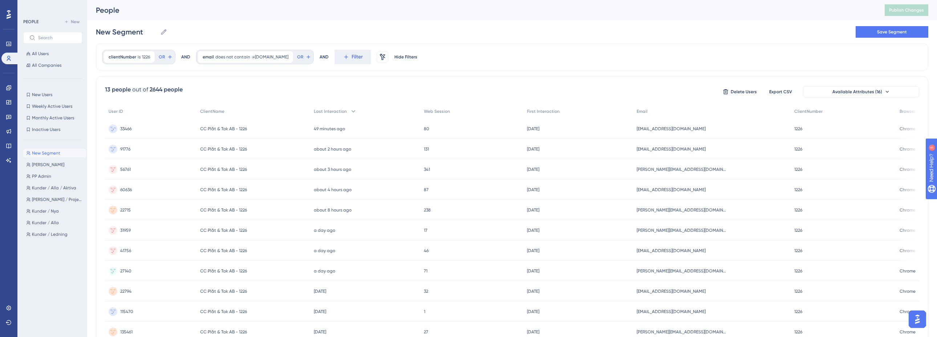
click at [475, 135] on div "80 80" at bounding box center [471, 129] width 103 height 20
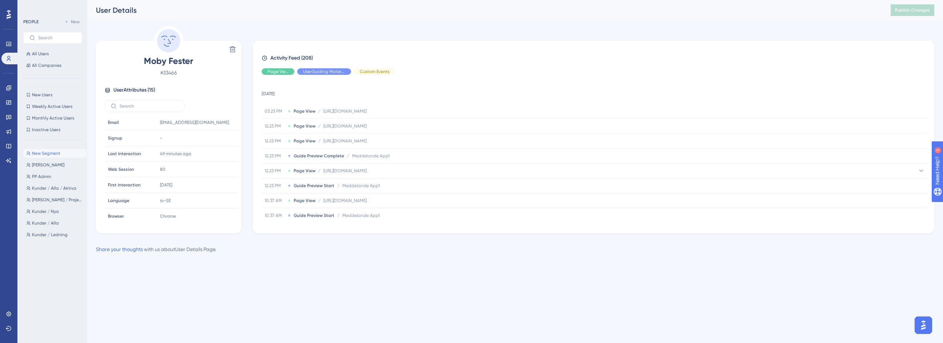
scroll to position [145, 0]
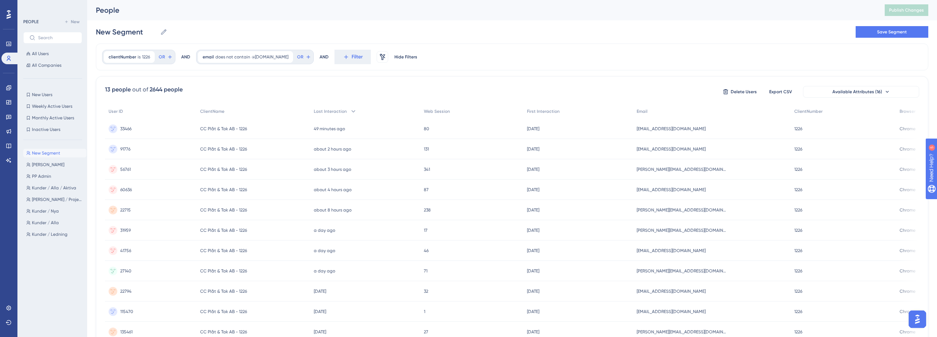
click at [477, 151] on div "131 131" at bounding box center [471, 149] width 103 height 20
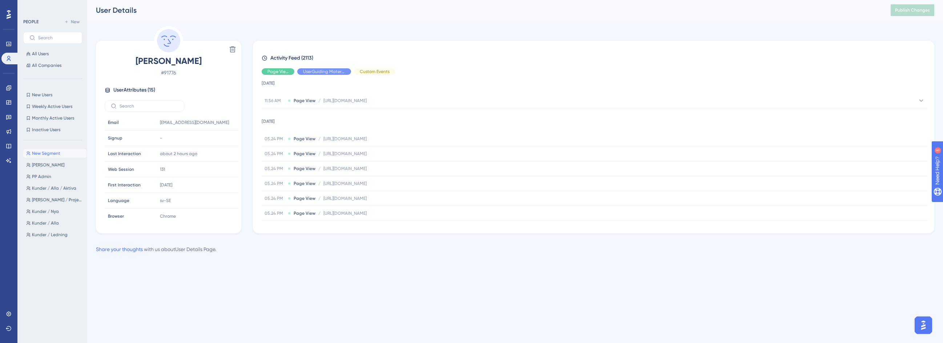
scroll to position [109, 0]
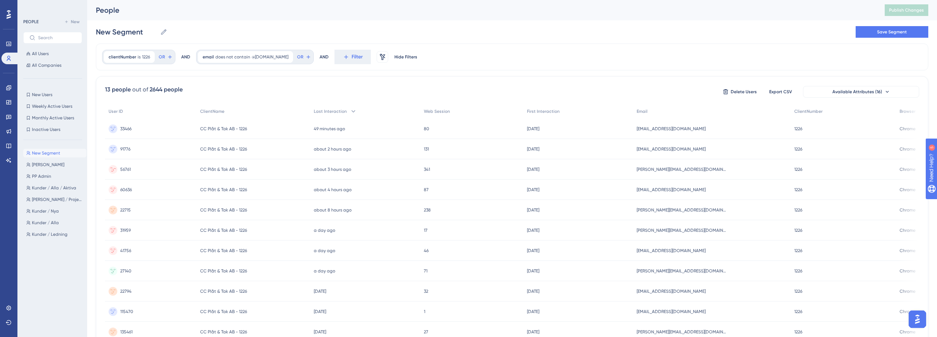
click at [465, 168] on div "341 341" at bounding box center [471, 169] width 103 height 20
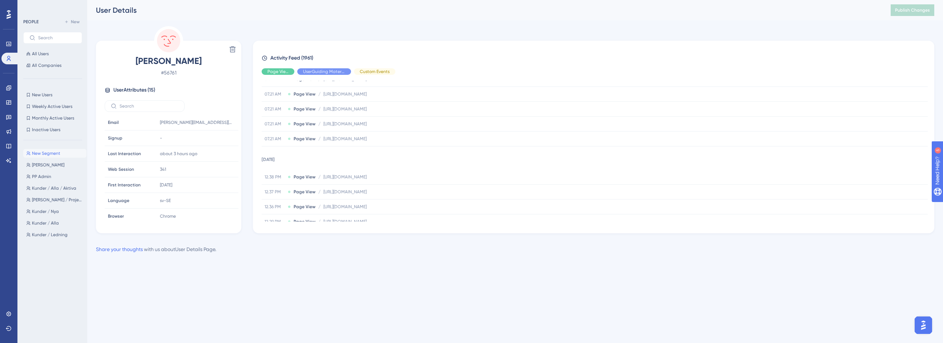
scroll to position [295, 0]
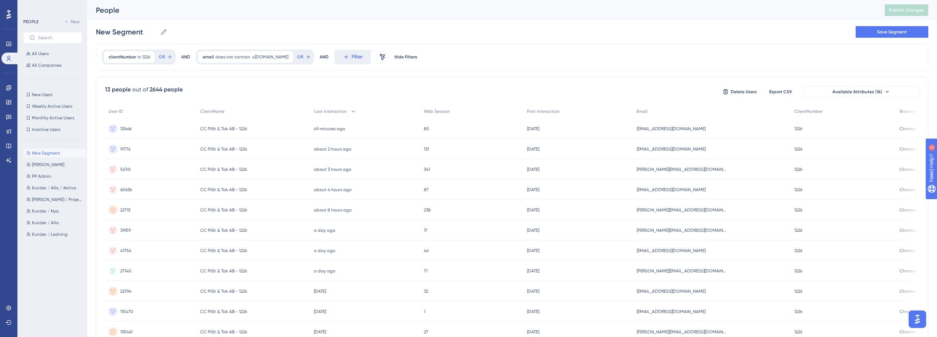
click at [475, 187] on div "87 87" at bounding box center [471, 190] width 103 height 20
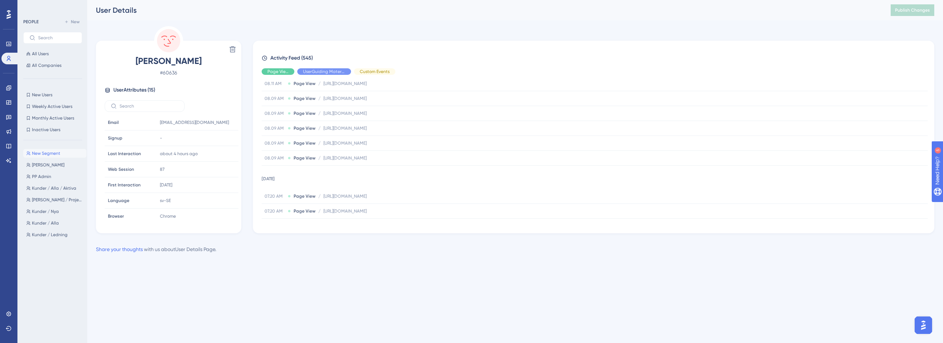
scroll to position [254, 0]
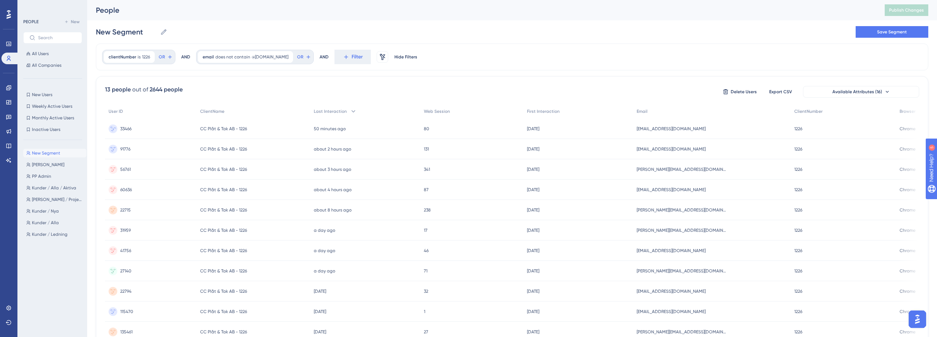
click at [458, 130] on div "80 80" at bounding box center [471, 129] width 103 height 20
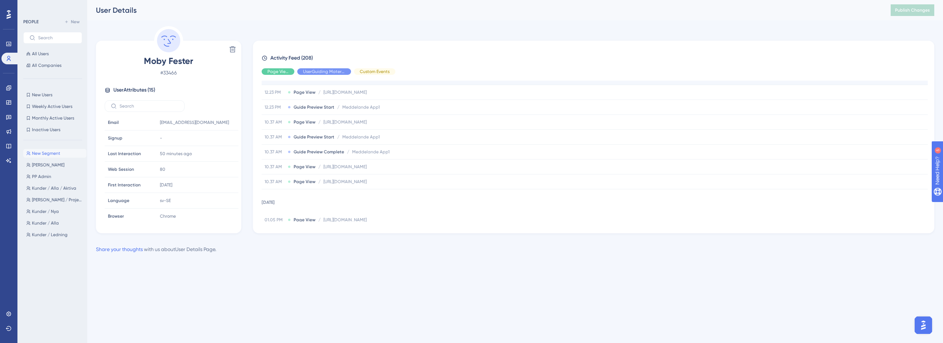
scroll to position [218, 0]
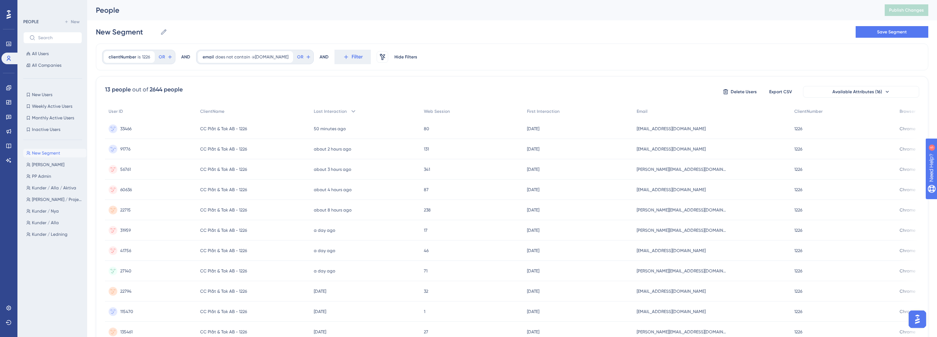
click at [448, 152] on div "131 131" at bounding box center [471, 149] width 103 height 20
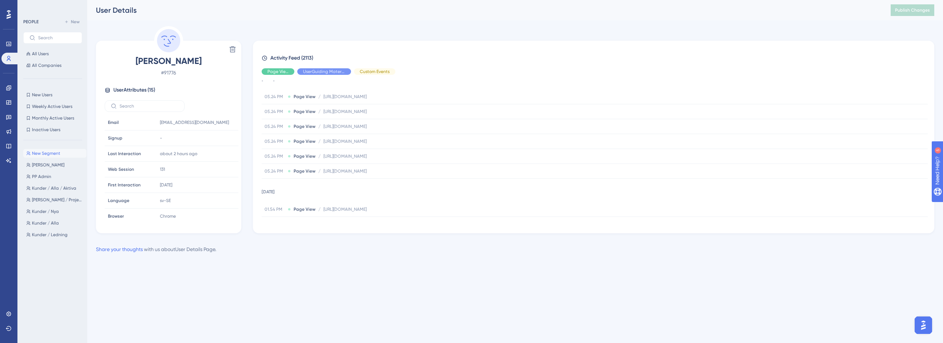
scroll to position [145, 0]
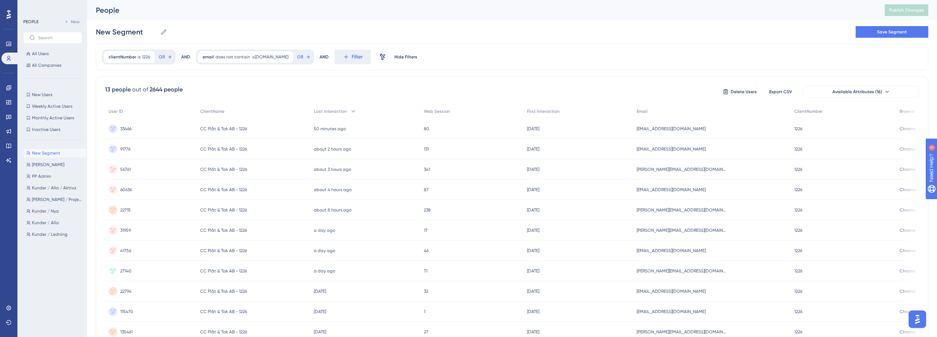
click at [448, 167] on div "341 341" at bounding box center [471, 169] width 103 height 20
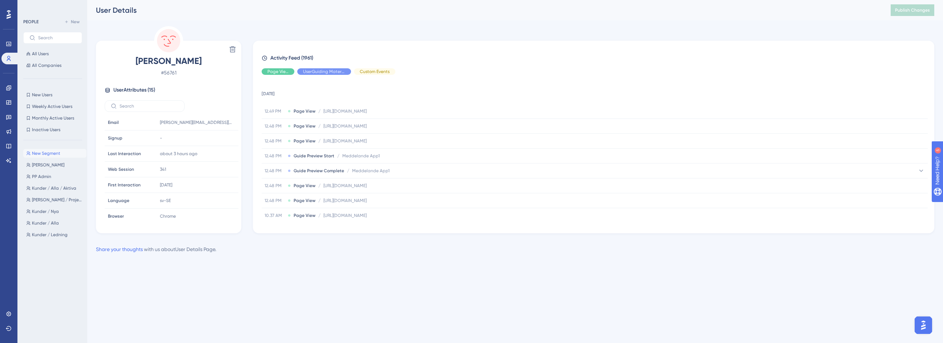
scroll to position [109, 0]
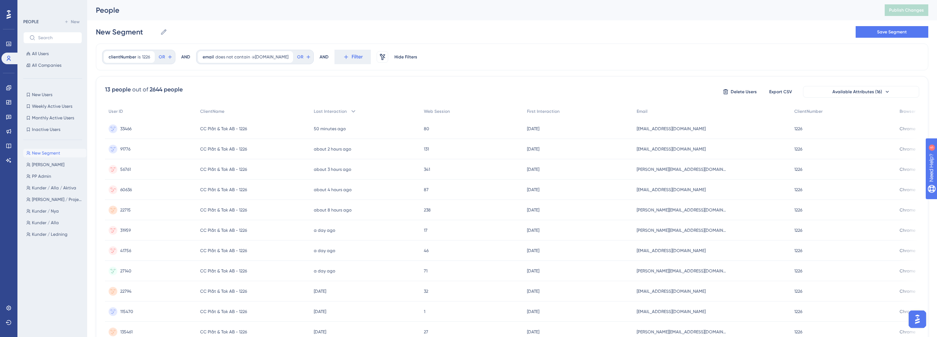
click at [450, 186] on div "87 87" at bounding box center [471, 190] width 103 height 20
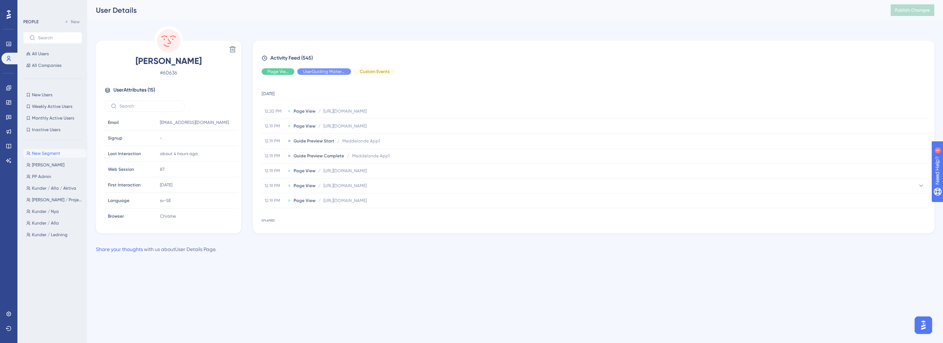
scroll to position [145, 0]
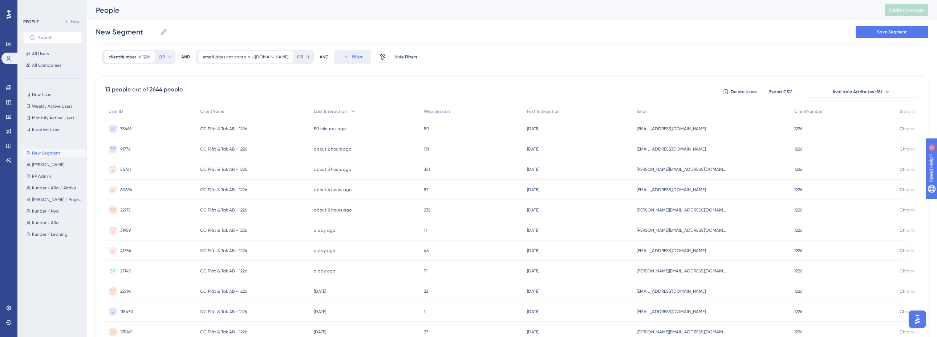
click at [448, 210] on div "238 238" at bounding box center [471, 210] width 103 height 20
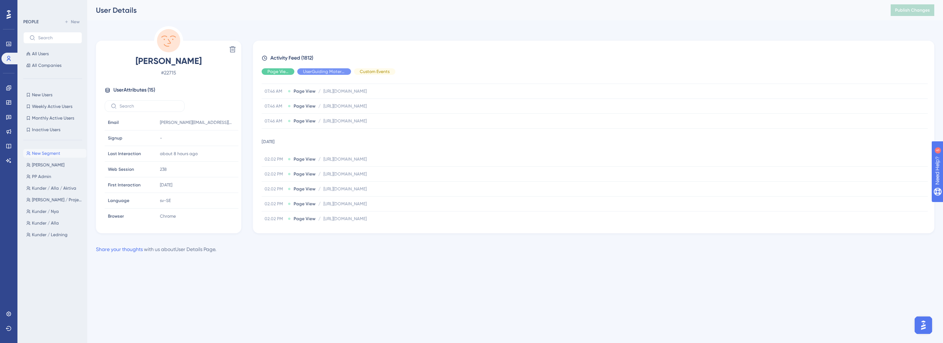
scroll to position [145, 0]
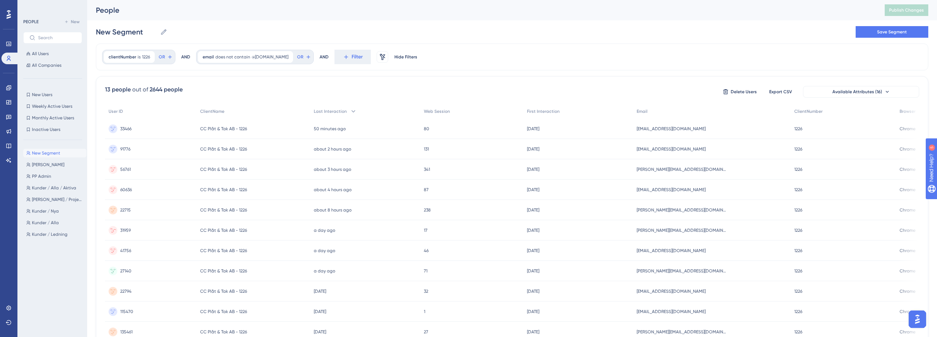
click at [447, 229] on div "17 17" at bounding box center [471, 230] width 103 height 20
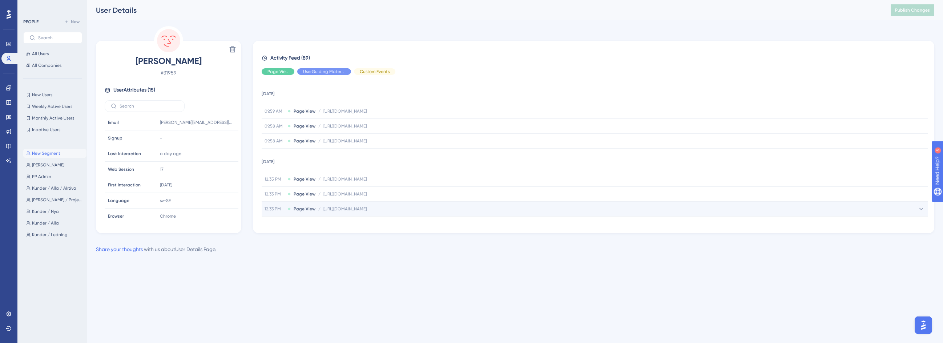
scroll to position [73, 0]
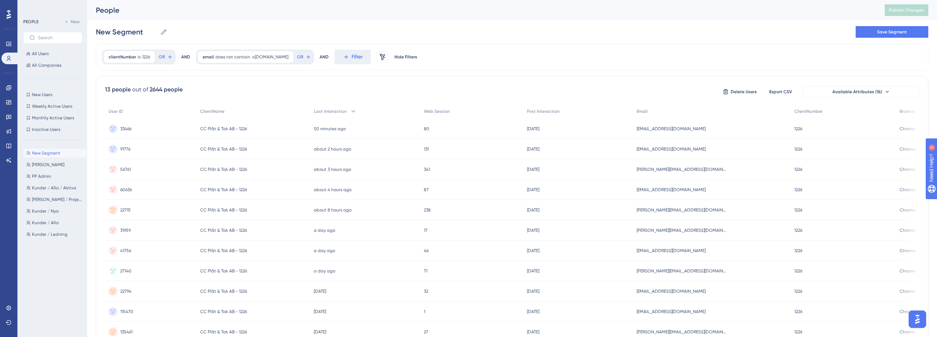
click at [454, 251] on div "46 46" at bounding box center [471, 251] width 103 height 20
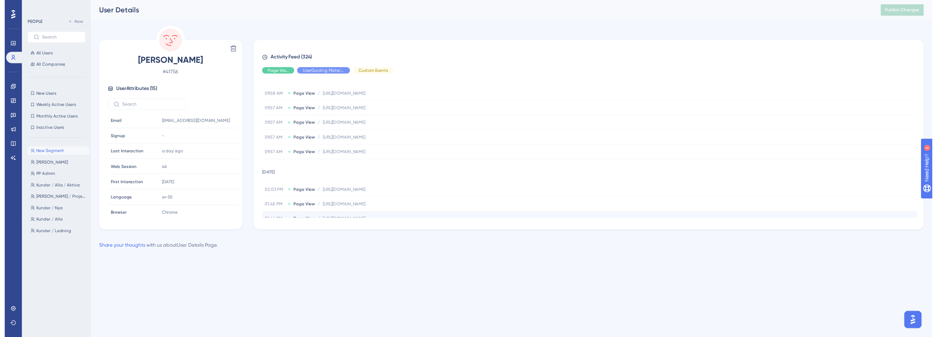
scroll to position [109, 0]
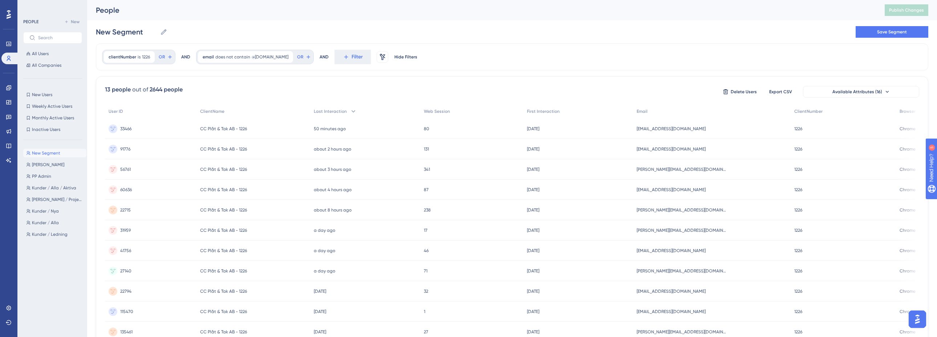
click at [531, 28] on div "New Segment New Segment Save Segment" at bounding box center [512, 31] width 833 height 23
click at [126, 63] on div "clientNumber is 1226 1226 Remove OR" at bounding box center [138, 57] width 73 height 15
click at [129, 58] on span "clientNumber" at bounding box center [123, 57] width 28 height 6
type input "1628"
click at [181, 166] on span "Done" at bounding box center [182, 167] width 12 height 9
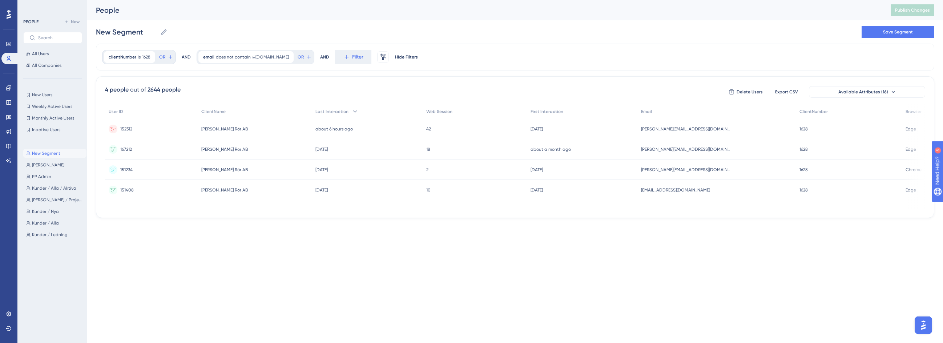
click at [286, 130] on div "[PERSON_NAME] Rör AB [PERSON_NAME] Rör AB" at bounding box center [255, 129] width 114 height 20
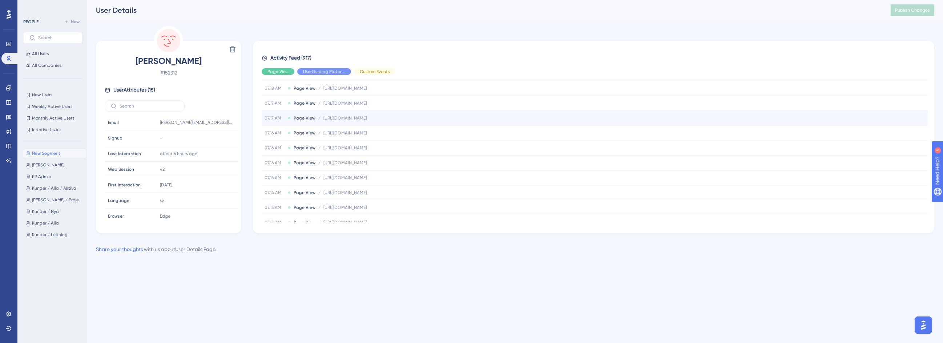
scroll to position [182, 0]
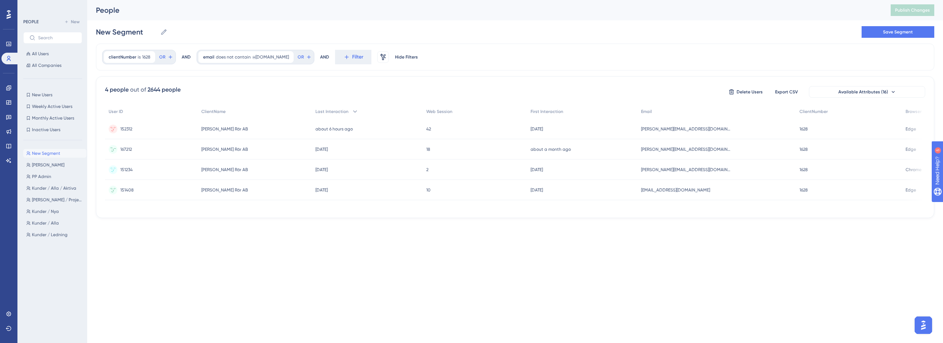
click at [304, 146] on div "[PERSON_NAME] Rör AB [PERSON_NAME] Rör AB" at bounding box center [255, 149] width 114 height 20
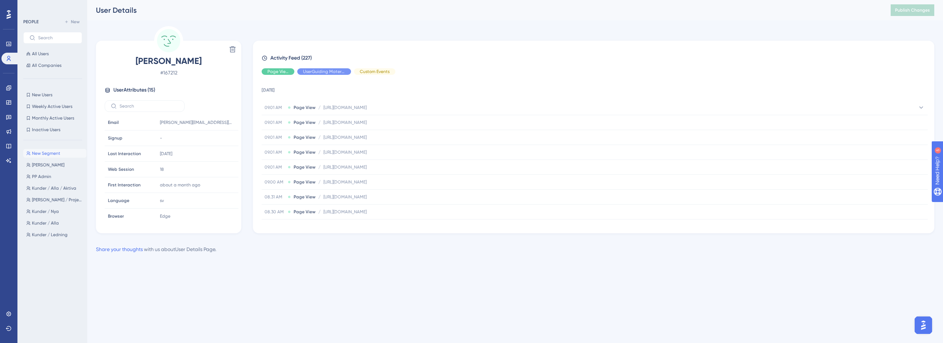
scroll to position [145, 0]
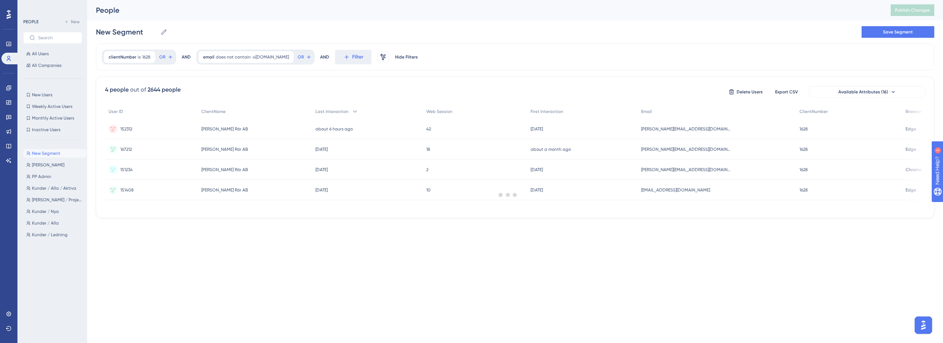
click at [276, 169] on div "[PERSON_NAME] Rör AB [PERSON_NAME] Rör AB" at bounding box center [255, 169] width 114 height 20
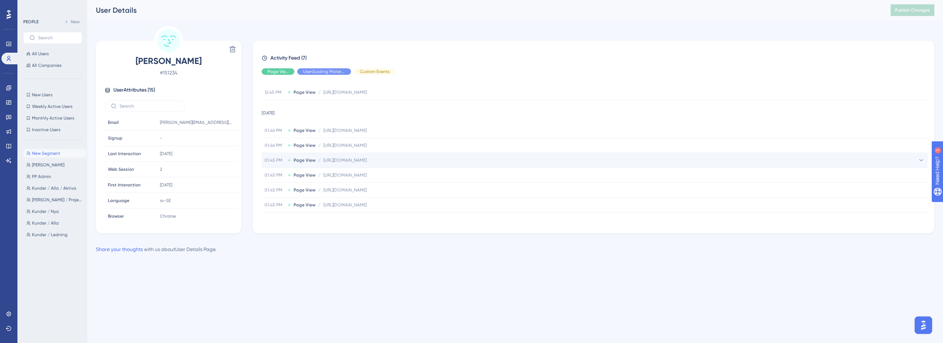
scroll to position [27, 0]
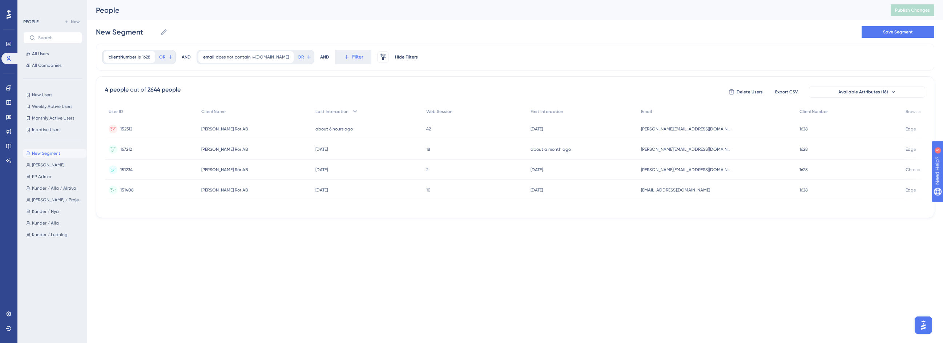
click at [309, 191] on div "[PERSON_NAME] Rör AB [PERSON_NAME] Rör AB" at bounding box center [255, 190] width 114 height 20
click at [328, 190] on time "[DATE]" at bounding box center [321, 189] width 12 height 5
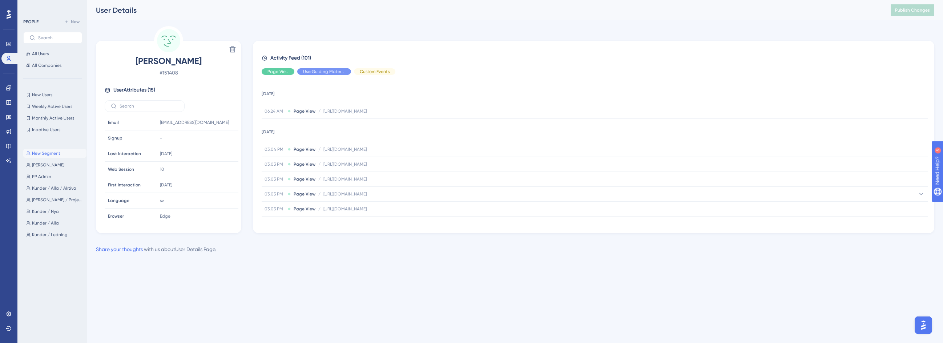
scroll to position [218, 0]
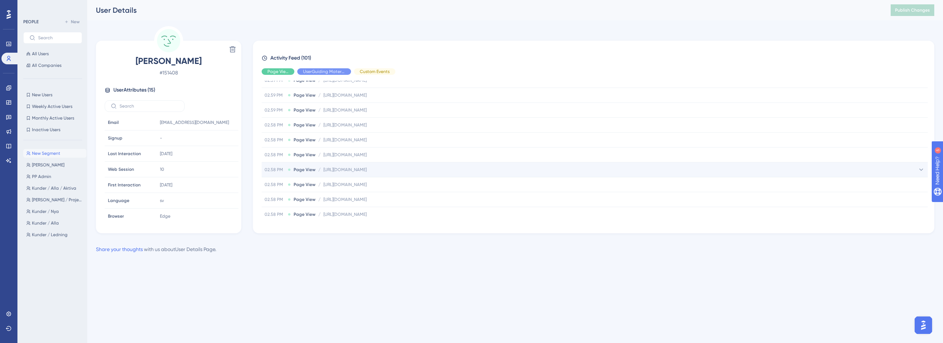
drag, startPoint x: 394, startPoint y: 178, endPoint x: 399, endPoint y: 174, distance: 6.0
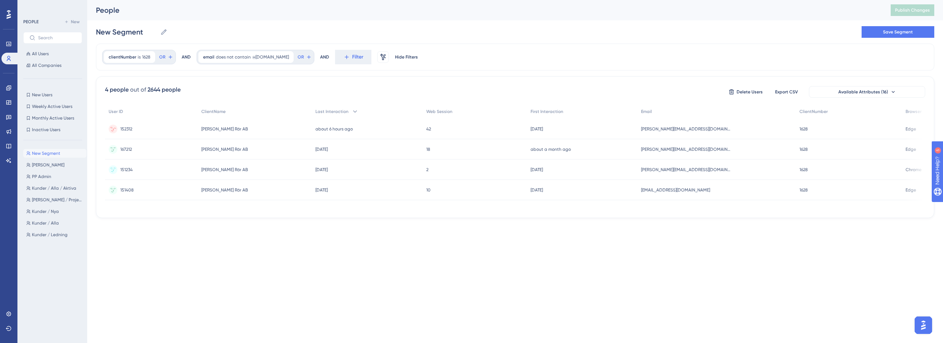
click at [424, 218] on div "4 people out of 2644 people Delete Users Export CSV Available Attributes (16) U…" at bounding box center [515, 147] width 838 height 142
click at [120, 55] on span "clientNumber" at bounding box center [123, 57] width 28 height 6
type input "1622"
click at [186, 165] on span "Done" at bounding box center [182, 167] width 12 height 9
click at [276, 221] on html "Performance Users Engagement Widgets Feedback Product Updates Knowledge Base AI…" at bounding box center [471, 110] width 943 height 221
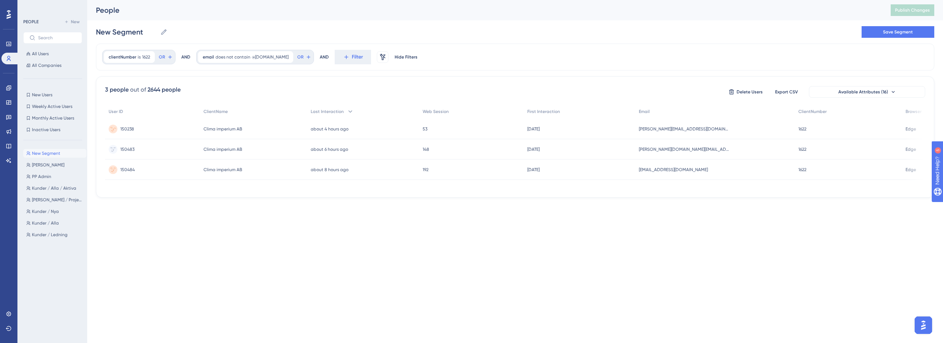
click at [520, 133] on div "53 53" at bounding box center [471, 129] width 105 height 20
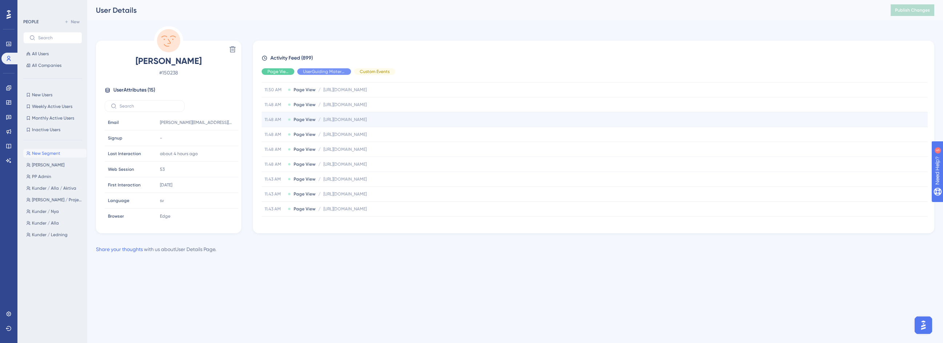
scroll to position [182, 0]
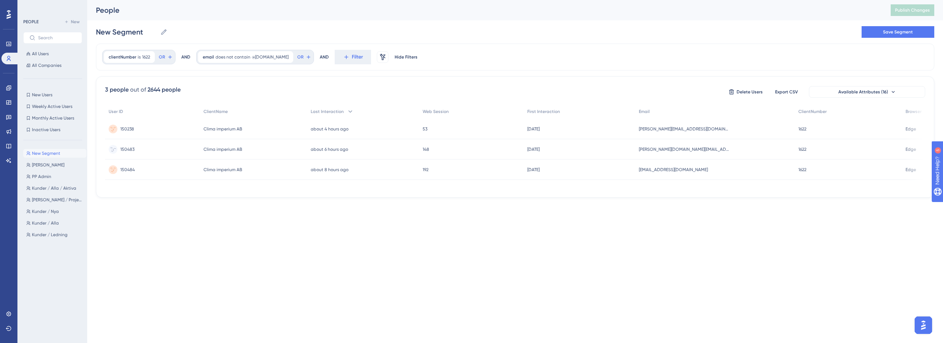
click at [429, 151] on span "148" at bounding box center [425, 149] width 7 height 6
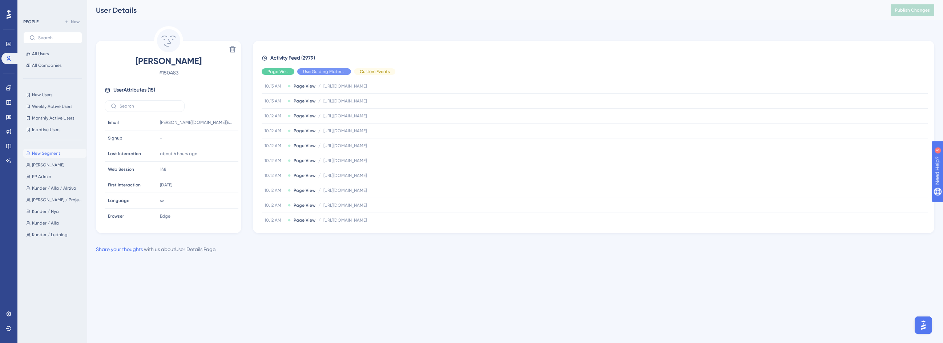
scroll to position [182, 0]
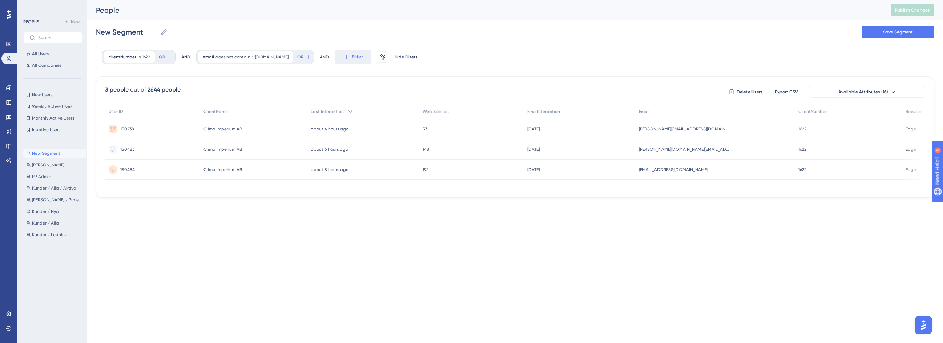
click at [419, 176] on div "about 8 hours ago [DATE] 07:51" at bounding box center [363, 169] width 112 height 20
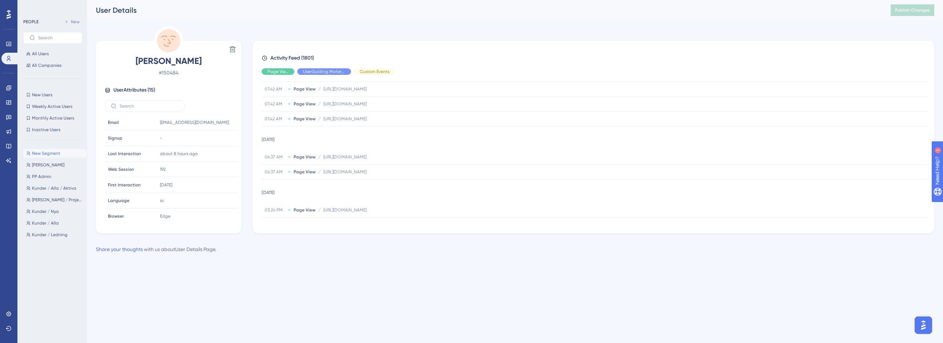
scroll to position [182, 0]
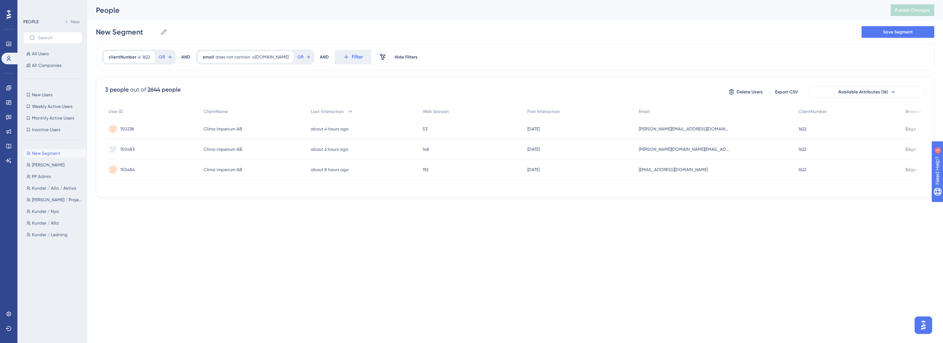
click at [259, 221] on html "Performance Users Engagement Widgets Feedback Product Updates Knowledge Base AI…" at bounding box center [471, 110] width 943 height 221
drag, startPoint x: 343, startPoint y: 25, endPoint x: 333, endPoint y: 24, distance: 9.8
click at [343, 25] on div "New Segment New Segment Save Segment" at bounding box center [515, 31] width 838 height 23
click at [224, 221] on html "Performance Users Engagement Widgets Feedback Product Updates Knowledge Base AI…" at bounding box center [471, 110] width 943 height 221
click at [114, 53] on div "clientNumber is 1622 1622 Remove" at bounding box center [129, 57] width 51 height 12
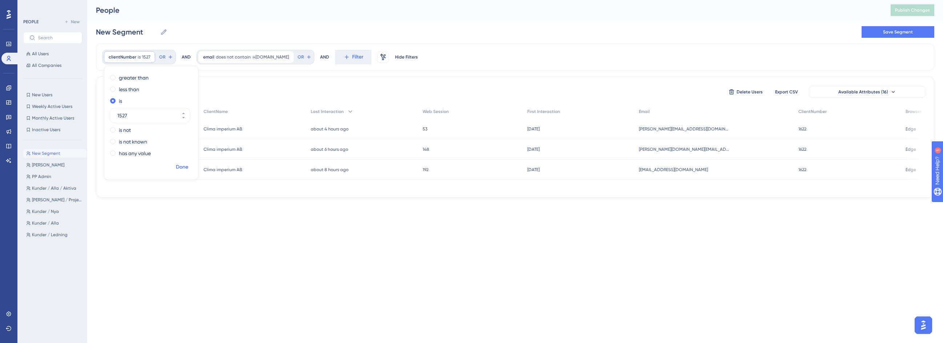
type input "1527"
click at [183, 166] on span "Done" at bounding box center [182, 167] width 12 height 9
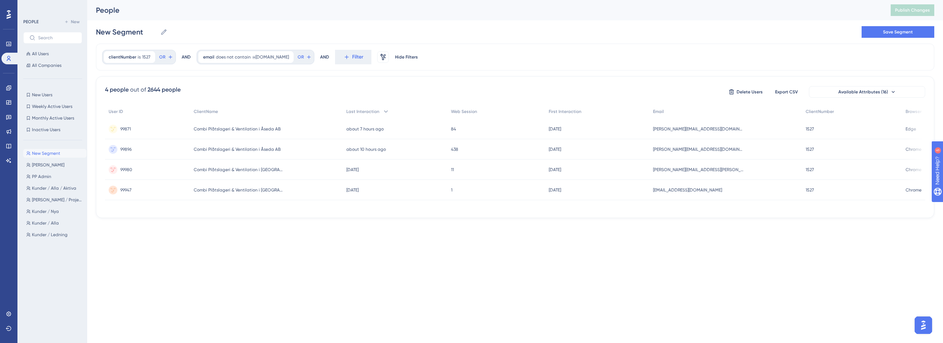
click at [313, 241] on html "Performance Users Engagement Widgets Feedback Product Updates Knowledge Base AI…" at bounding box center [471, 120] width 943 height 241
click at [413, 241] on html "Performance Users Engagement Widgets Feedback Product Updates Knowledge Base AI…" at bounding box center [471, 120] width 943 height 241
click at [532, 241] on html "Performance Users Engagement Widgets Feedback Product Updates Knowledge Base AI…" at bounding box center [471, 120] width 943 height 241
click at [312, 190] on div "Combi Plåtslageri & Ventilation i [GEOGRAPHIC_DATA] AB - 1527 Combi Plåtslageri…" at bounding box center [266, 190] width 152 height 20
click at [264, 189] on span "Combi Plåtslageri & Ventilation i [GEOGRAPHIC_DATA] AB - 1527" at bounding box center [239, 190] width 91 height 6
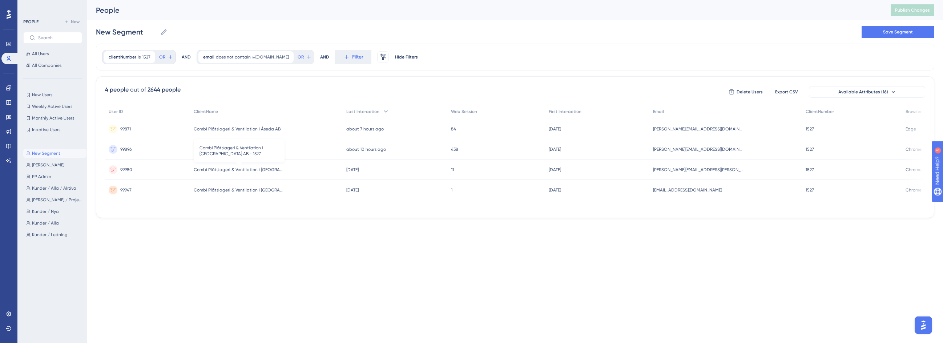
click at [259, 167] on span "Combi Plåtslageri & Ventilation i [GEOGRAPHIC_DATA] AB - 1527" at bounding box center [239, 170] width 91 height 6
click at [269, 149] on span "Combi Plåtslageri & Ventilation i Åseda AB" at bounding box center [237, 149] width 87 height 6
click at [265, 133] on div "Combi Plåtslageri & Ventilation i Åseda AB Combi Plåtslageri & Ventilation i [G…" at bounding box center [266, 129] width 152 height 20
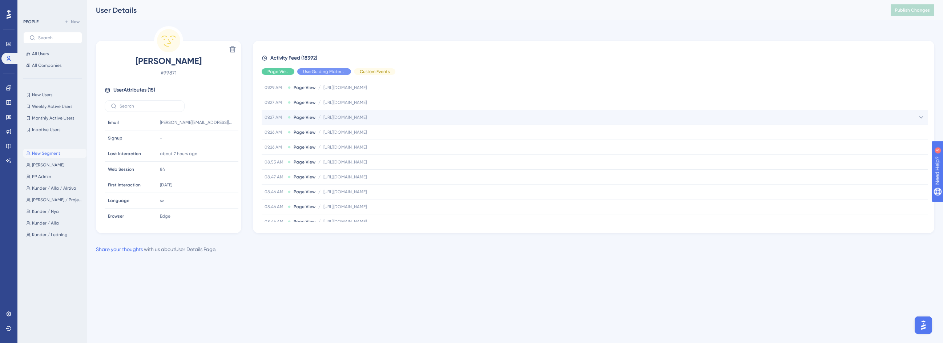
scroll to position [36, 0]
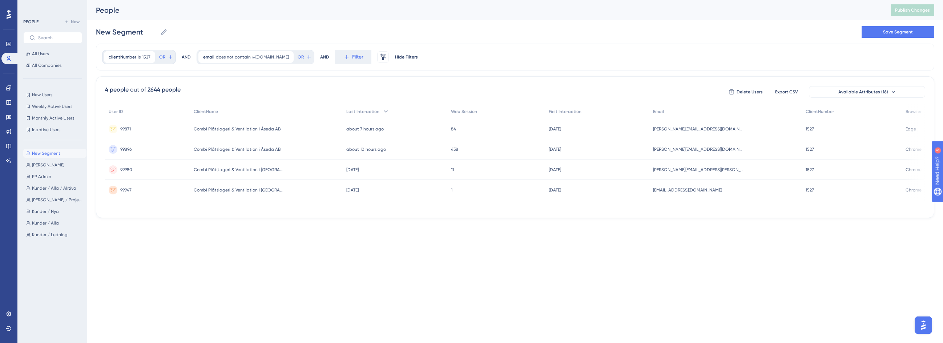
click at [266, 150] on span "Combi Plåtslageri & Ventilation i Åseda AB" at bounding box center [237, 149] width 87 height 6
click at [282, 167] on span "Combi Plåtslageri & Ventilation i [GEOGRAPHIC_DATA] AB - 1527" at bounding box center [239, 170] width 91 height 6
drag, startPoint x: 503, startPoint y: 243, endPoint x: 502, endPoint y: 239, distance: 4.3
click at [503, 241] on html "Performance Users Engagement Widgets Feedback Product Updates Knowledge Base AI…" at bounding box center [471, 120] width 943 height 241
click at [474, 234] on html "Performance Users Engagement Widgets Feedback Product Updates Knowledge Base AI…" at bounding box center [471, 120] width 943 height 241
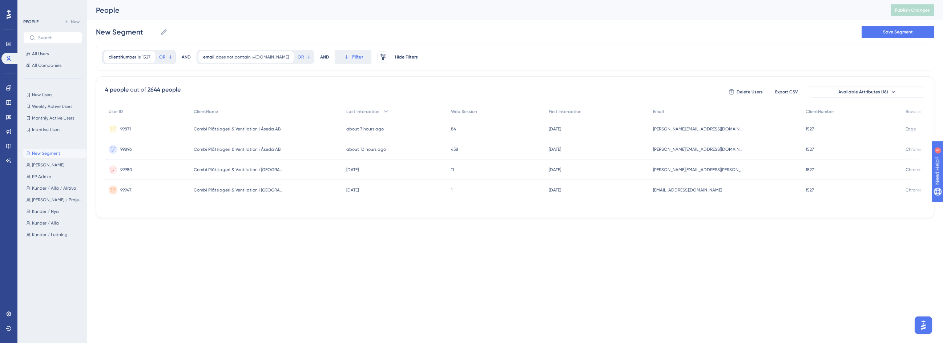
click at [363, 241] on html "Performance Users Engagement Widgets Feedback Product Updates Knowledge Base AI…" at bounding box center [471, 120] width 943 height 241
click at [193, 241] on html "Performance Users Engagement Widgets Feedback Product Updates Knowledge Base AI…" at bounding box center [471, 120] width 943 height 241
drag, startPoint x: 319, startPoint y: 304, endPoint x: 315, endPoint y: 299, distance: 6.0
click at [319, 241] on html "Performance Users Engagement Widgets Feedback Product Updates Knowledge Base AI…" at bounding box center [471, 120] width 943 height 241
click at [125, 56] on span "clientNumber" at bounding box center [123, 57] width 28 height 6
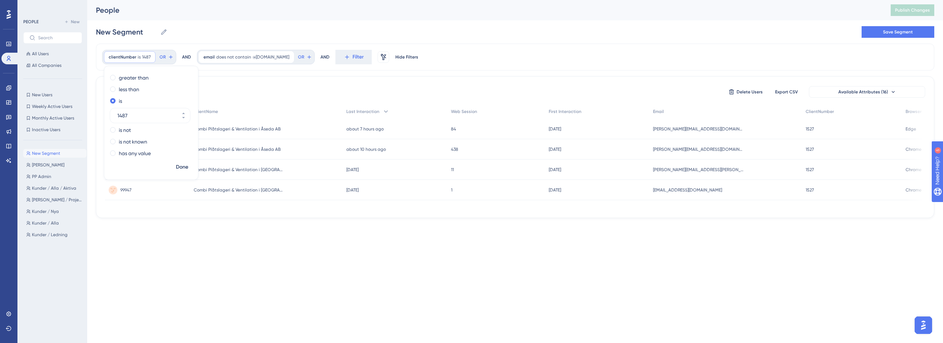
type input "1487"
click at [187, 166] on span "Done" at bounding box center [182, 167] width 12 height 9
click at [181, 166] on div "99980 99980" at bounding box center [147, 169] width 85 height 20
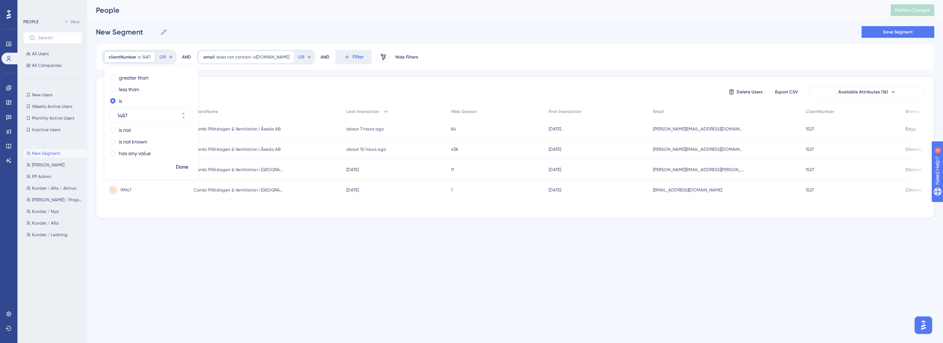
click at [257, 241] on html "Performance Users Engagement Widgets Feedback Product Updates Knowledge Base AI…" at bounding box center [471, 120] width 943 height 241
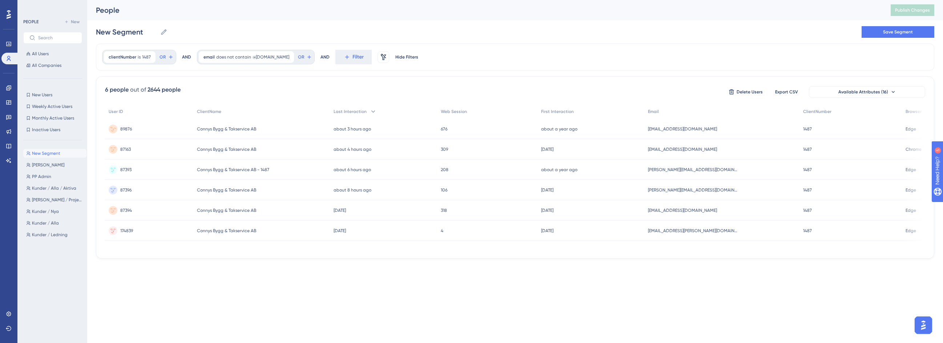
click at [612, 127] on div "about a year ago [DATE] 08:20" at bounding box center [590, 129] width 107 height 20
click at [465, 147] on div "309 309" at bounding box center [487, 149] width 100 height 20
click at [463, 141] on div "309 309" at bounding box center [487, 149] width 100 height 20
click at [481, 170] on div "208 208" at bounding box center [487, 169] width 100 height 20
click at [471, 186] on div "106 106" at bounding box center [487, 190] width 100 height 20
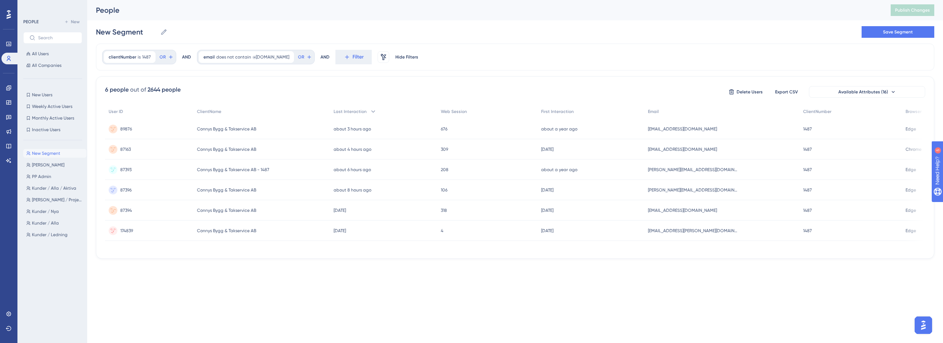
click at [469, 209] on div "318 318" at bounding box center [487, 210] width 100 height 20
click at [386, 277] on html "Performance Users Engagement Widgets Feedback Product Updates Knowledge Base AI…" at bounding box center [471, 141] width 943 height 282
click at [151, 282] on html "Performance Users Engagement Widgets Feedback Product Updates Knowledge Base AI…" at bounding box center [471, 141] width 943 height 282
click at [428, 282] on html "Performance Users Engagement Widgets Feedback Product Updates Knowledge Base AI…" at bounding box center [471, 141] width 943 height 282
drag, startPoint x: 417, startPoint y: 282, endPoint x: 401, endPoint y: 275, distance: 17.7
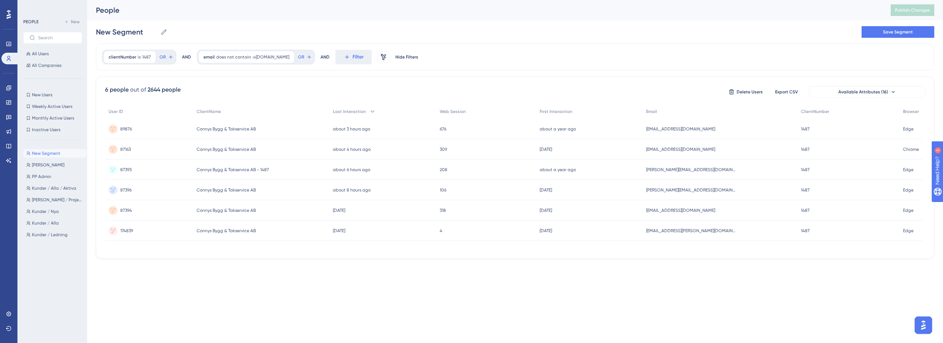
click at [417, 282] on html "Performance Users Engagement Widgets Feedback Product Updates Knowledge Base AI…" at bounding box center [471, 141] width 943 height 282
click at [387, 130] on div "about 3 hours ago [DATE] 13:39" at bounding box center [382, 129] width 107 height 20
click at [380, 154] on div "about 4 hours ago [DATE] 12:28" at bounding box center [383, 149] width 107 height 20
click at [374, 166] on div at bounding box center [508, 194] width 870 height 291
click at [371, 168] on time "about 6 hours ago" at bounding box center [351, 169] width 37 height 5
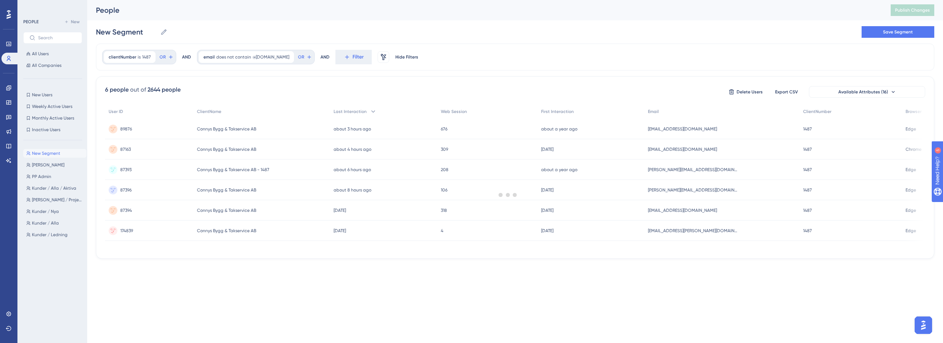
click at [364, 186] on div at bounding box center [508, 194] width 870 height 291
click at [363, 189] on time "about 8 hours ago" at bounding box center [352, 189] width 38 height 5
click at [346, 212] on time "[DATE]" at bounding box center [339, 210] width 12 height 5
click at [353, 234] on div "[DATE] [DATE] 10:27" at bounding box center [383, 230] width 107 height 20
click at [389, 282] on html "Performance Users Engagement Widgets Feedback Product Updates Knowledge Base AI…" at bounding box center [471, 141] width 943 height 282
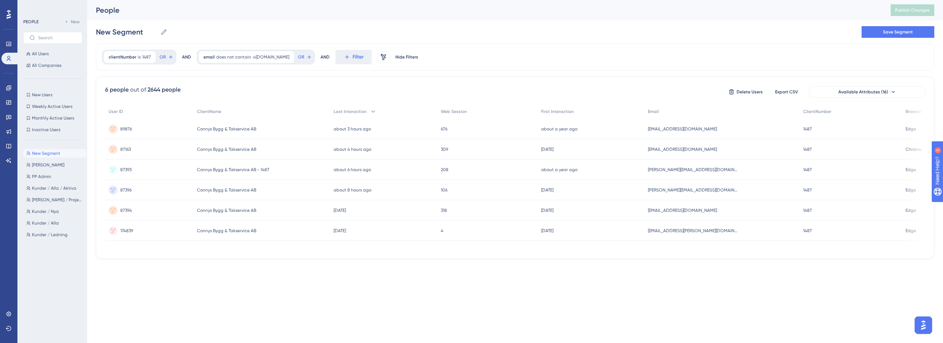
click at [417, 282] on html "Performance Users Engagement Widgets Feedback Product Updates Knowledge Base AI…" at bounding box center [471, 141] width 943 height 282
click at [135, 59] on span "clientNumber" at bounding box center [123, 57] width 28 height 6
type input "1575"
click at [186, 168] on span "Done" at bounding box center [182, 167] width 12 height 9
click at [246, 129] on span "COVE i [GEOGRAPHIC_DATA] AB" at bounding box center [230, 129] width 64 height 6
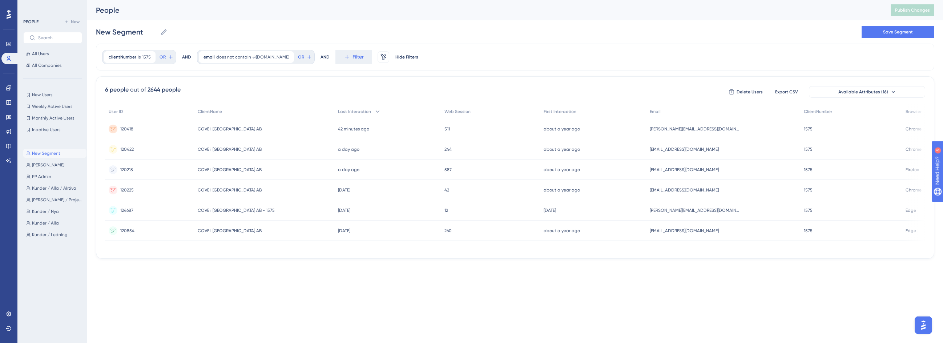
click at [278, 151] on div "COVE i [GEOGRAPHIC_DATA] [GEOGRAPHIC_DATA] i [GEOGRAPHIC_DATA] AB" at bounding box center [264, 149] width 140 height 20
click at [243, 174] on div "COVE i [GEOGRAPHIC_DATA] [GEOGRAPHIC_DATA] i [GEOGRAPHIC_DATA] AB" at bounding box center [264, 169] width 140 height 20
click at [258, 192] on div "COVE i [GEOGRAPHIC_DATA] [GEOGRAPHIC_DATA] i [GEOGRAPHIC_DATA] AB" at bounding box center [264, 190] width 140 height 20
click at [264, 203] on div "COVE i [GEOGRAPHIC_DATA] [GEOGRAPHIC_DATA] i [GEOGRAPHIC_DATA] AB - 1575" at bounding box center [264, 210] width 140 height 20
click at [259, 233] on div at bounding box center [508, 194] width 870 height 291
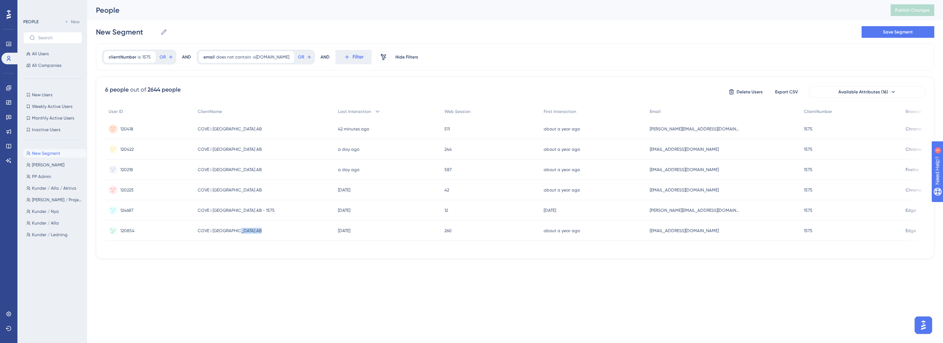
click at [259, 233] on div "COVE i [GEOGRAPHIC_DATA] [GEOGRAPHIC_DATA] i [GEOGRAPHIC_DATA] AB" at bounding box center [264, 230] width 140 height 20
click at [261, 234] on div "COVE i [GEOGRAPHIC_DATA] [GEOGRAPHIC_DATA] i [GEOGRAPHIC_DATA] AB" at bounding box center [264, 230] width 140 height 20
click at [223, 230] on span "COVE i [GEOGRAPHIC_DATA] AB" at bounding box center [230, 231] width 64 height 6
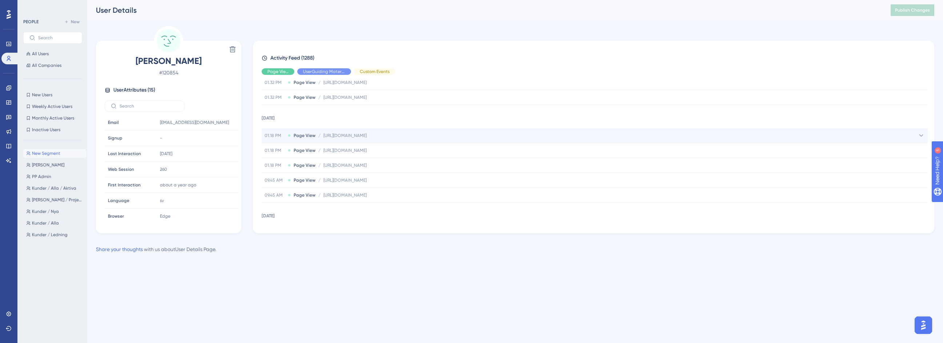
scroll to position [36, 0]
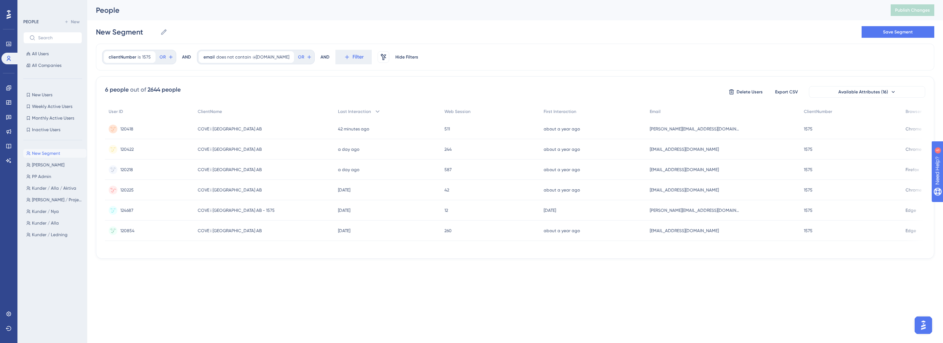
click at [252, 191] on div "COVE i [GEOGRAPHIC_DATA] [GEOGRAPHIC_DATA] i [GEOGRAPHIC_DATA] AB" at bounding box center [264, 190] width 140 height 20
click at [390, 280] on html "Performance Users Engagement Widgets Feedback Product Updates Knowledge Base AI…" at bounding box center [471, 141] width 943 height 282
click at [379, 167] on div "a day ago [DATE] 09:46" at bounding box center [387, 169] width 106 height 20
click at [445, 282] on html "Performance Users Engagement Widgets Feedback Product Updates Knowledge Base AI…" at bounding box center [471, 141] width 943 height 282
click at [363, 215] on div "[DATE] [DATE] 14:48" at bounding box center [387, 210] width 106 height 20
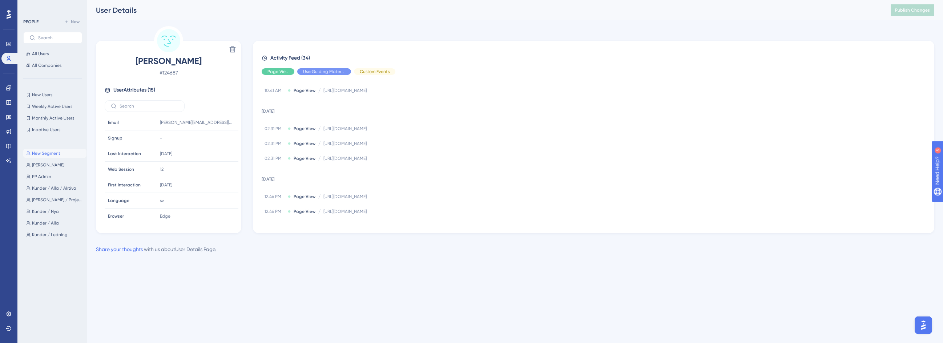
scroll to position [218, 0]
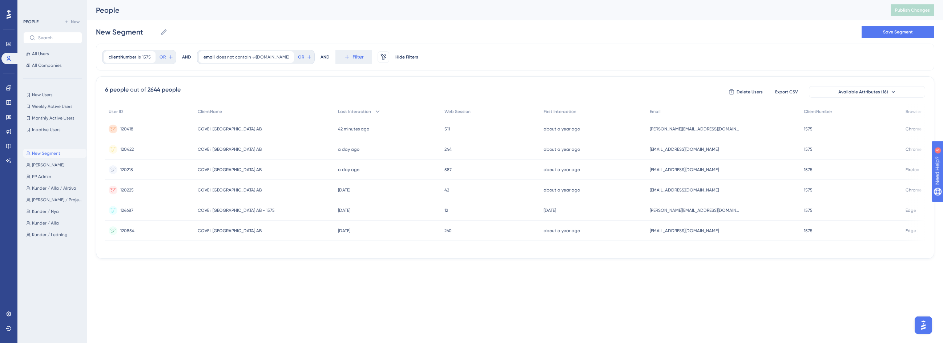
click at [437, 282] on html "Performance Users Engagement Widgets Feedback Product Updates Knowledge Base AI…" at bounding box center [471, 141] width 943 height 282
click at [411, 280] on html "Performance Users Engagement Widgets Feedback Product Updates Knowledge Base AI…" at bounding box center [471, 141] width 943 height 282
drag, startPoint x: 413, startPoint y: 287, endPoint x: 409, endPoint y: 280, distance: 8.2
click at [414, 282] on html "Performance Users Engagement Widgets Feedback Product Updates Knowledge Base AI…" at bounding box center [471, 141] width 943 height 282
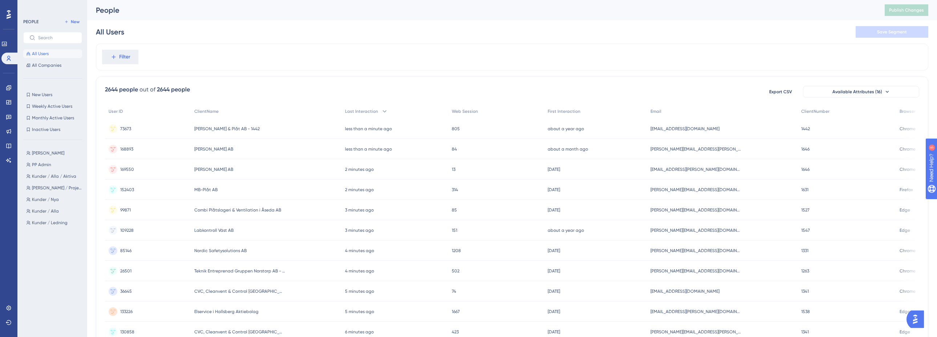
click at [438, 55] on div "Filter" at bounding box center [512, 57] width 833 height 27
click at [50, 94] on span "New Users" at bounding box center [42, 95] width 20 height 6
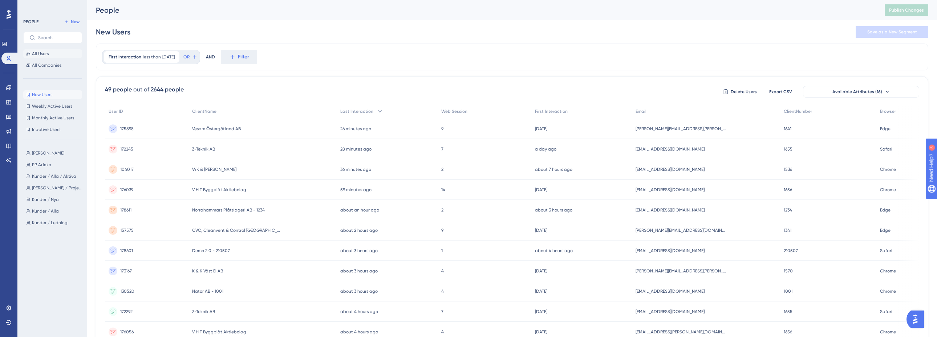
click at [55, 54] on button "All Users" at bounding box center [52, 53] width 59 height 9
click at [112, 57] on div at bounding box center [505, 191] width 864 height 285
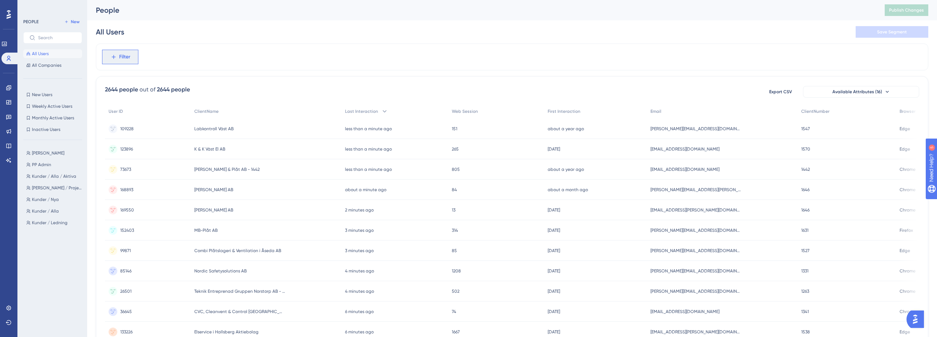
click at [127, 56] on span "Filter" at bounding box center [124, 57] width 11 height 9
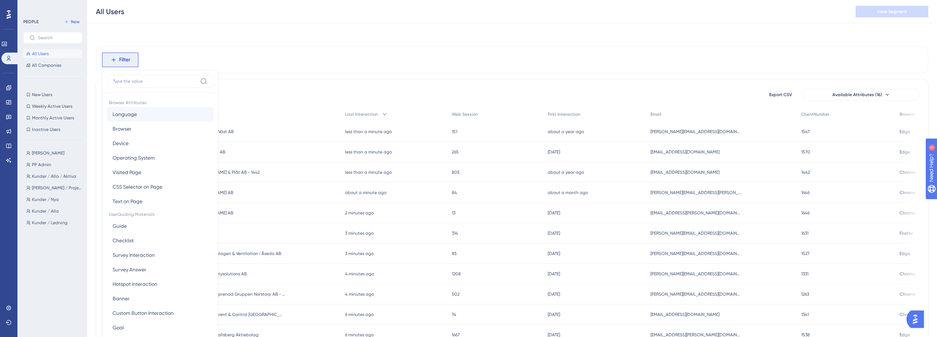
scroll to position [34, 0]
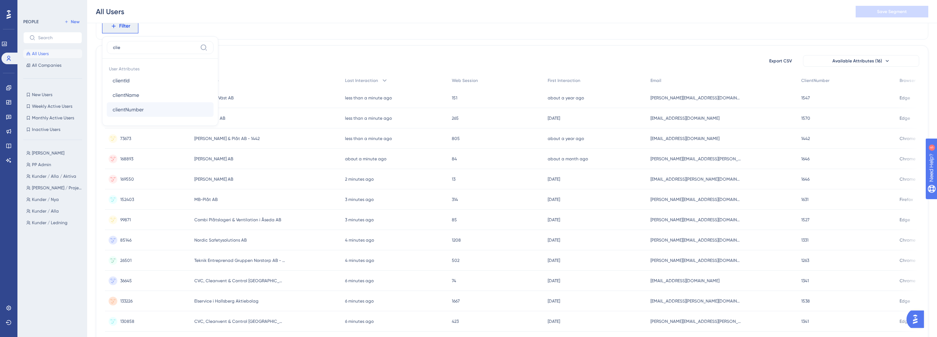
type input "clie"
click at [140, 113] on span "clientNumber" at bounding box center [128, 109] width 31 height 9
click at [116, 90] on div "is" at bounding box center [149, 87] width 79 height 9
click at [326, 12] on div "All Users Save Segment" at bounding box center [512, 11] width 850 height 23
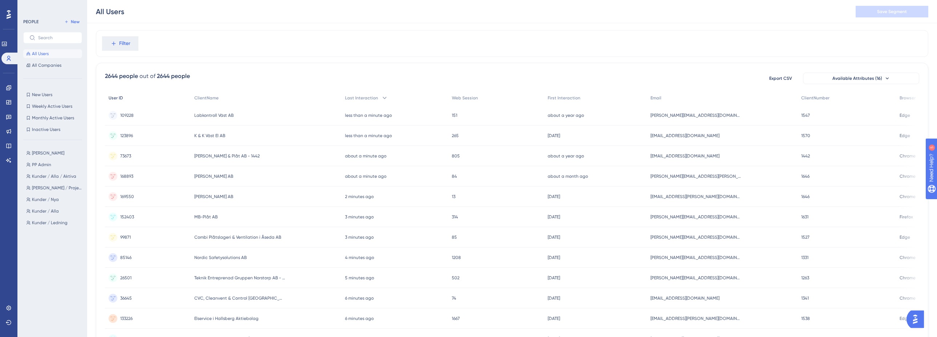
scroll to position [0, 0]
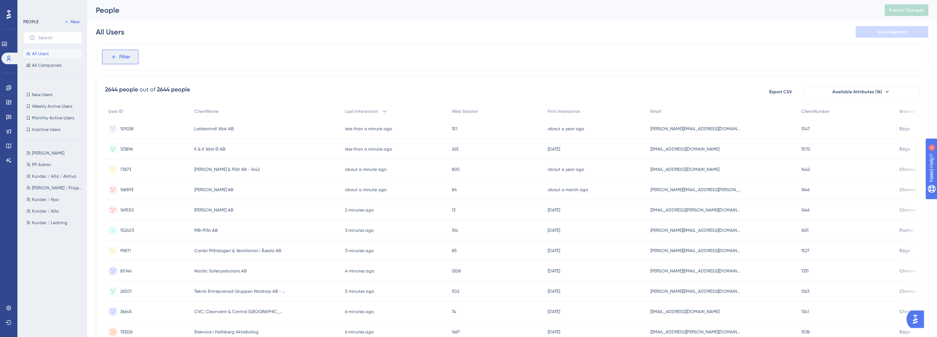
click at [125, 60] on span "Filter" at bounding box center [124, 57] width 11 height 9
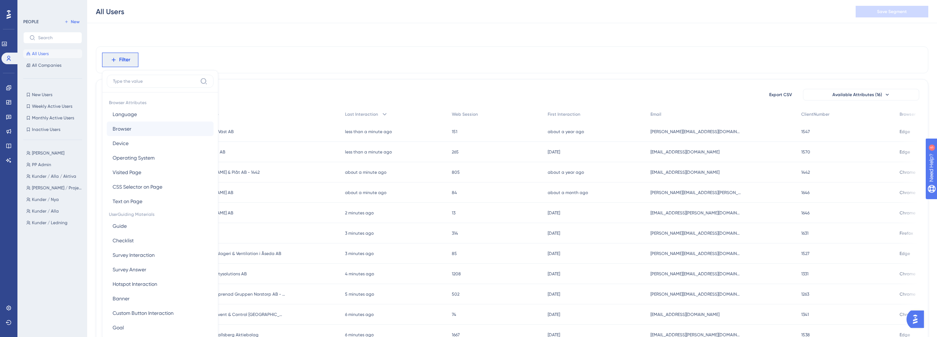
scroll to position [34, 0]
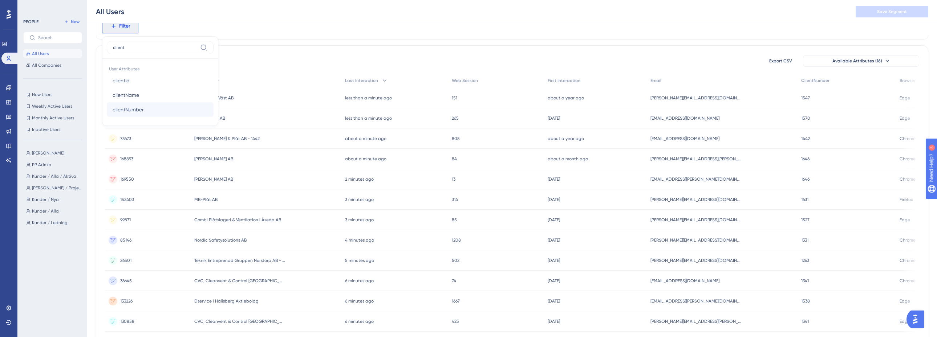
type input "client"
click at [143, 106] on span "clientNumber" at bounding box center [128, 109] width 31 height 9
click at [121, 87] on label "is" at bounding box center [120, 87] width 3 height 9
drag, startPoint x: 126, startPoint y: 83, endPoint x: 121, endPoint y: 83, distance: 5.4
click at [121, 83] on input "16" at bounding box center [146, 84] width 58 height 9
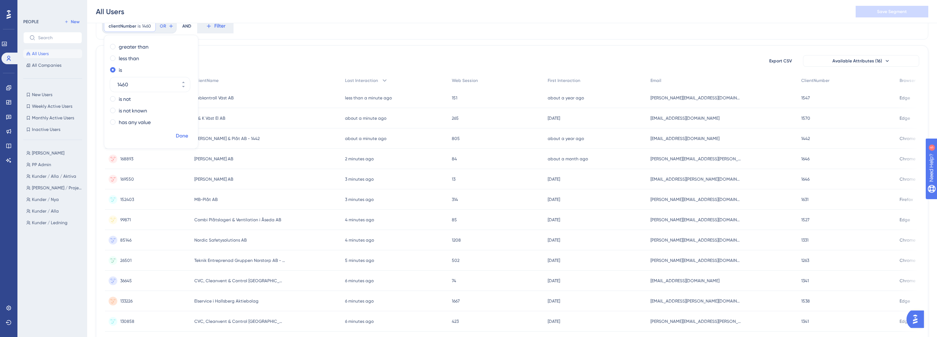
type input "1460"
click at [182, 133] on span "Done" at bounding box center [182, 136] width 12 height 9
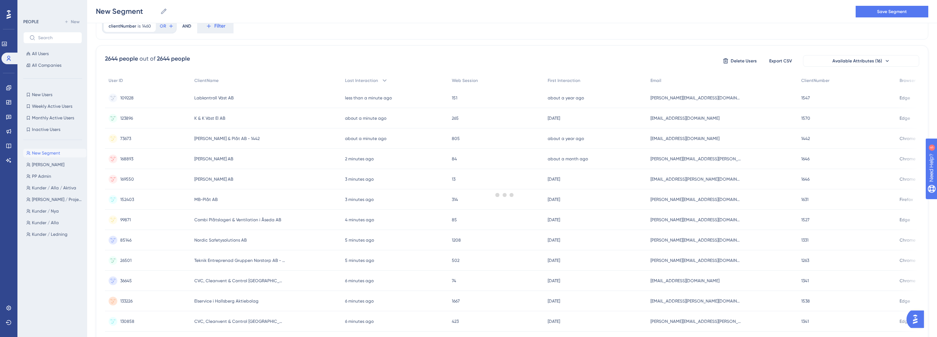
scroll to position [0, 0]
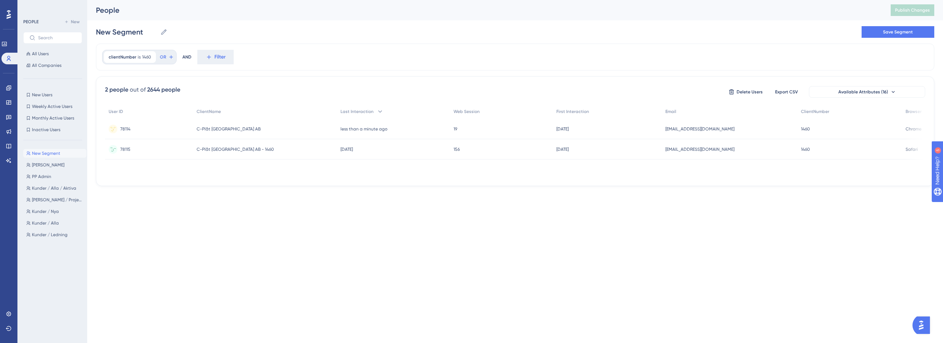
click at [267, 149] on div "C-Plåt Stockholm AB - 1460 C-Plåt Stockholm AB - 1460" at bounding box center [264, 149] width 143 height 20
click at [130, 58] on span "clientNumber" at bounding box center [123, 57] width 28 height 6
type input "1341"
click at [185, 166] on span "Done" at bounding box center [182, 167] width 12 height 9
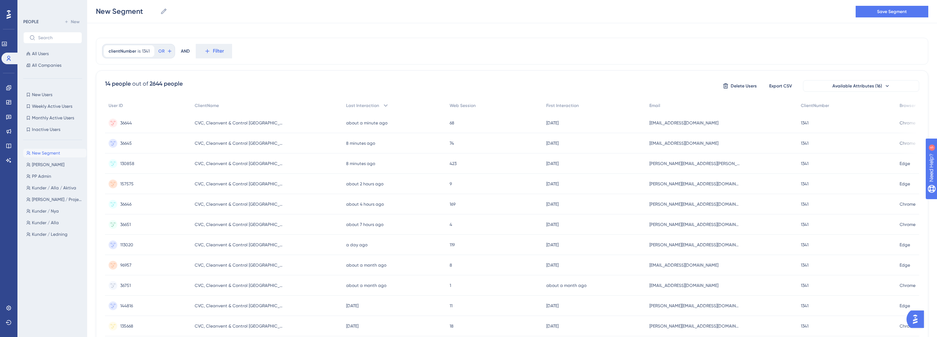
scroll to position [1, 0]
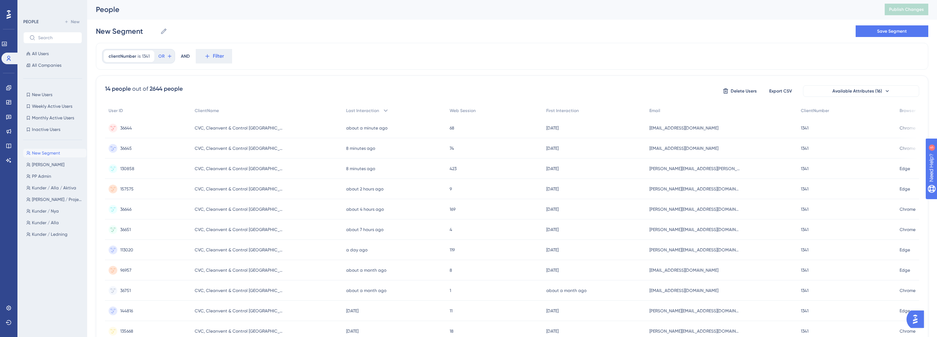
click at [304, 150] on div "CVC, Cleanvent & Control Skåne AB - 1341 CVC, Cleanvent & Control Skåne AB - 13…" at bounding box center [266, 148] width 151 height 20
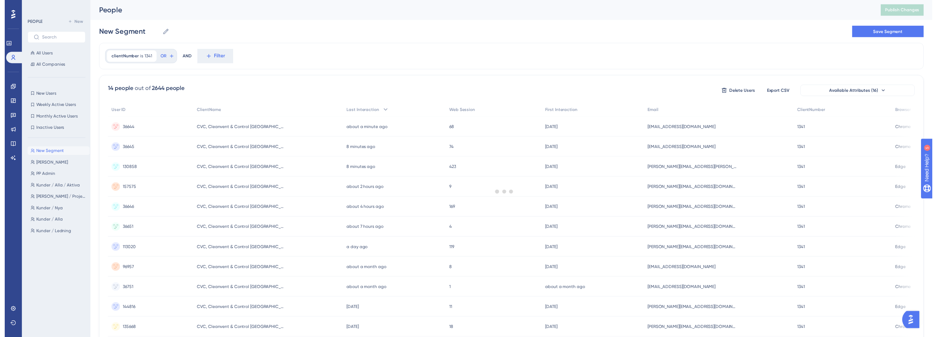
scroll to position [1, 0]
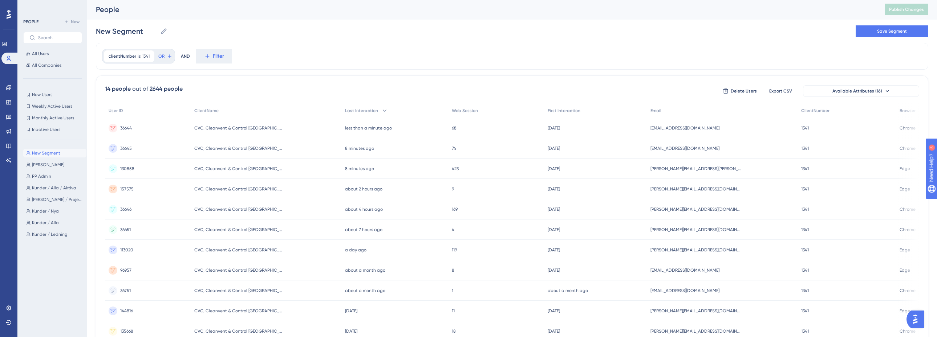
click at [305, 172] on div "CVC, Cleanvent & Control Skåne AB CVC, Cleanvent & Control Skåne AB" at bounding box center [266, 169] width 151 height 20
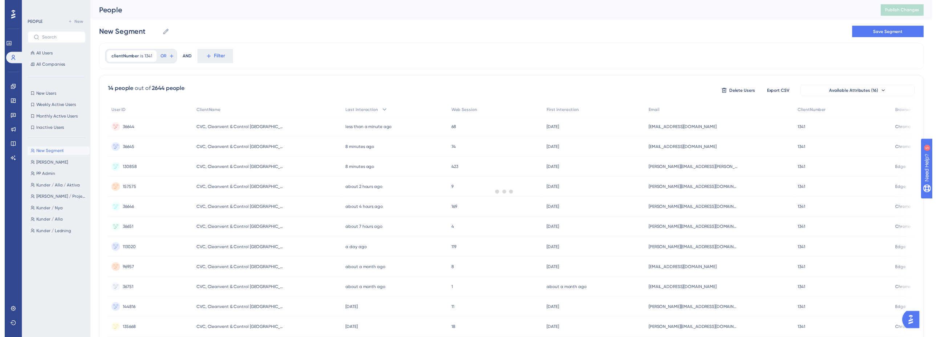
scroll to position [1, 0]
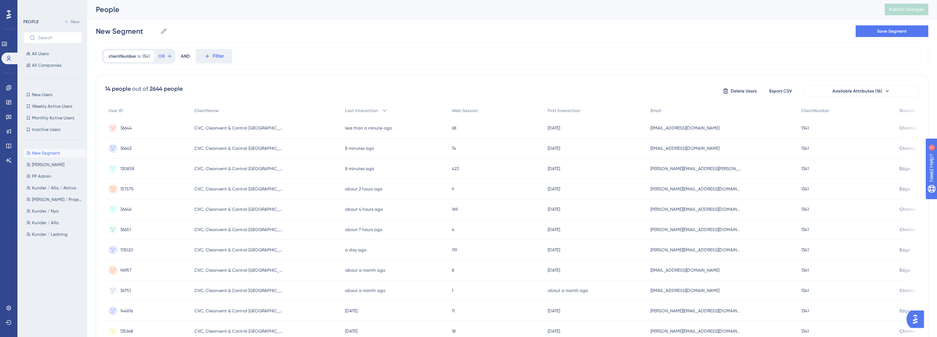
click at [315, 191] on div "CVC, Cleanvent & Control Skåne AB - 1341 CVC, Cleanvent & Control Skåne AB - 13…" at bounding box center [266, 189] width 151 height 20
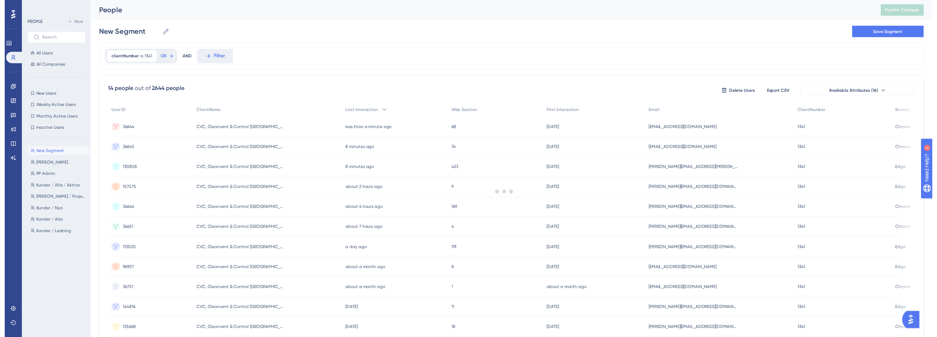
scroll to position [1, 0]
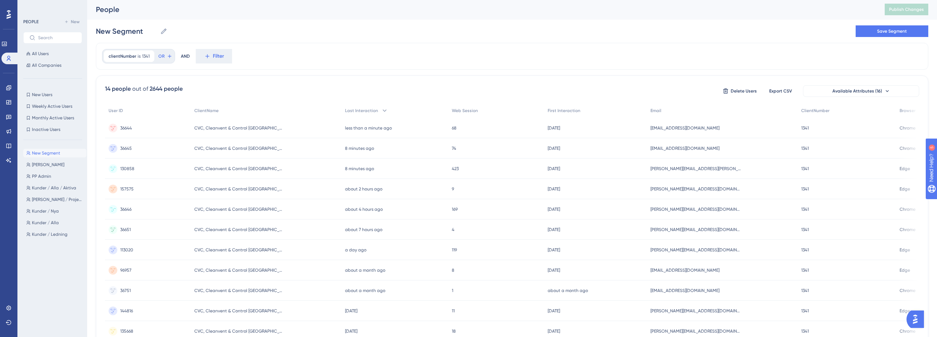
click at [323, 209] on div "CVC, Cleanvent & Control Skåne AB - 1341 CVC, Cleanvent & Control Skåne AB - 13…" at bounding box center [266, 209] width 151 height 20
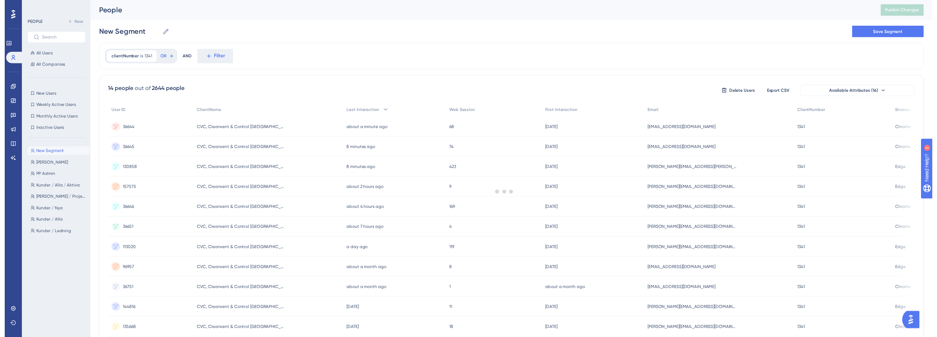
scroll to position [1, 0]
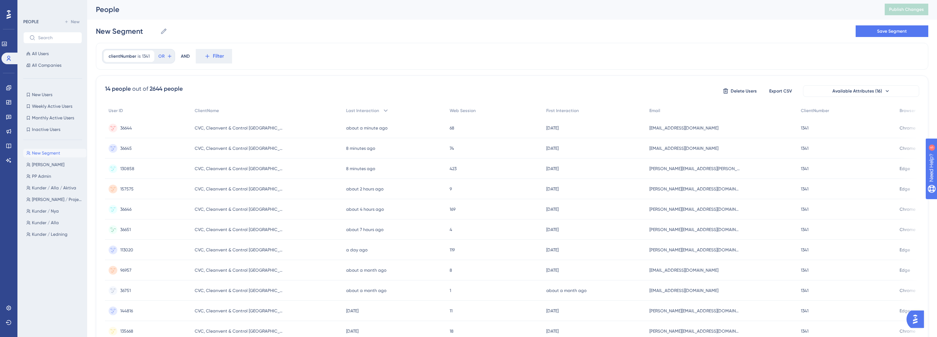
click at [320, 225] on div "CVC, Cleanvent & Control Skåne AB - 1341 CVC, Cleanvent & Control Skåne AB - 13…" at bounding box center [266, 230] width 151 height 20
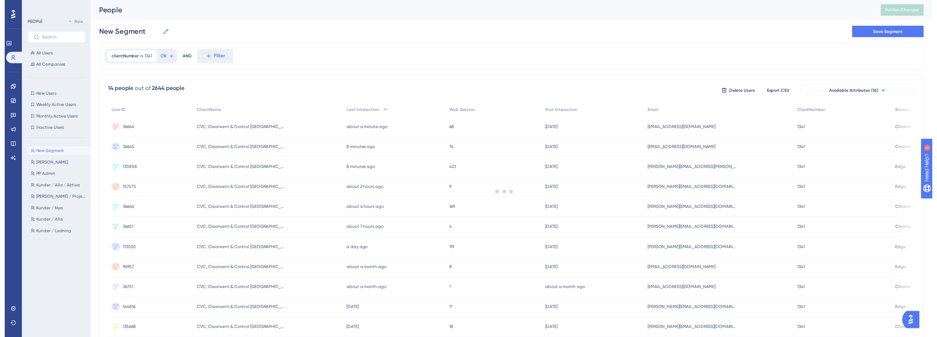
scroll to position [1, 0]
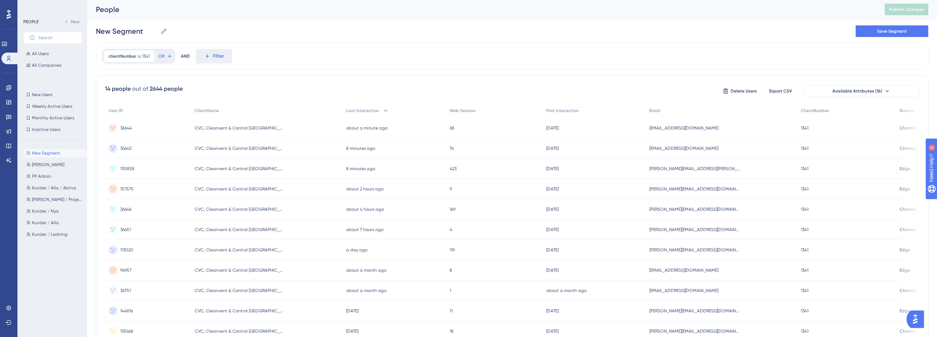
click at [316, 248] on div "CVC, Cleanvent & Control Skåne AB CVC, Cleanvent & Control Skåne AB" at bounding box center [266, 250] width 151 height 20
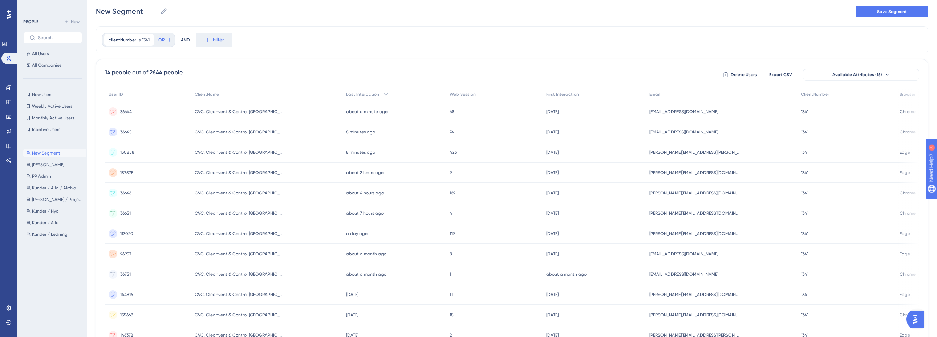
scroll to position [37, 0]
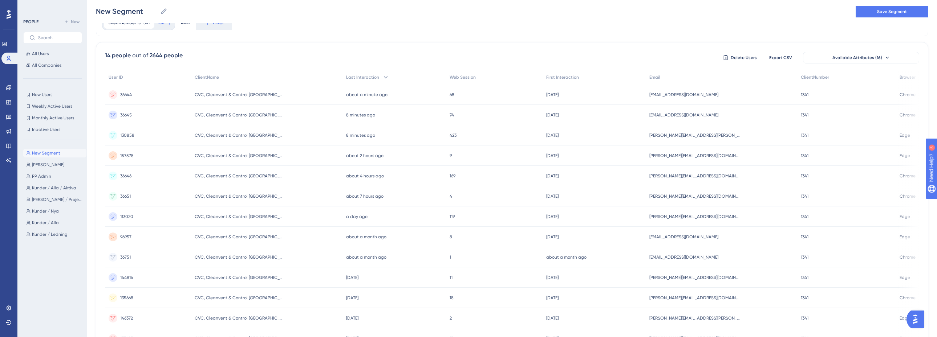
click at [316, 237] on div "CVC, Cleanvent & Control Skåne AB - 1341 CVC, Cleanvent & Control Skåne AB - 13…" at bounding box center [266, 237] width 151 height 20
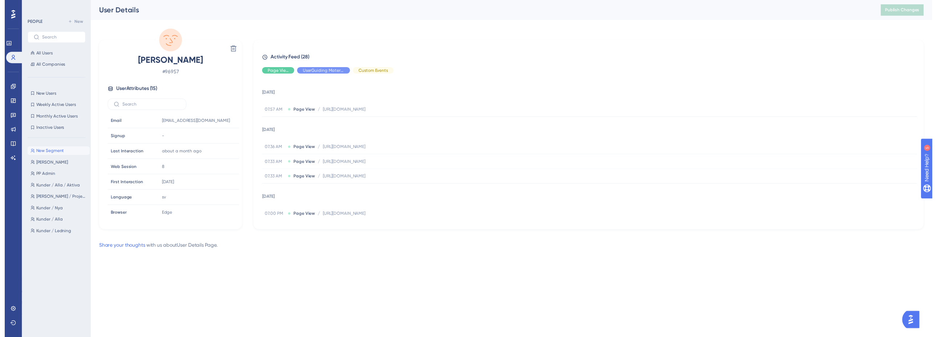
scroll to position [37, 0]
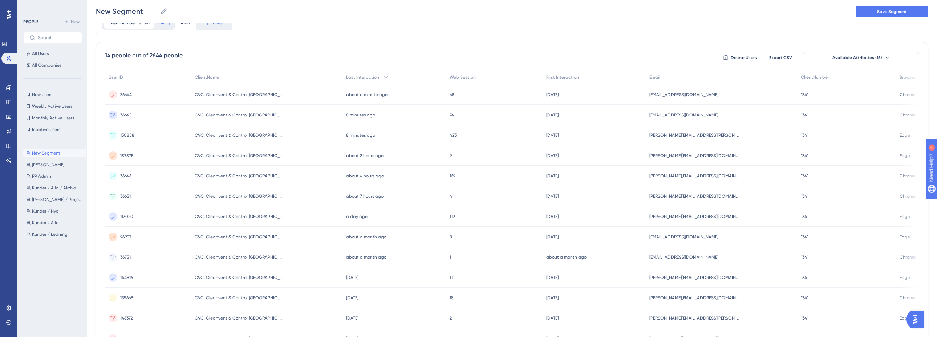
click at [314, 258] on div "CVC, Cleanvent & Control Skåne AB - 1341 CVC, Cleanvent & Control Skåne AB - 13…" at bounding box center [266, 257] width 151 height 20
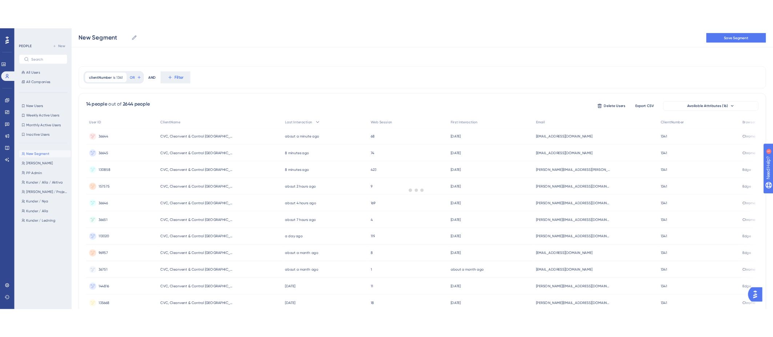
scroll to position [37, 0]
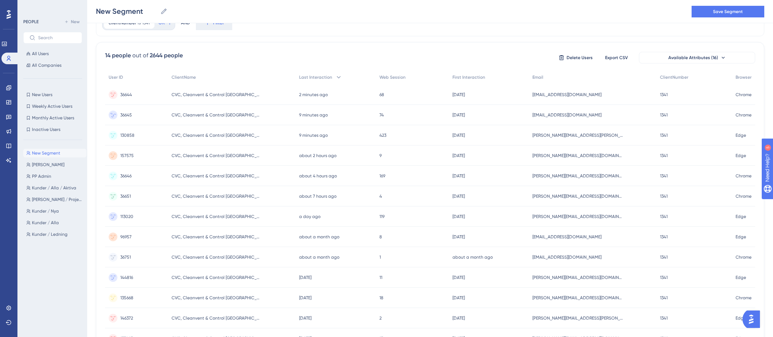
click at [45, 281] on div "New Segment New Segment [PERSON_NAME] [PERSON_NAME] PP Admin PP [PERSON_NAME] /…" at bounding box center [54, 235] width 63 height 178
click at [50, 280] on div "New Segment New Segment [PERSON_NAME] [PERSON_NAME] PP Admin PP [PERSON_NAME] /…" at bounding box center [54, 235] width 63 height 178
click at [29, 275] on div "New Segment New Segment [PERSON_NAME] [PERSON_NAME] PP Admin PP [PERSON_NAME] /…" at bounding box center [54, 235] width 63 height 178
